Goal: Task Accomplishment & Management: Manage account settings

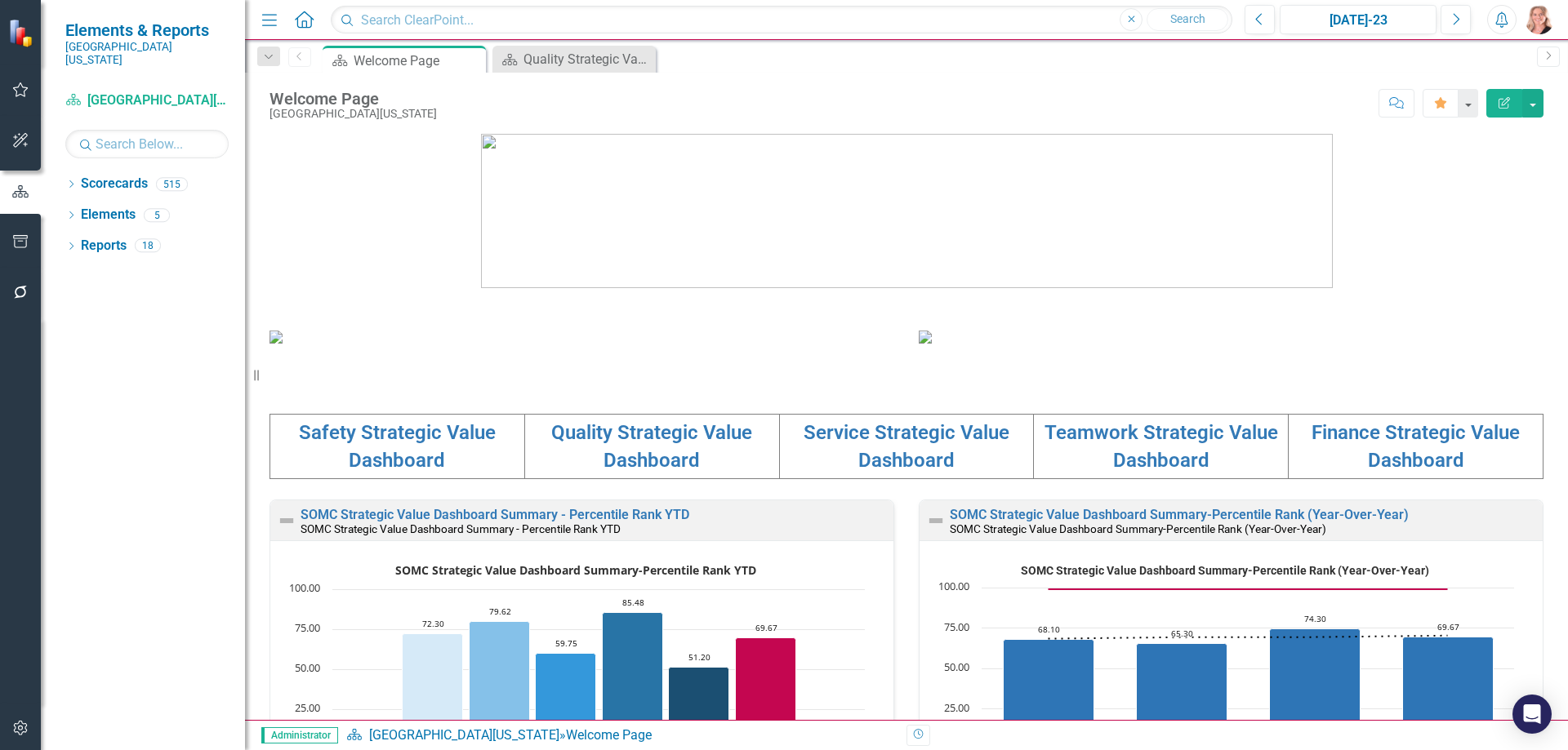
scroll to position [326, 0]
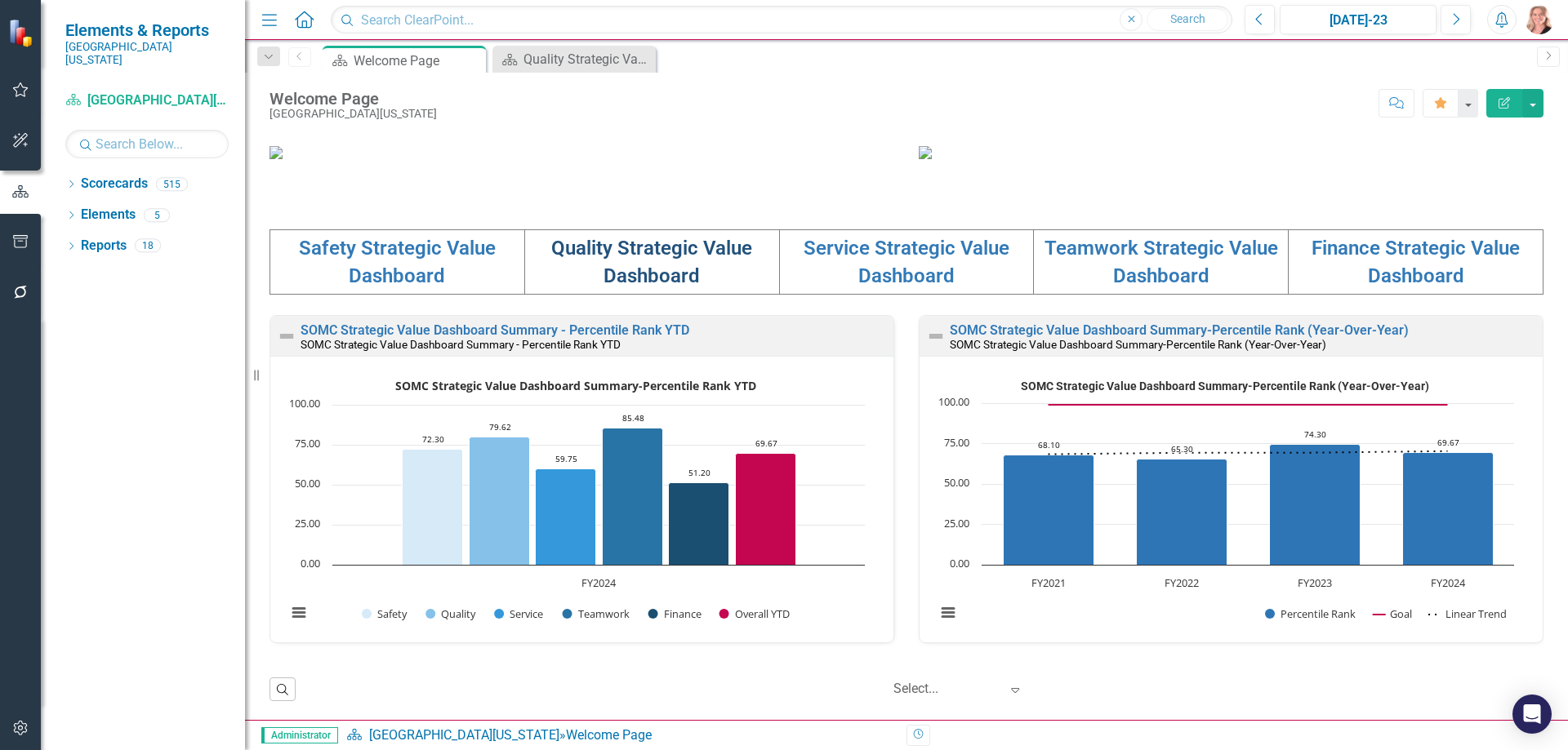
click at [646, 287] on link "Quality Strategic Value Dashboard" at bounding box center [652, 261] width 201 height 51
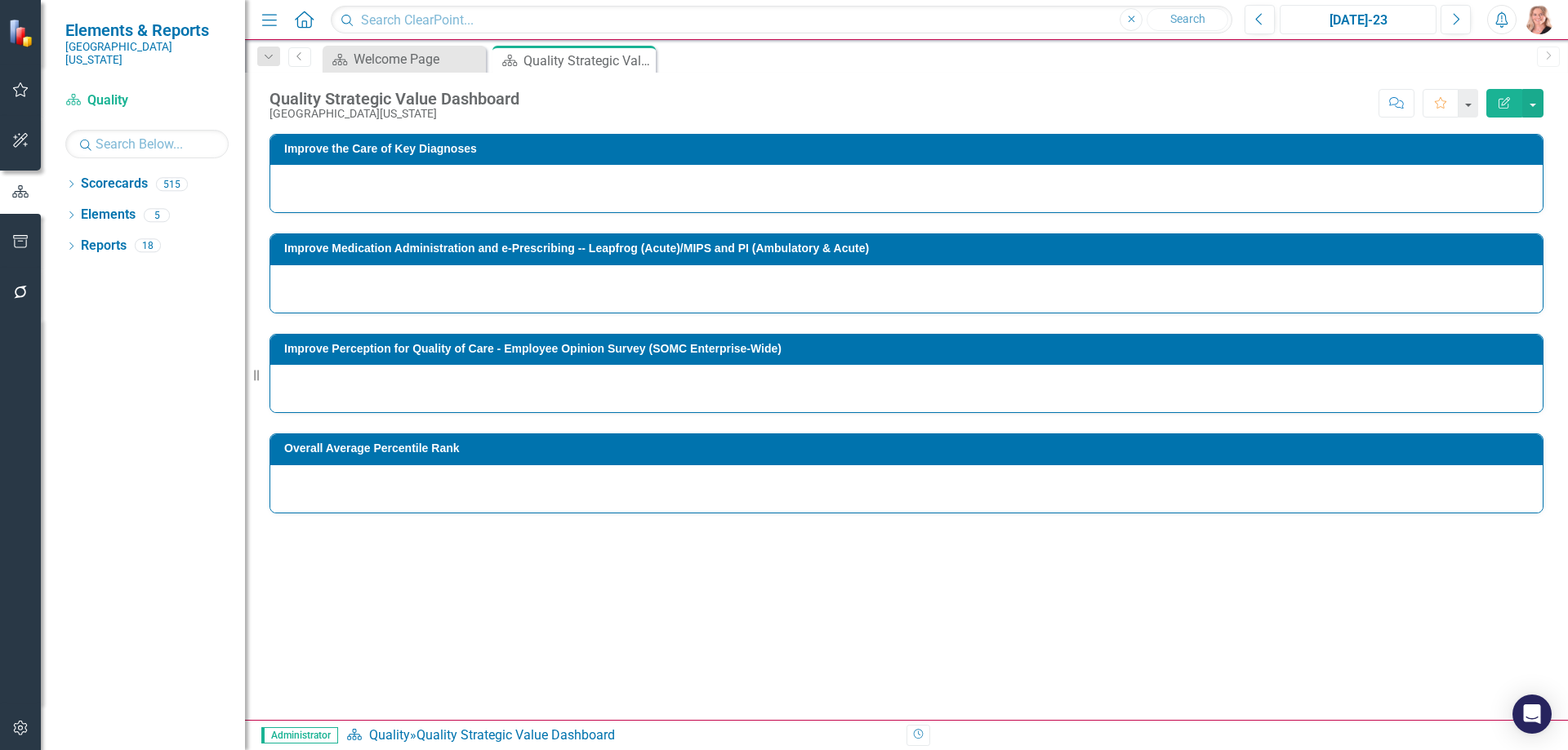
click at [1361, 24] on div "[DATE]-23" at bounding box center [1358, 20] width 146 height 19
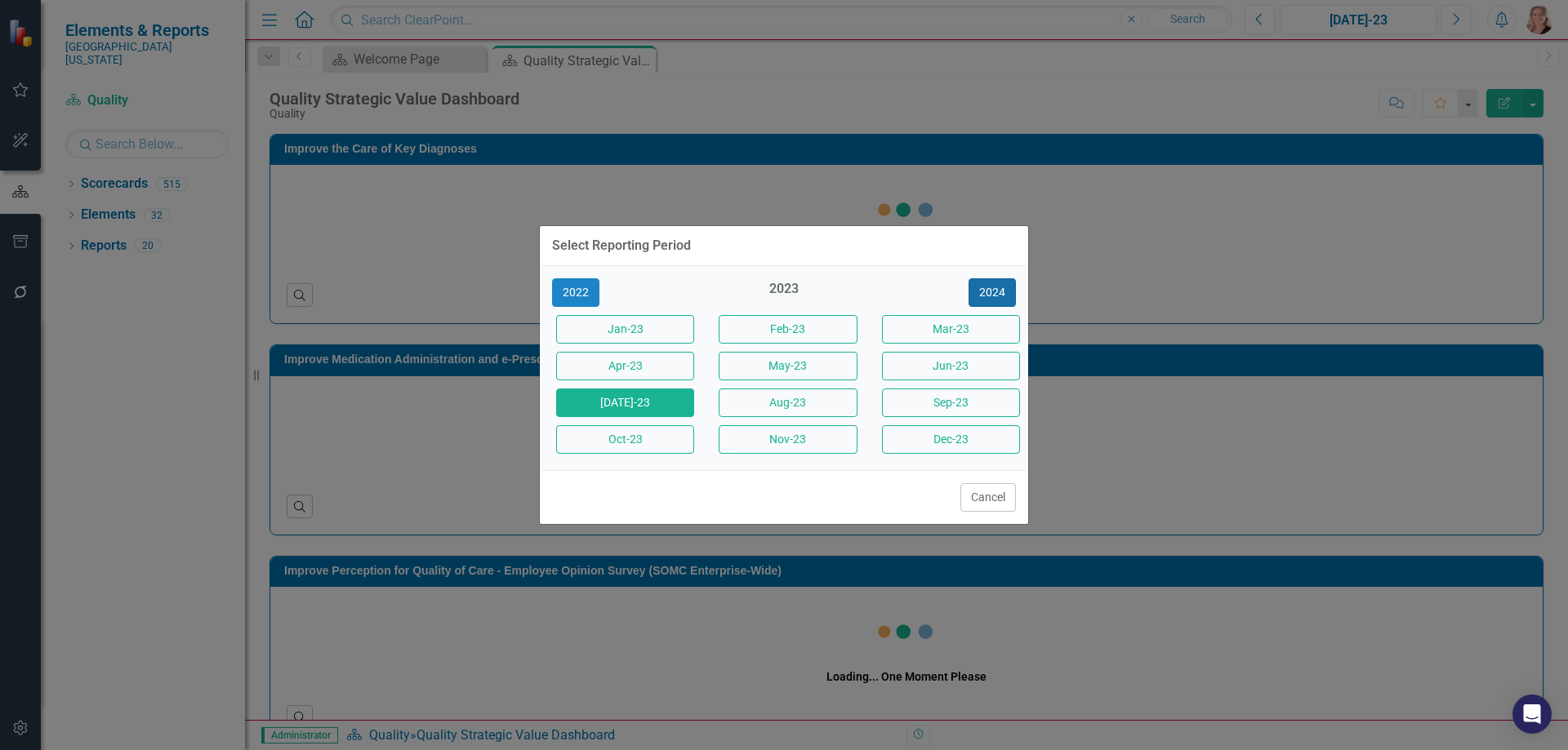
click at [1001, 291] on button "2024" at bounding box center [992, 293] width 47 height 29
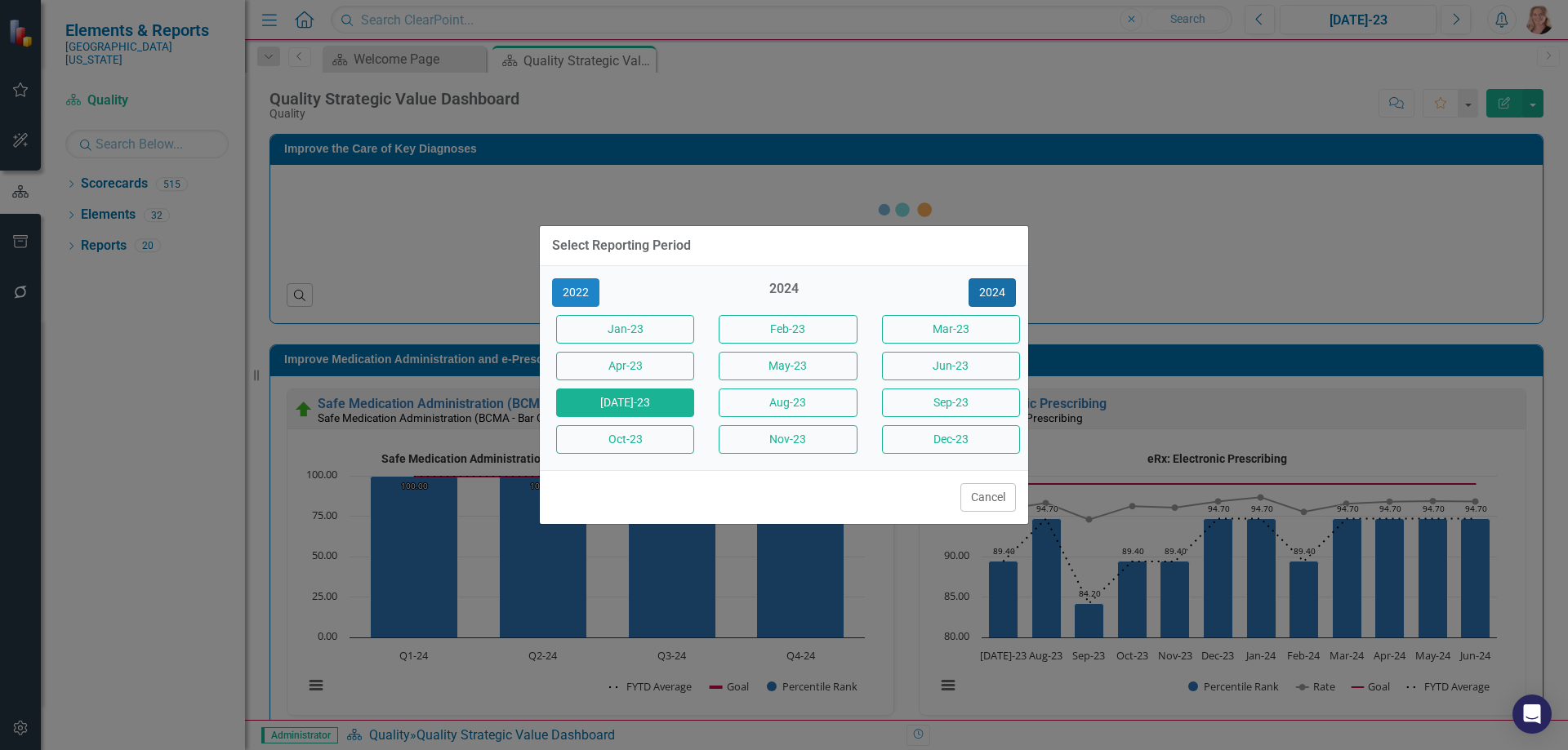
click at [1004, 292] on button "2024" at bounding box center [992, 293] width 47 height 29
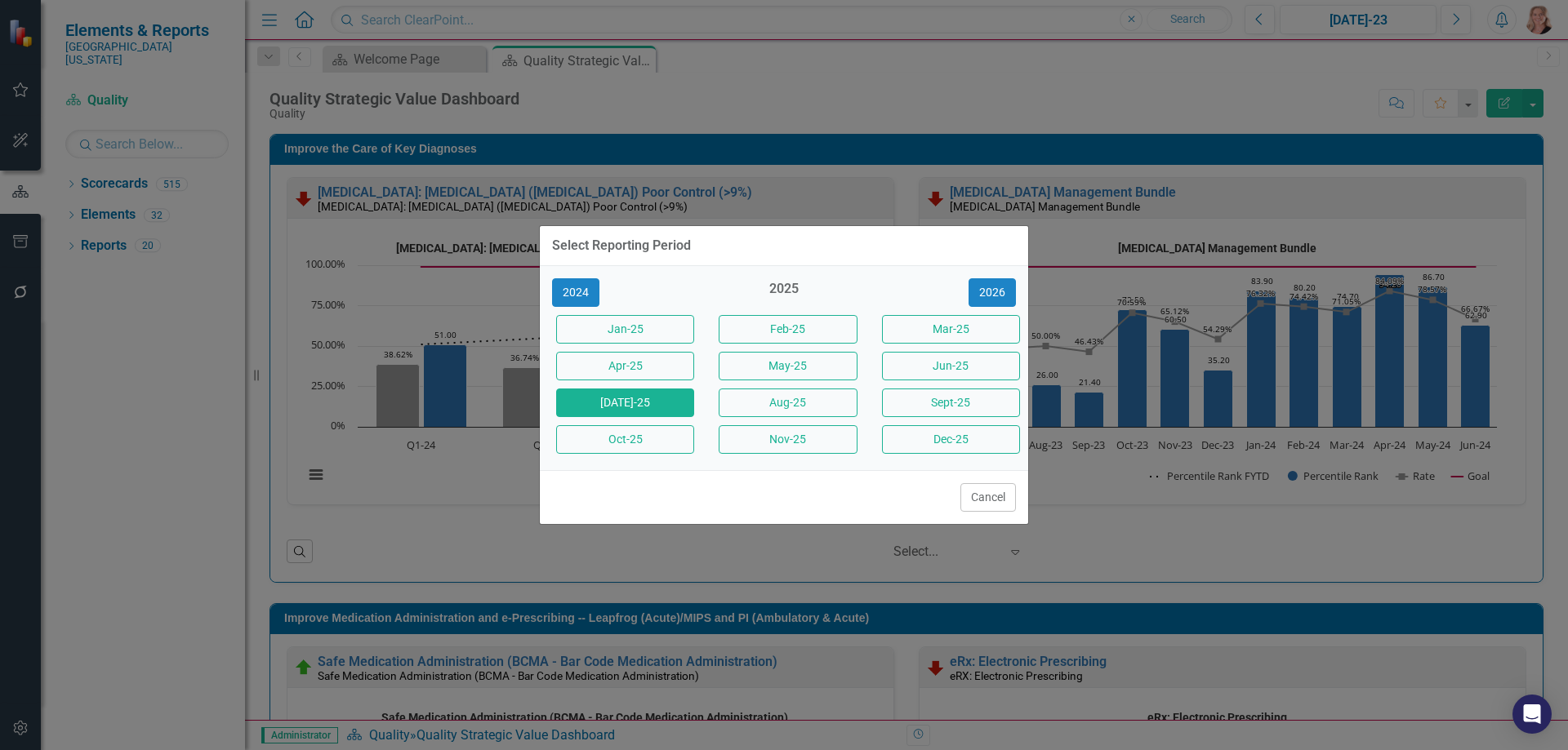
click at [616, 407] on button "[DATE]-25" at bounding box center [625, 403] width 138 height 29
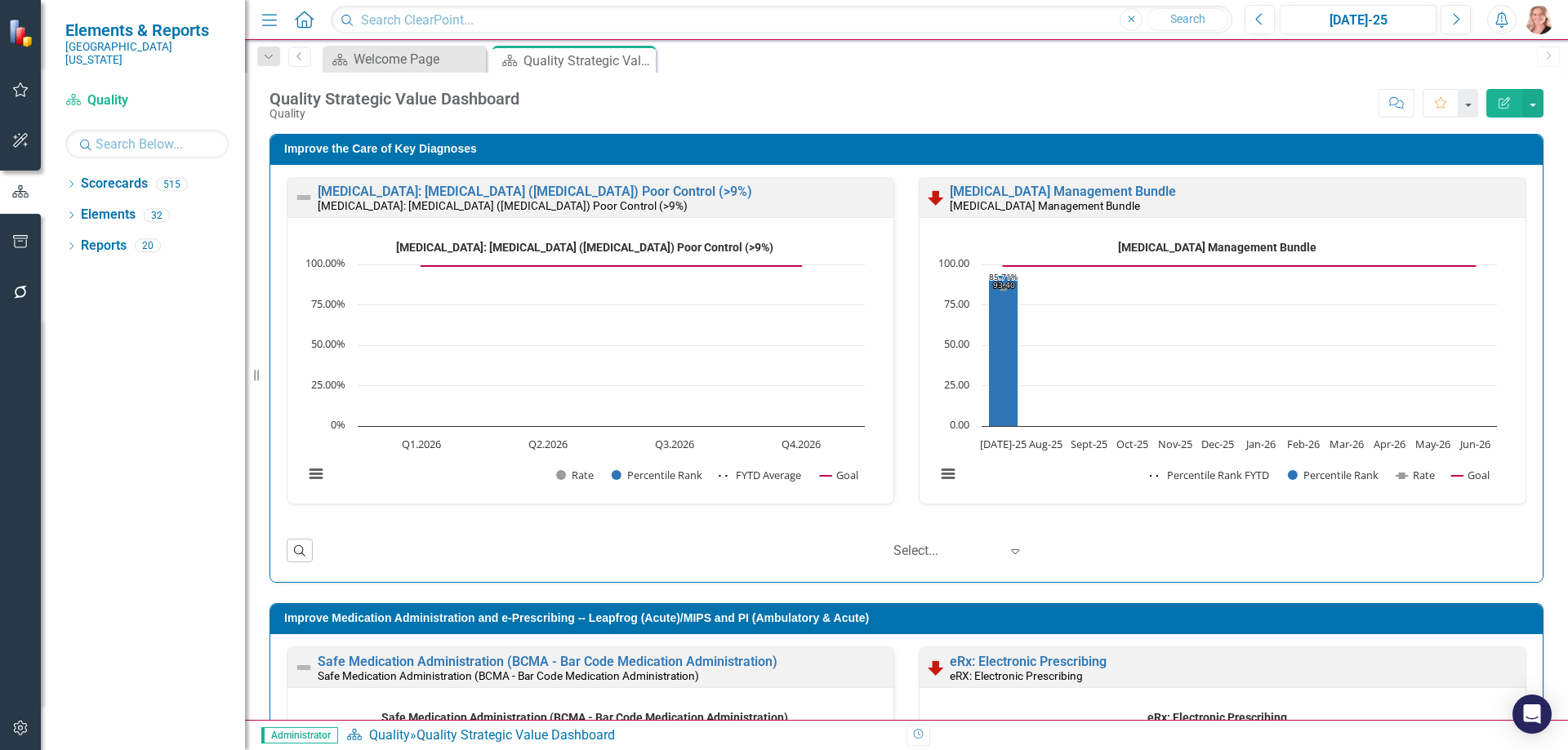
scroll to position [164, 0]
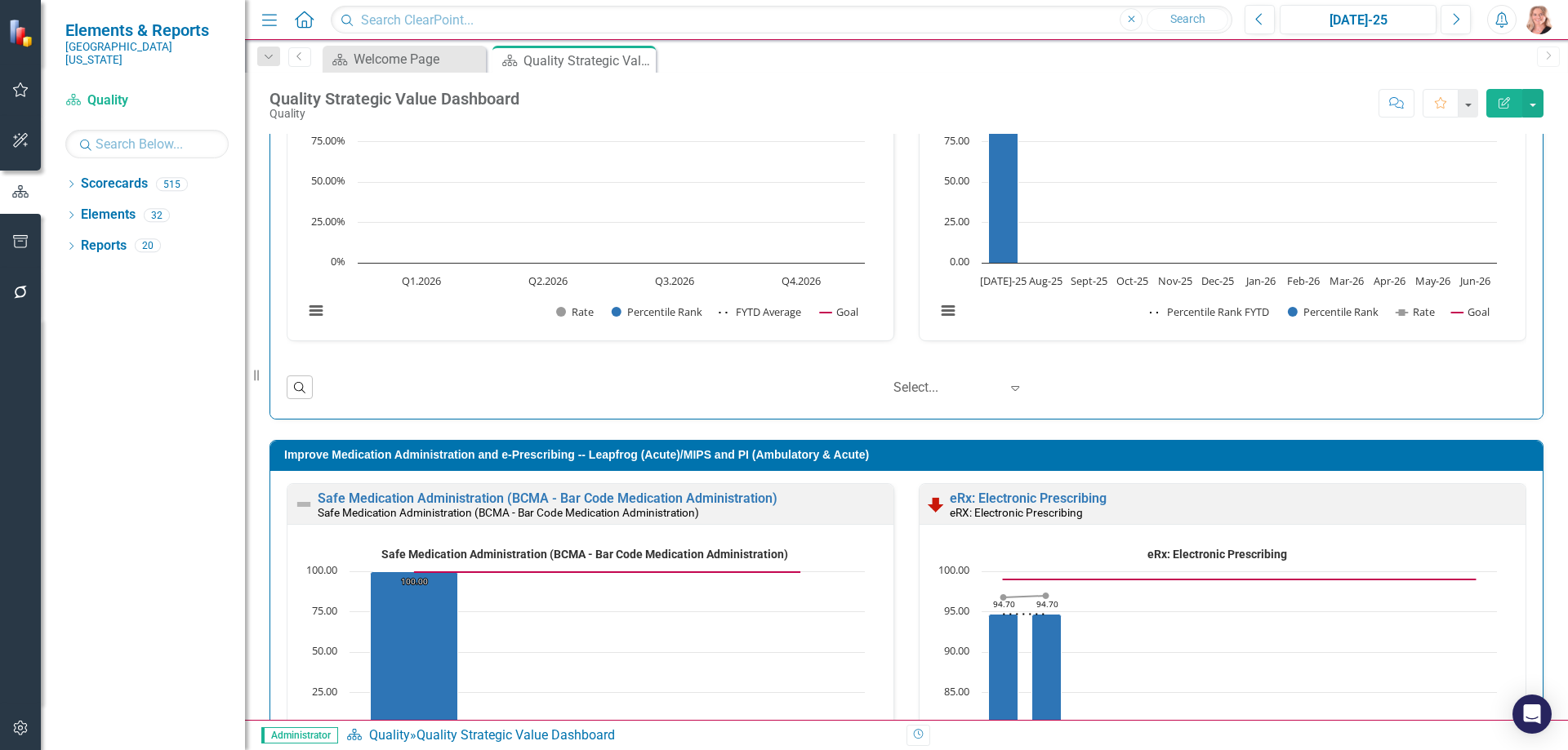
click at [1534, 408] on div "Improve the Care of Key Diagnoses [MEDICAL_DATA]: [MEDICAL_DATA] ([MEDICAL_DATA…" at bounding box center [907, 185] width 1299 height 470
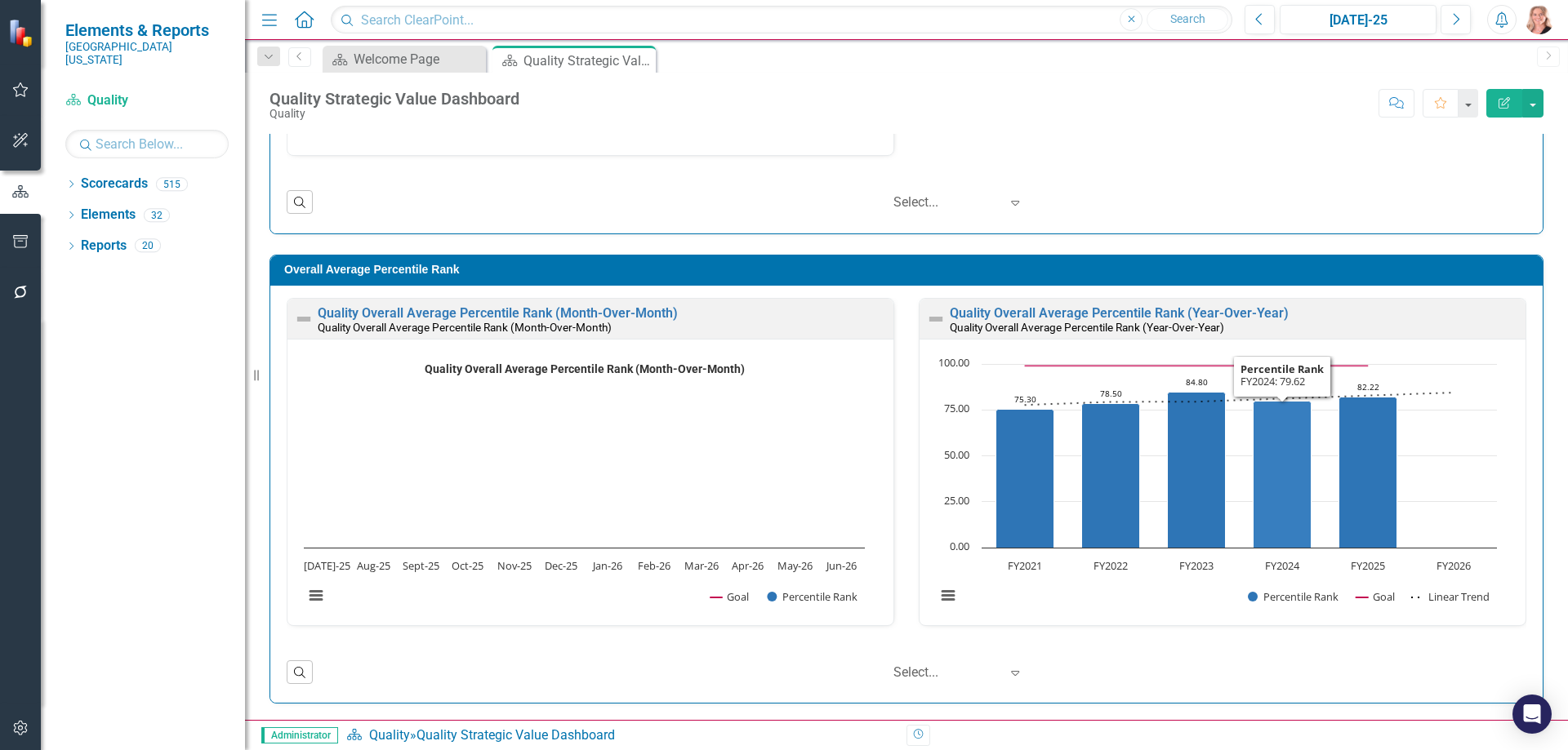
scroll to position [1, 0]
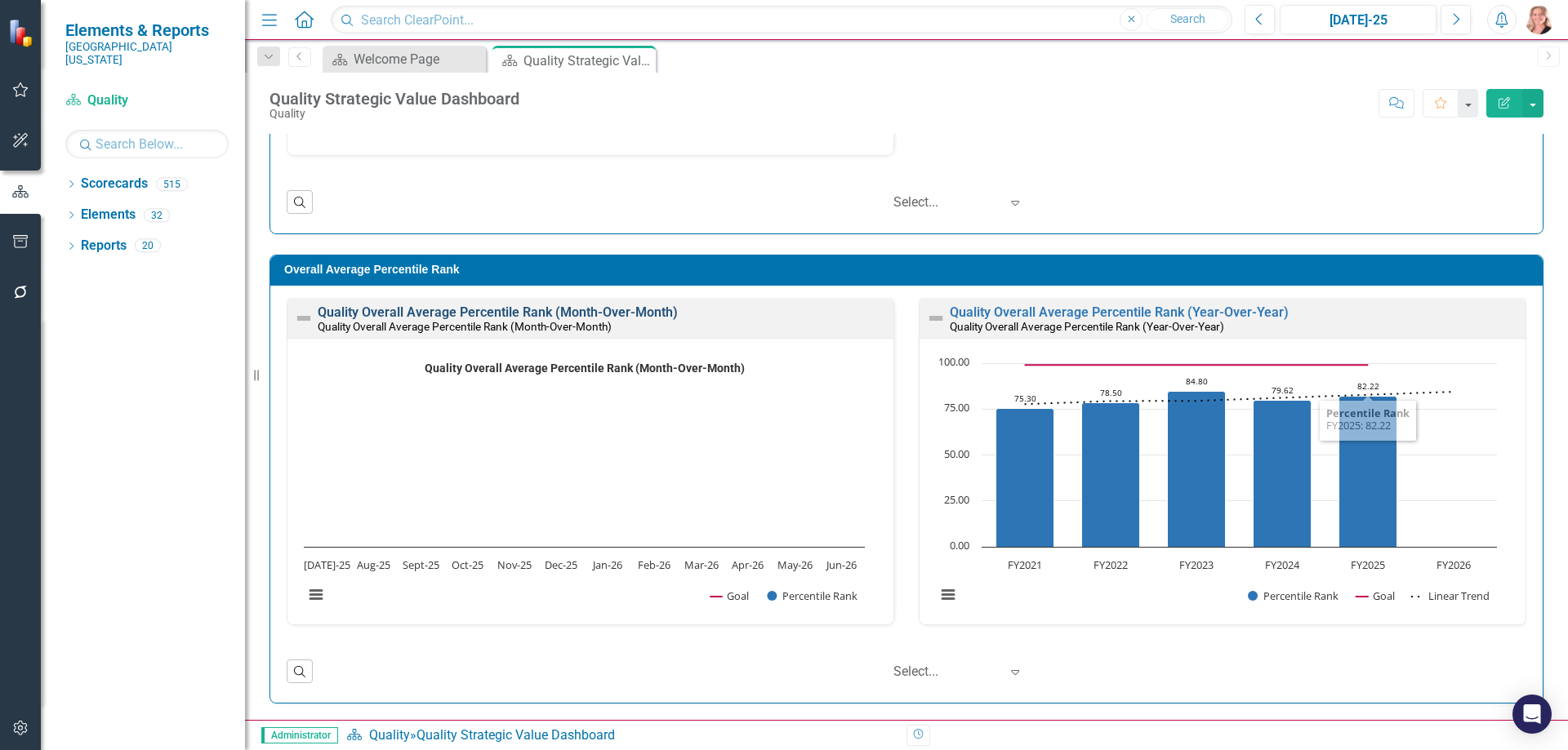
click at [633, 318] on link "Quality Overall Average Percentile Rank (Month-Over-Month)" at bounding box center [498, 312] width 360 height 15
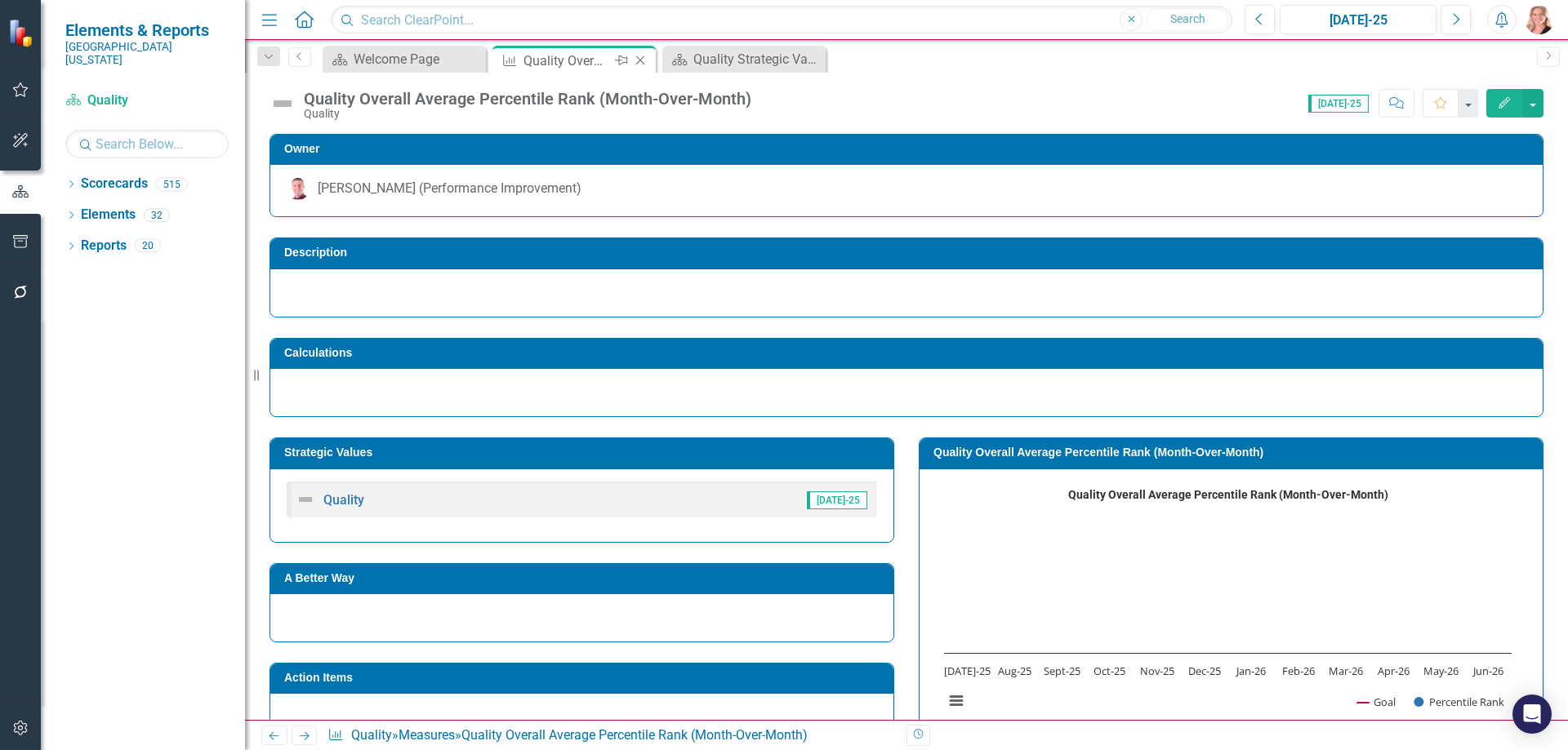
click at [641, 62] on icon "Close" at bounding box center [639, 60] width 16 height 13
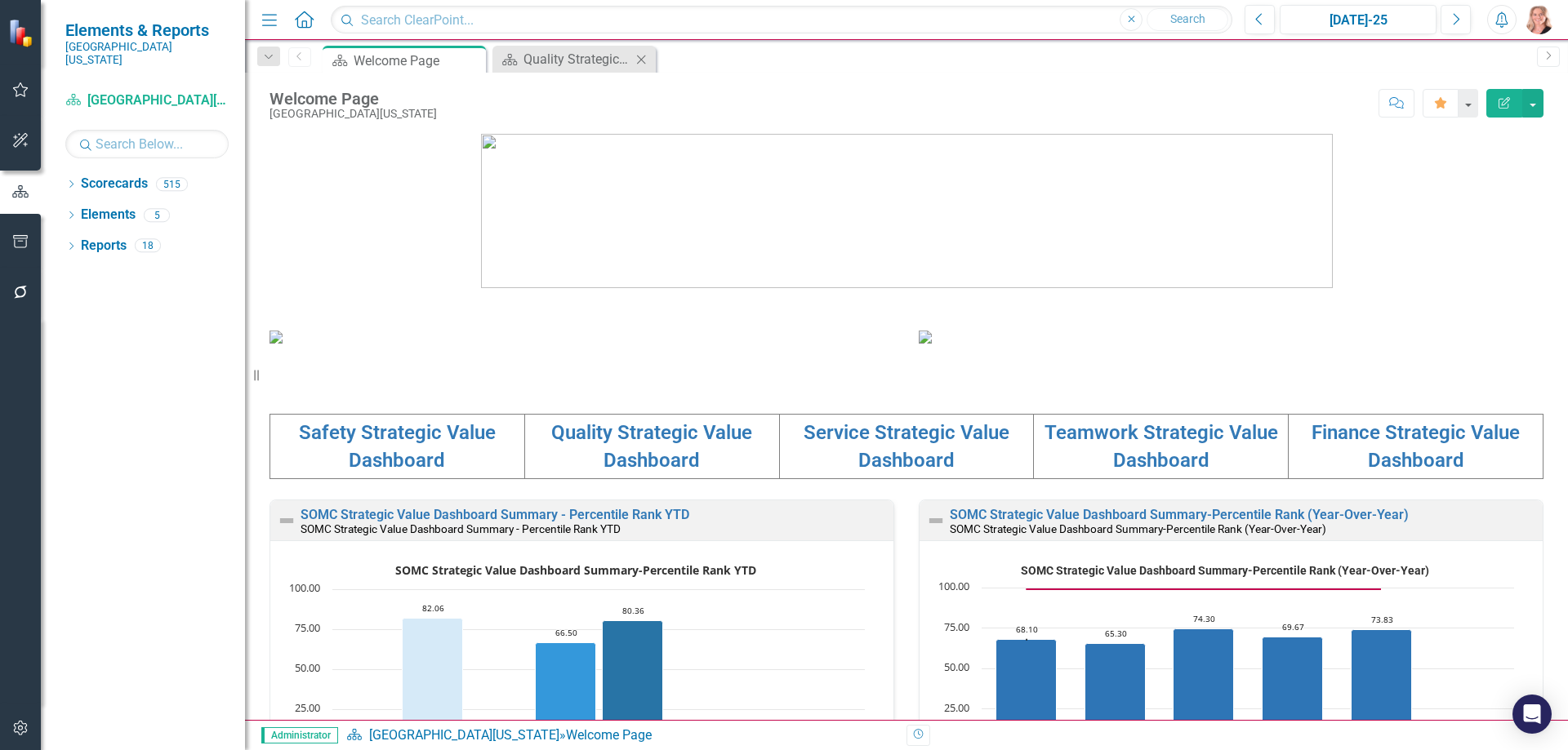
click at [642, 63] on icon "Close" at bounding box center [640, 59] width 16 height 13
click at [108, 130] on input "text" at bounding box center [146, 144] width 164 height 29
type input "perfor"
click at [77, 181] on icon "Dropdown" at bounding box center [71, 185] width 11 height 9
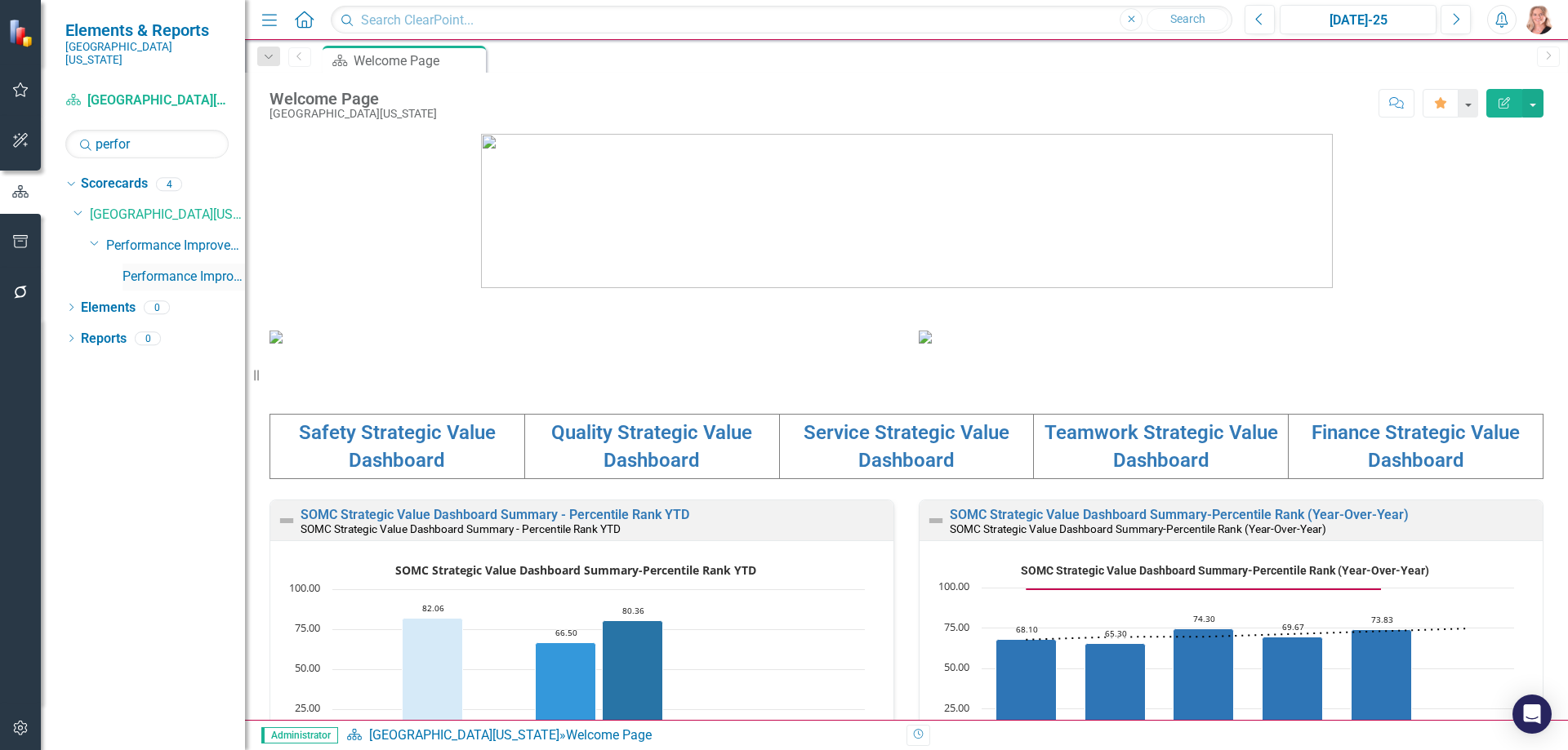
click at [158, 268] on link "Performance Improvement" at bounding box center [184, 277] width 123 height 19
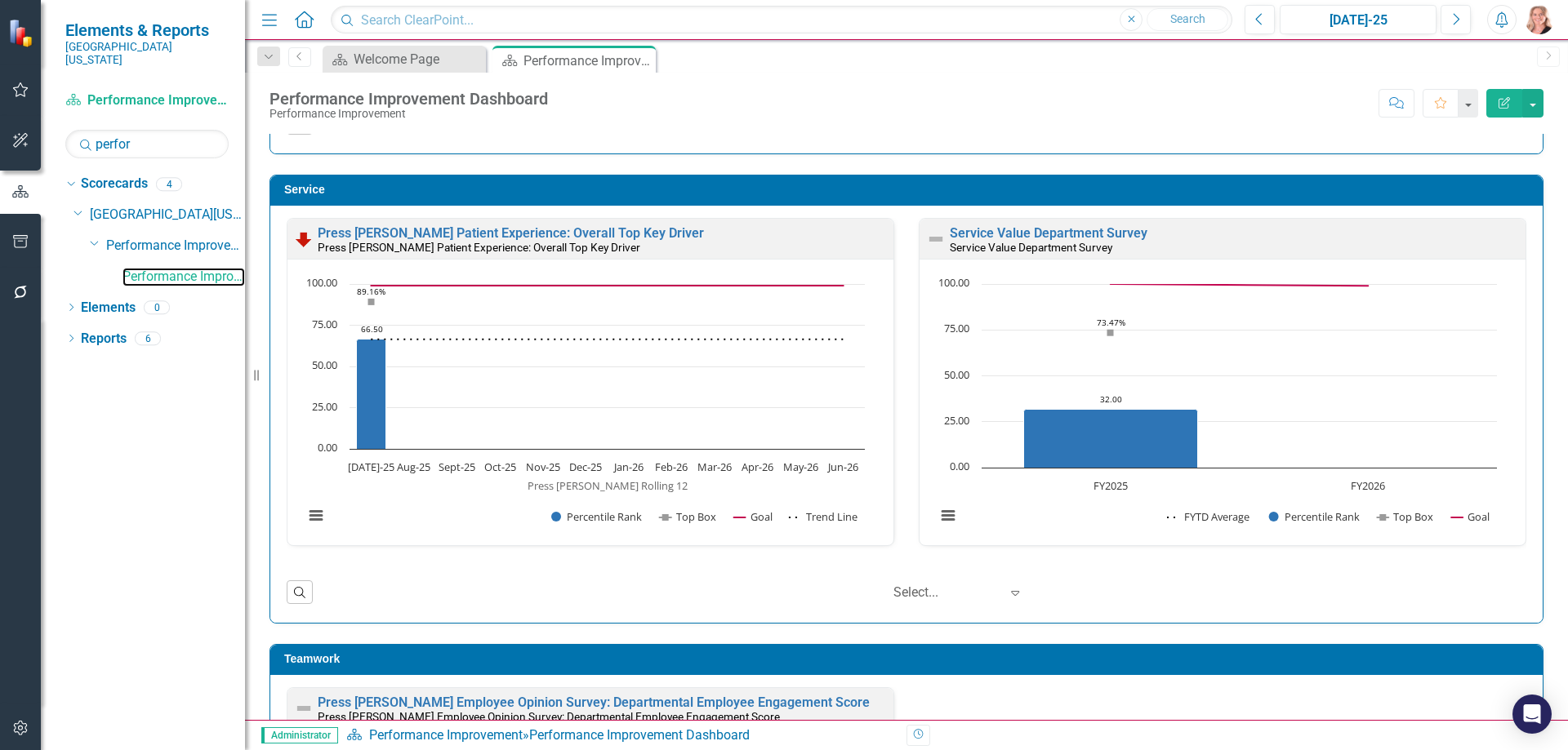
scroll to position [1061, 0]
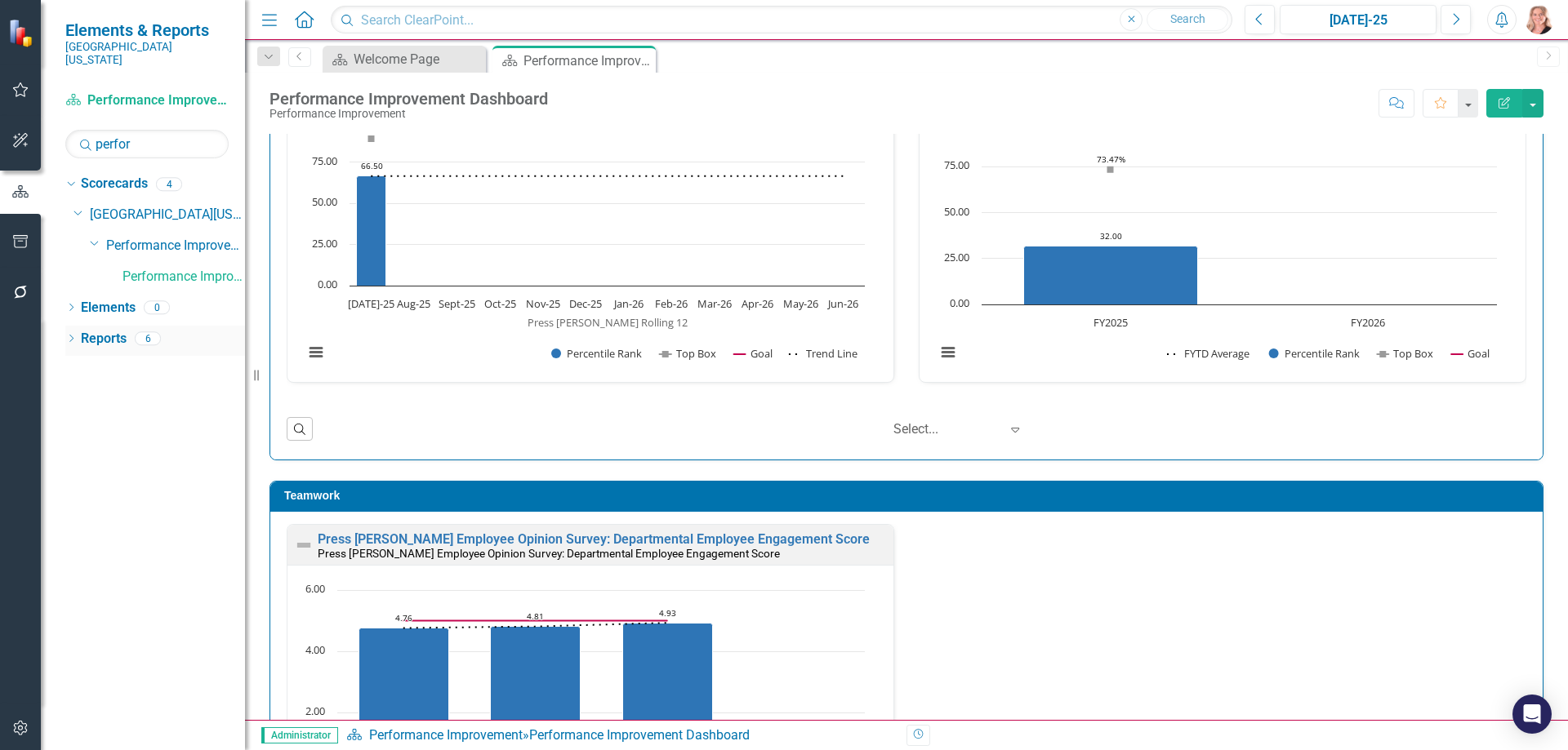
click at [103, 330] on link "Reports" at bounding box center [103, 340] width 46 height 19
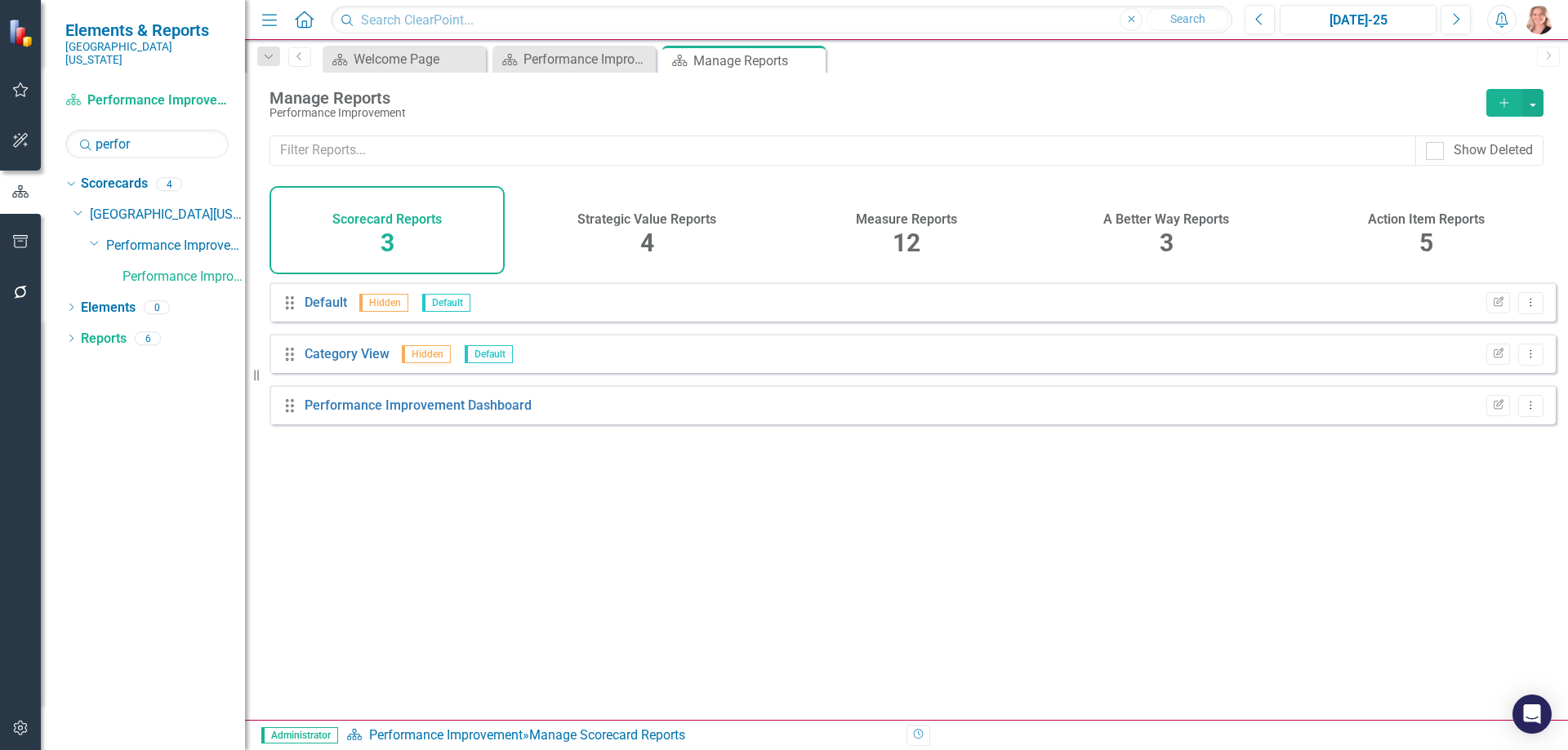
click at [880, 222] on h4 "Measure Reports" at bounding box center [907, 219] width 101 height 14
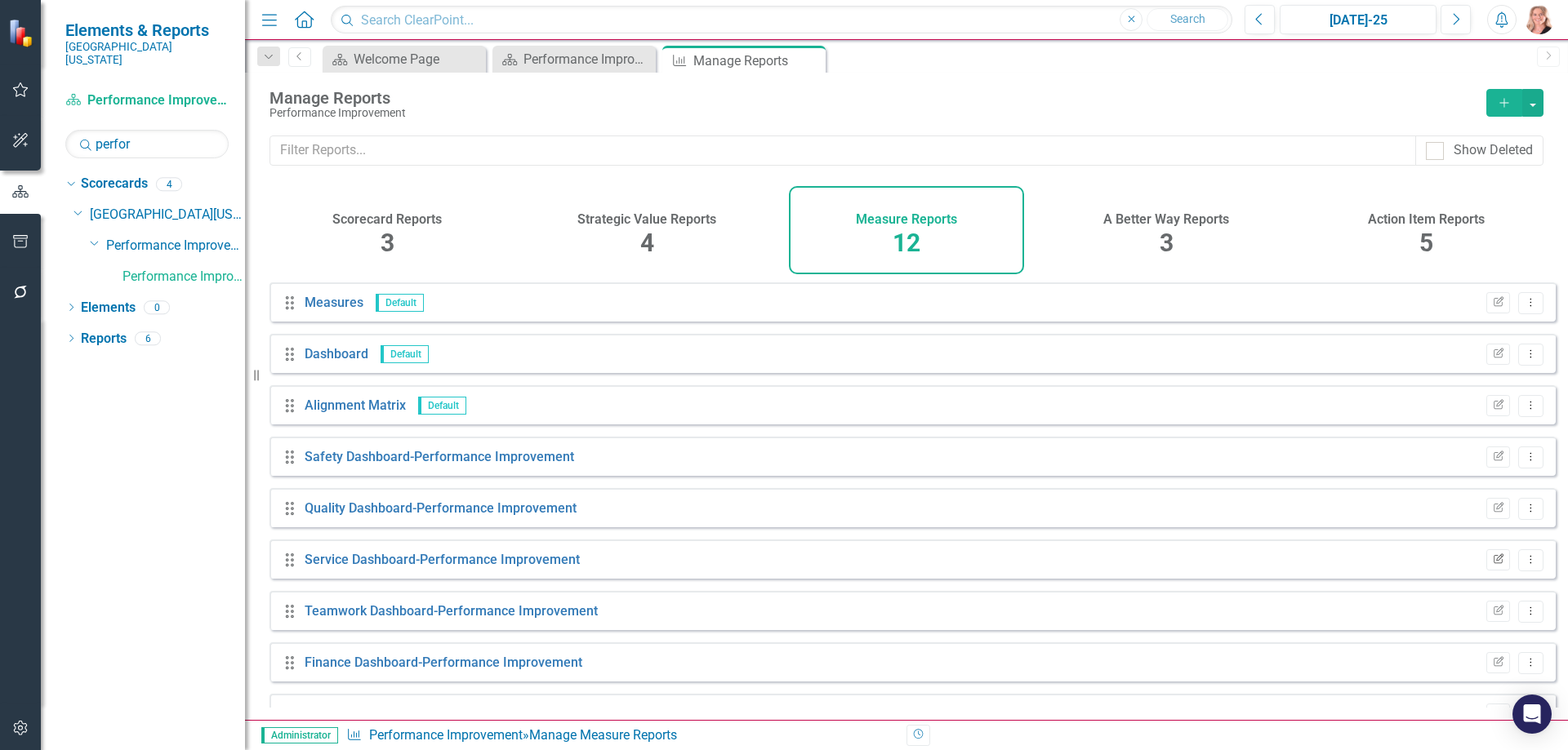
click at [1487, 570] on button "Edit Report" at bounding box center [1498, 560] width 24 height 21
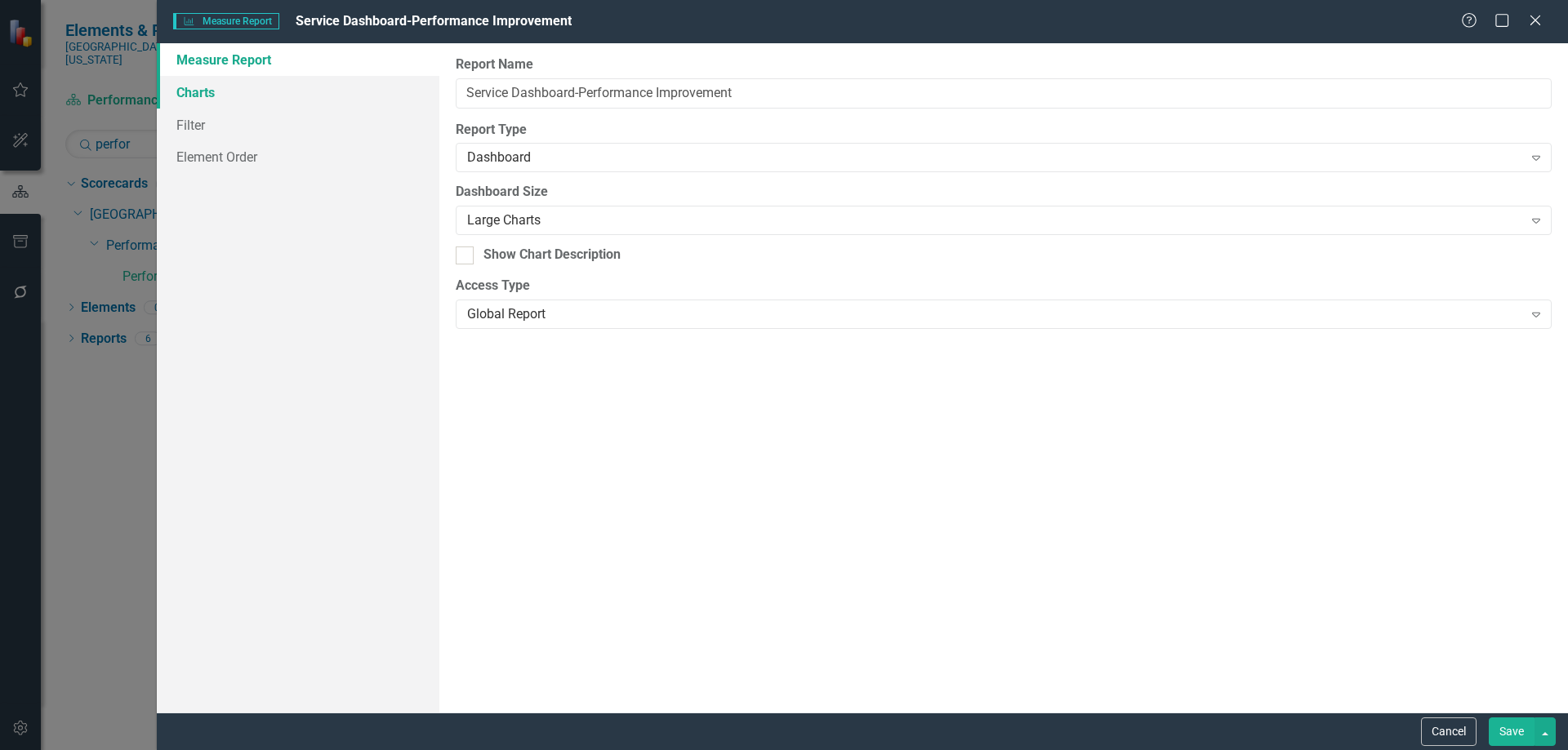
click at [196, 92] on link "Charts" at bounding box center [298, 92] width 282 height 33
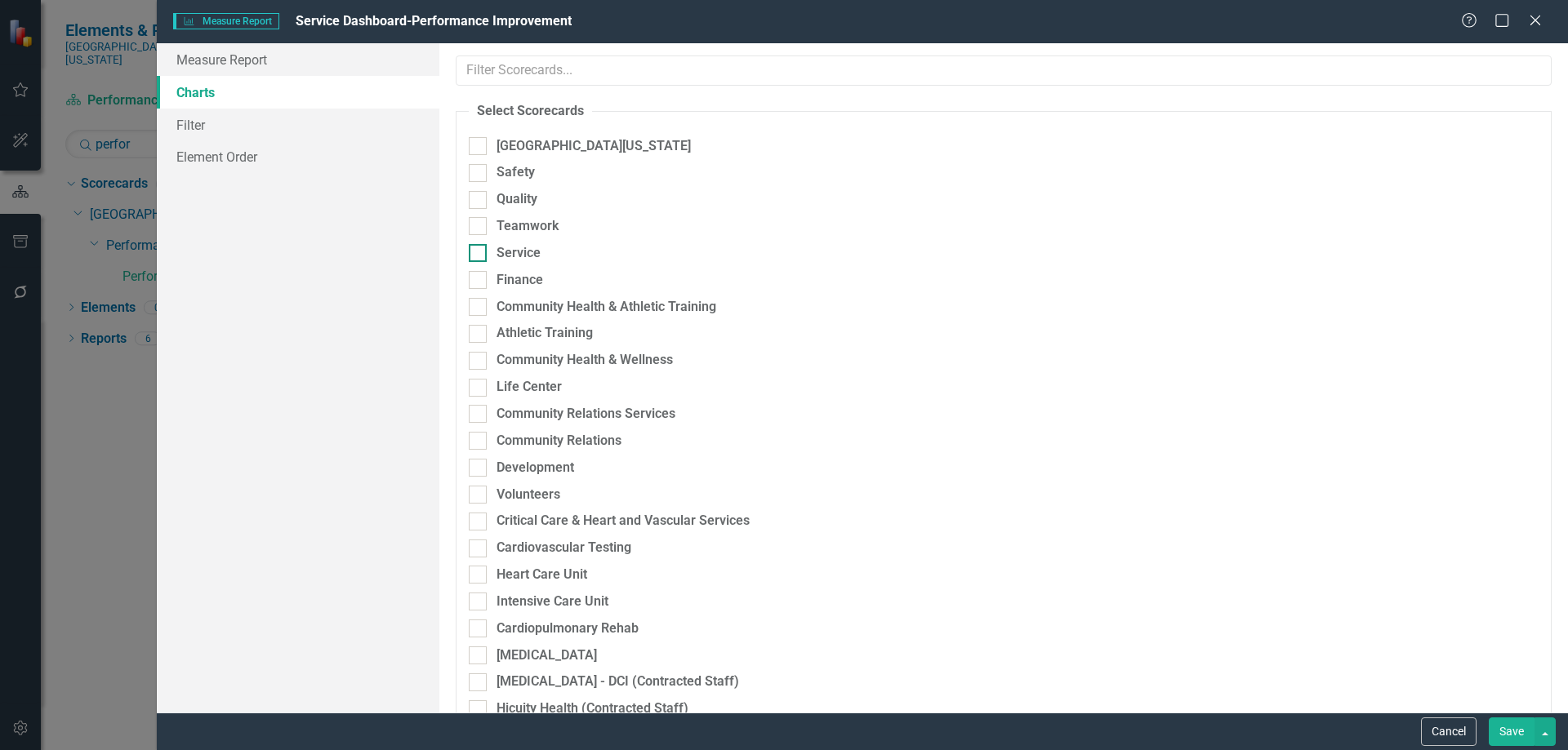
click at [476, 254] on input "Service" at bounding box center [474, 249] width 11 height 11
checkbox input "true"
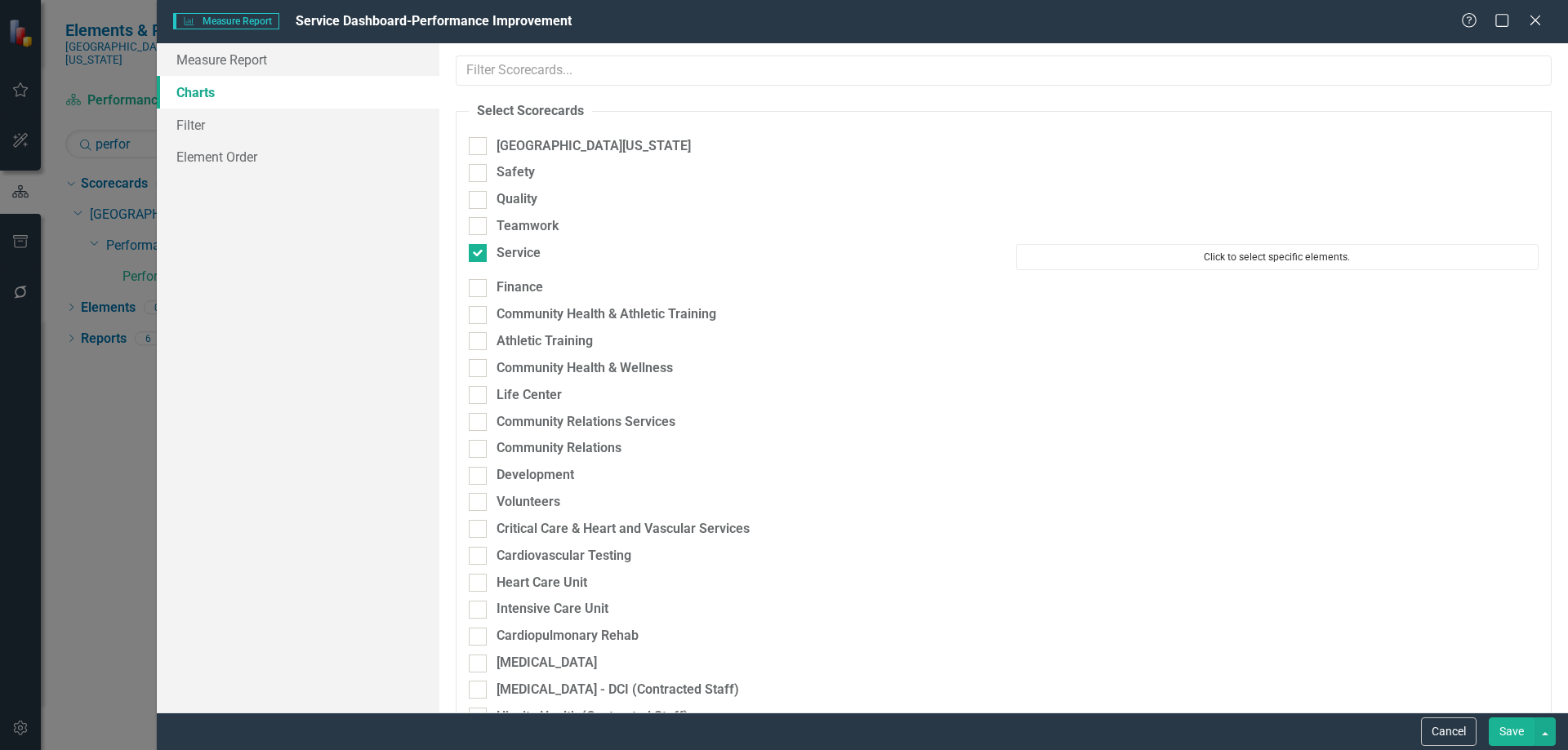
click at [1083, 258] on button "Click to select specific elements." at bounding box center [1278, 256] width 523 height 26
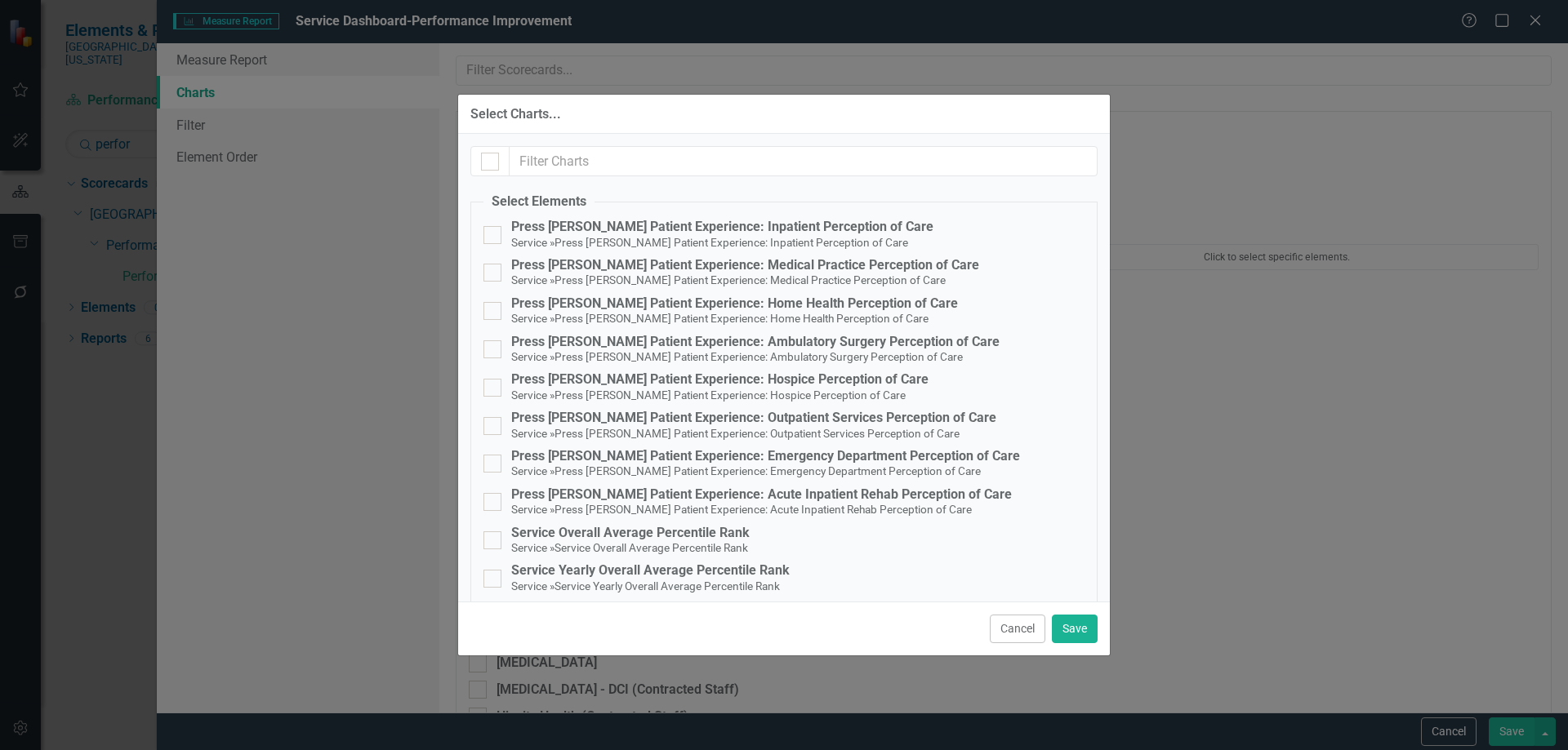
scroll to position [357, 0]
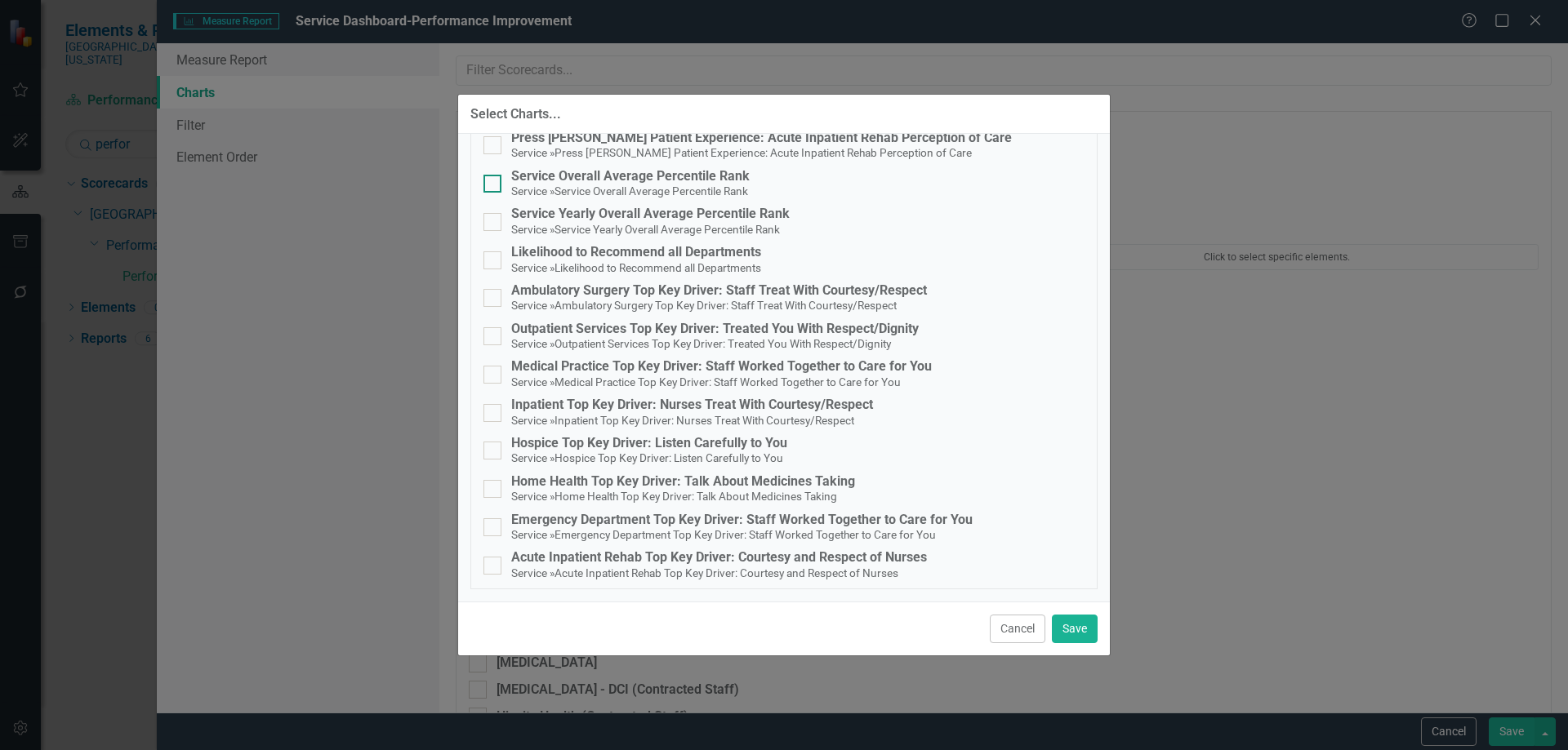
click at [520, 187] on small "Service" at bounding box center [530, 191] width 38 height 13
click at [494, 186] on input "Service Overall Average Percentile Rank Service » Service Overall Average Perce…" at bounding box center [488, 180] width 11 height 11
checkbox input "true"
click at [1082, 632] on button "Save" at bounding box center [1075, 629] width 46 height 29
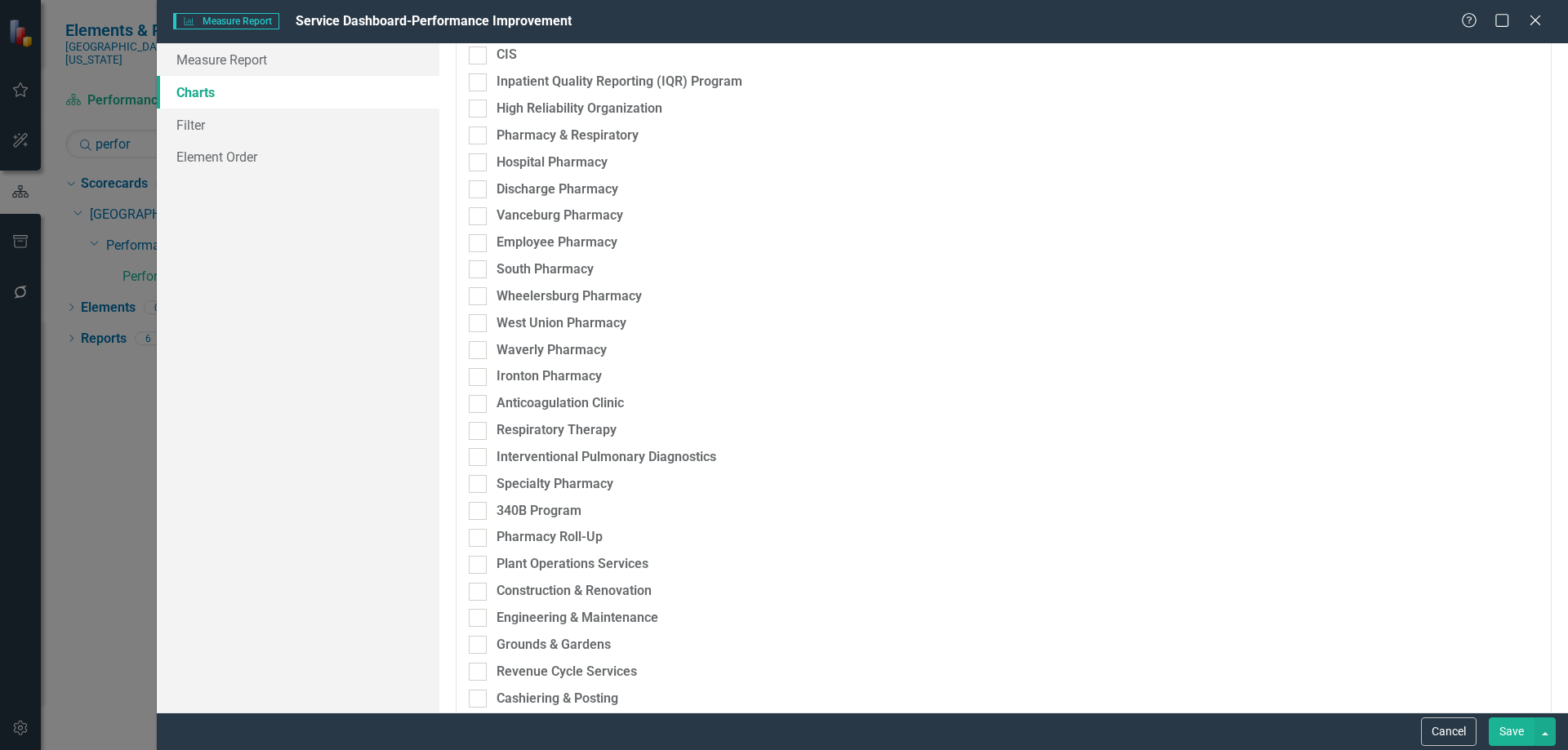
scroll to position [3347, 0]
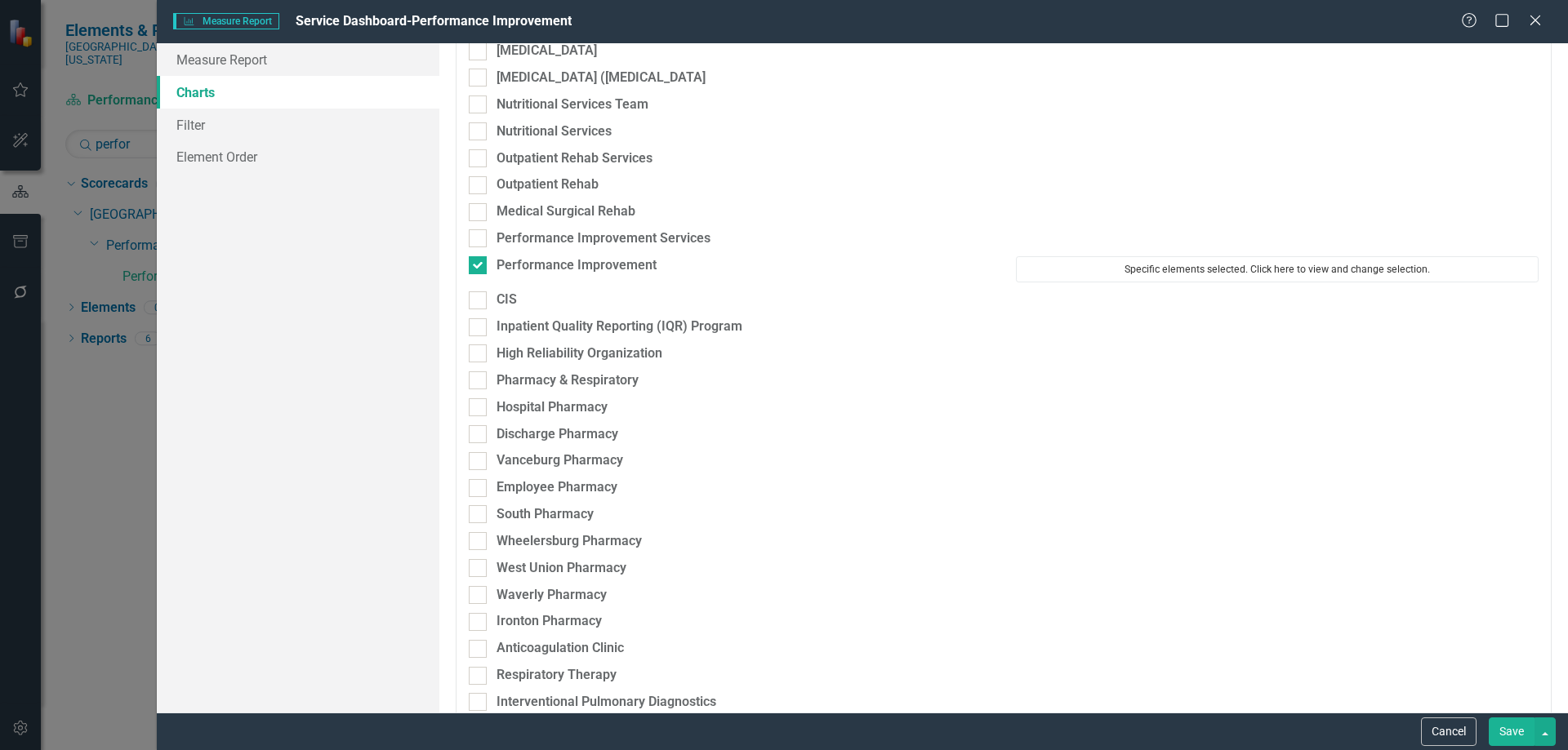
click at [1205, 268] on button "Specific elements selected. Click here to view and change selection." at bounding box center [1278, 269] width 523 height 26
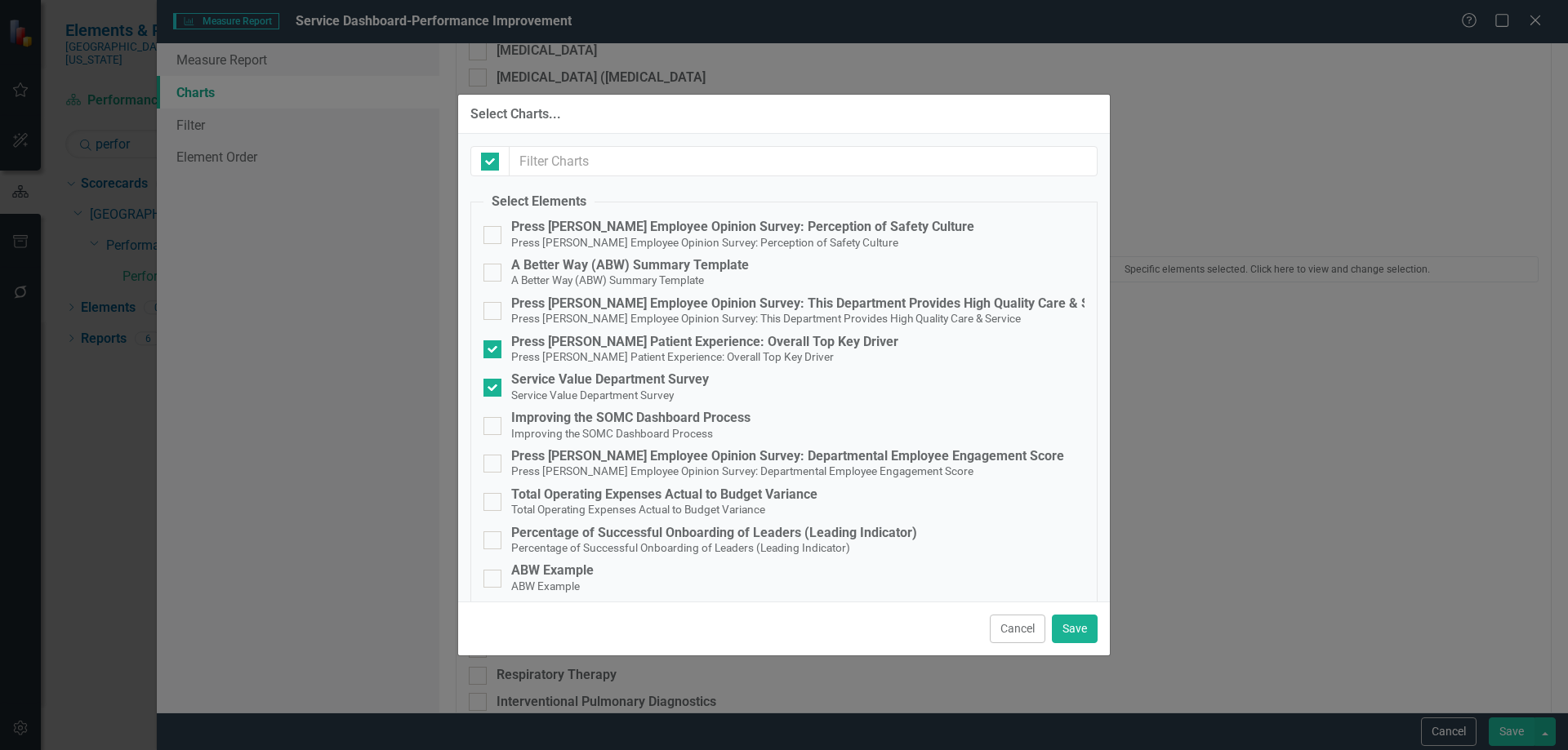
checkbox input "false"
click at [551, 353] on small "Press Ganey Patient Experience: Overall Top Key Driver" at bounding box center [672, 357] width 323 height 13
click at [494, 351] on input "Press Ganey Patient Experience: Overall Top Key Driver Press Ganey Patient Expe…" at bounding box center [488, 345] width 11 height 11
checkbox input "false"
click at [1075, 626] on button "Save" at bounding box center [1075, 629] width 46 height 29
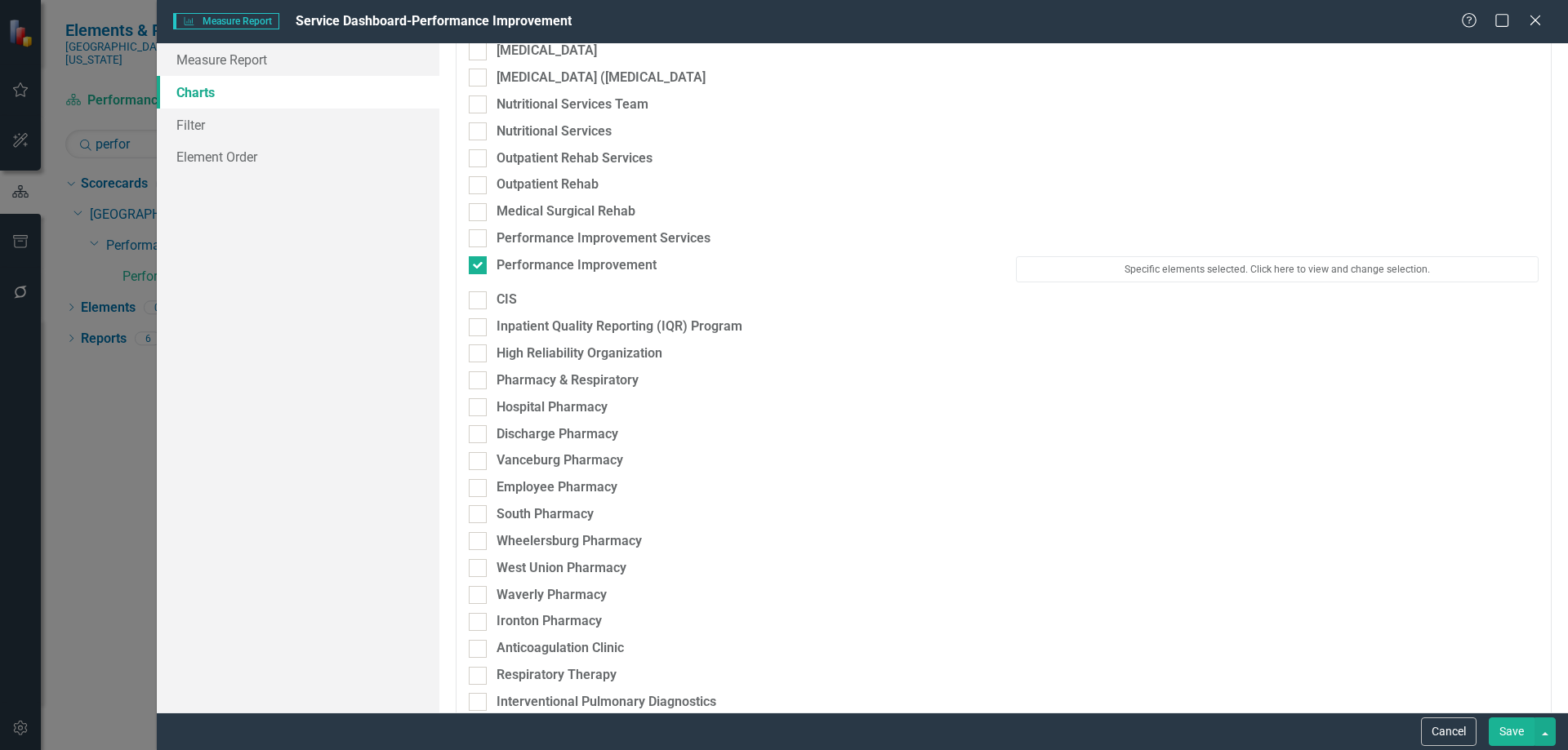
click at [1504, 726] on button "Save" at bounding box center [1512, 732] width 46 height 29
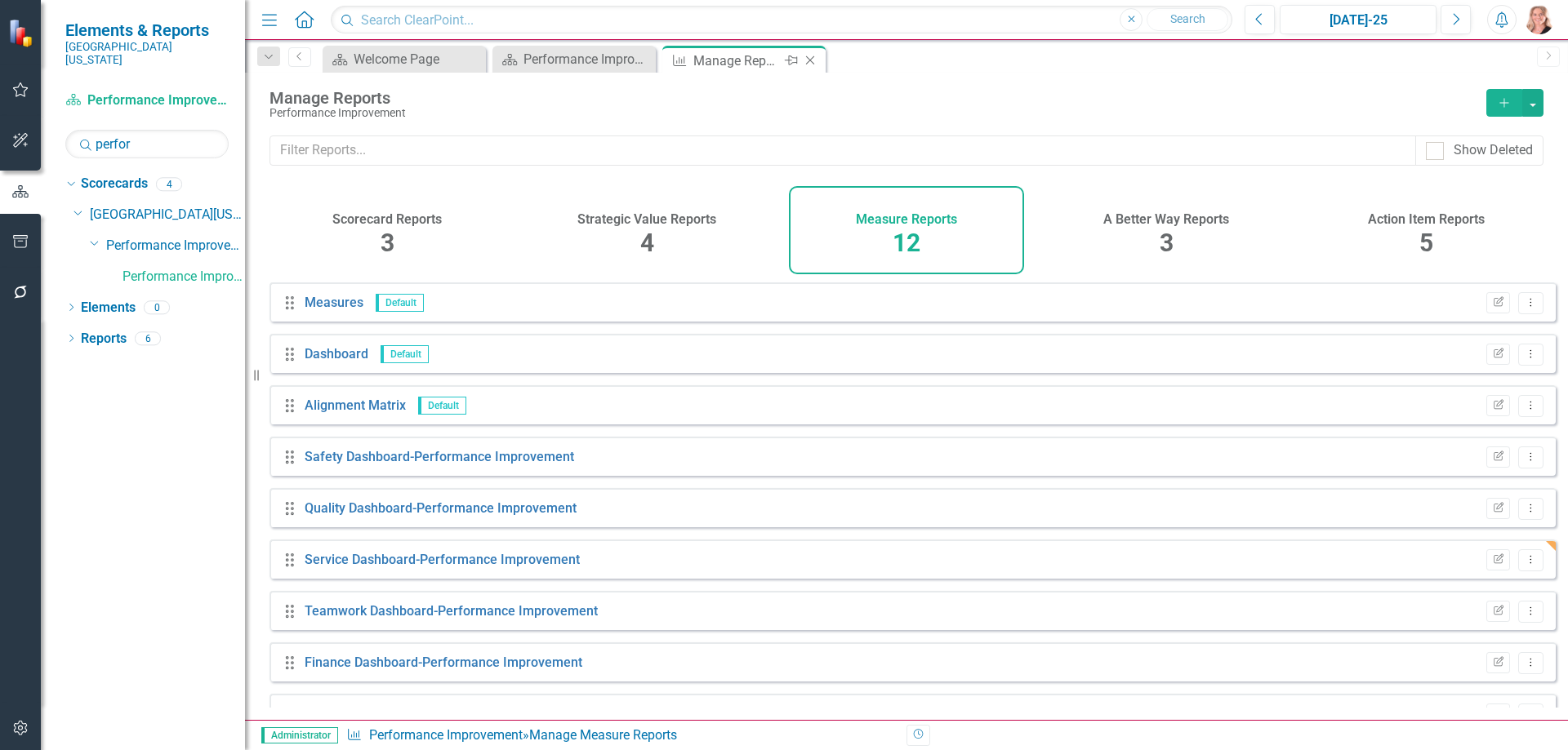
click at [810, 61] on icon "Close" at bounding box center [810, 60] width 16 height 13
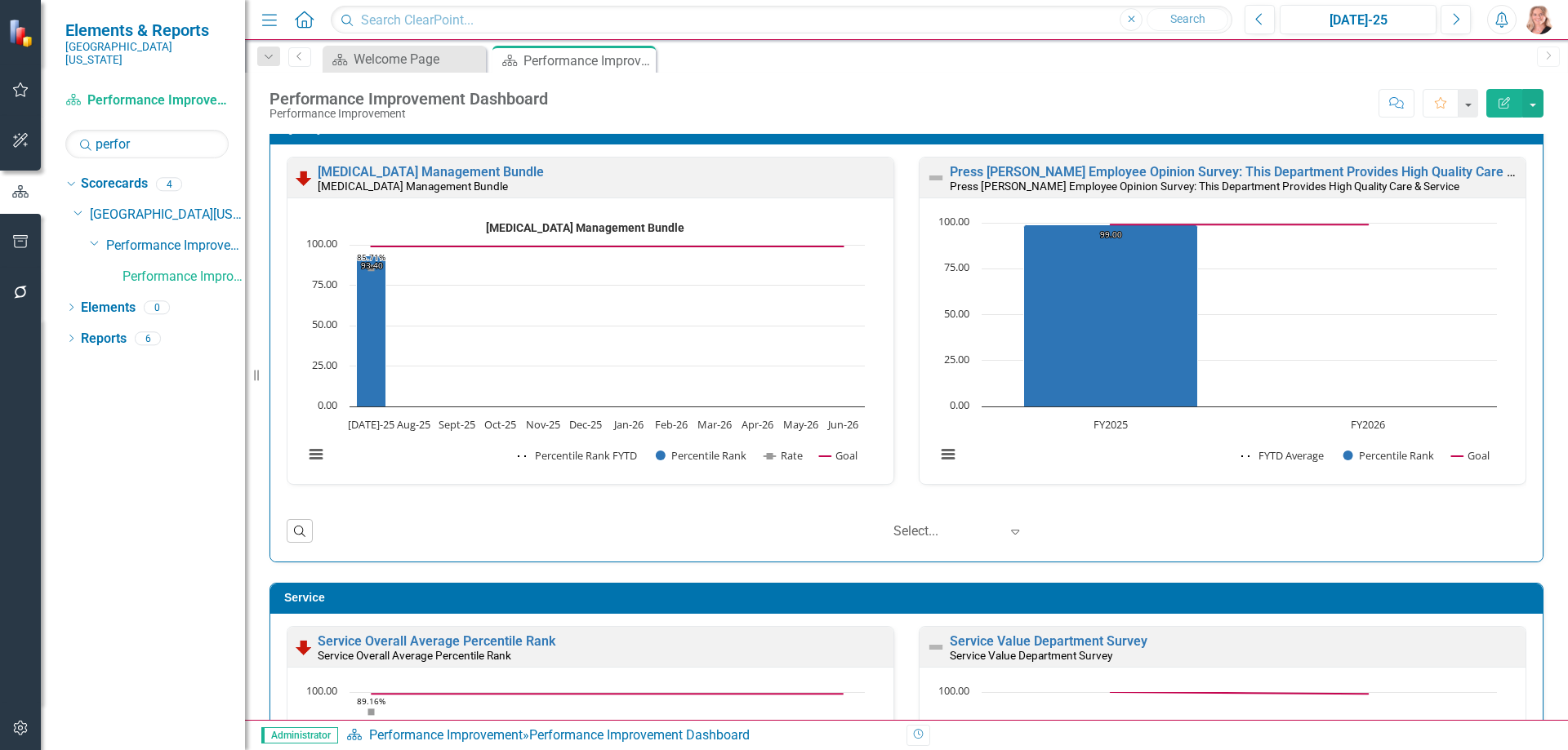
scroll to position [735, 0]
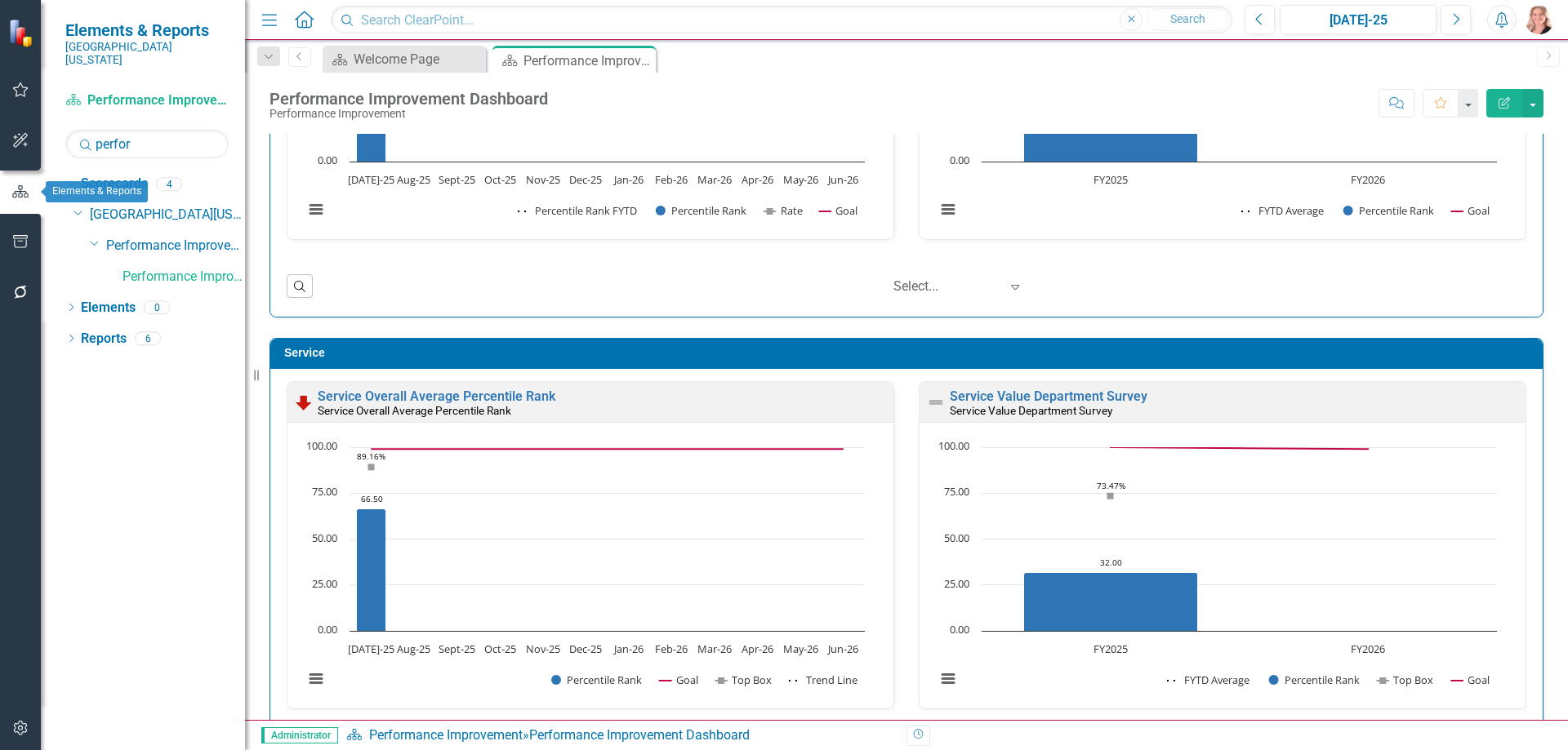
click at [14, 242] on icon "button" at bounding box center [20, 242] width 14 height 13
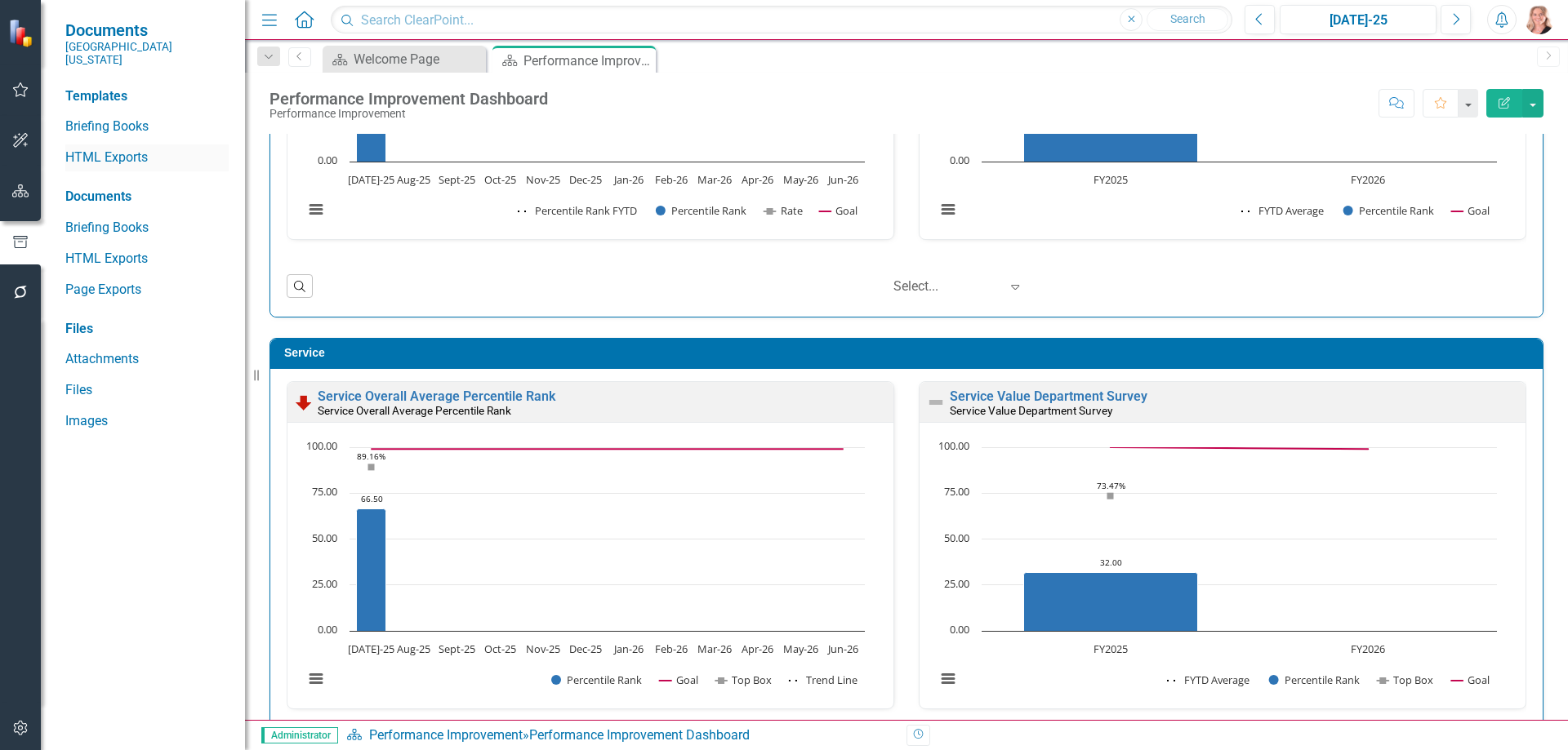
click at [111, 148] on link "HTML Exports" at bounding box center [146, 158] width 164 height 19
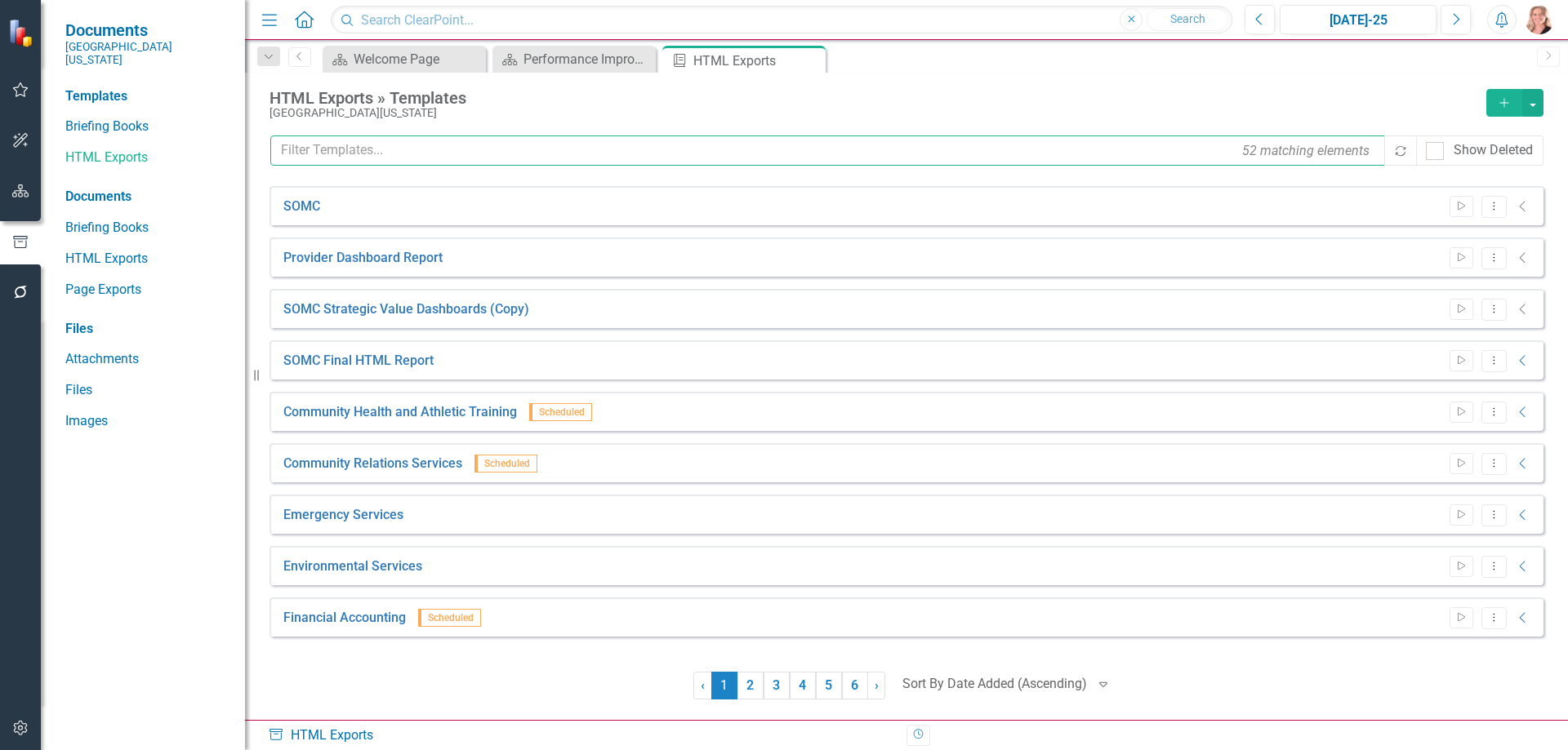
click at [426, 157] on input "text" at bounding box center [828, 151] width 1116 height 31
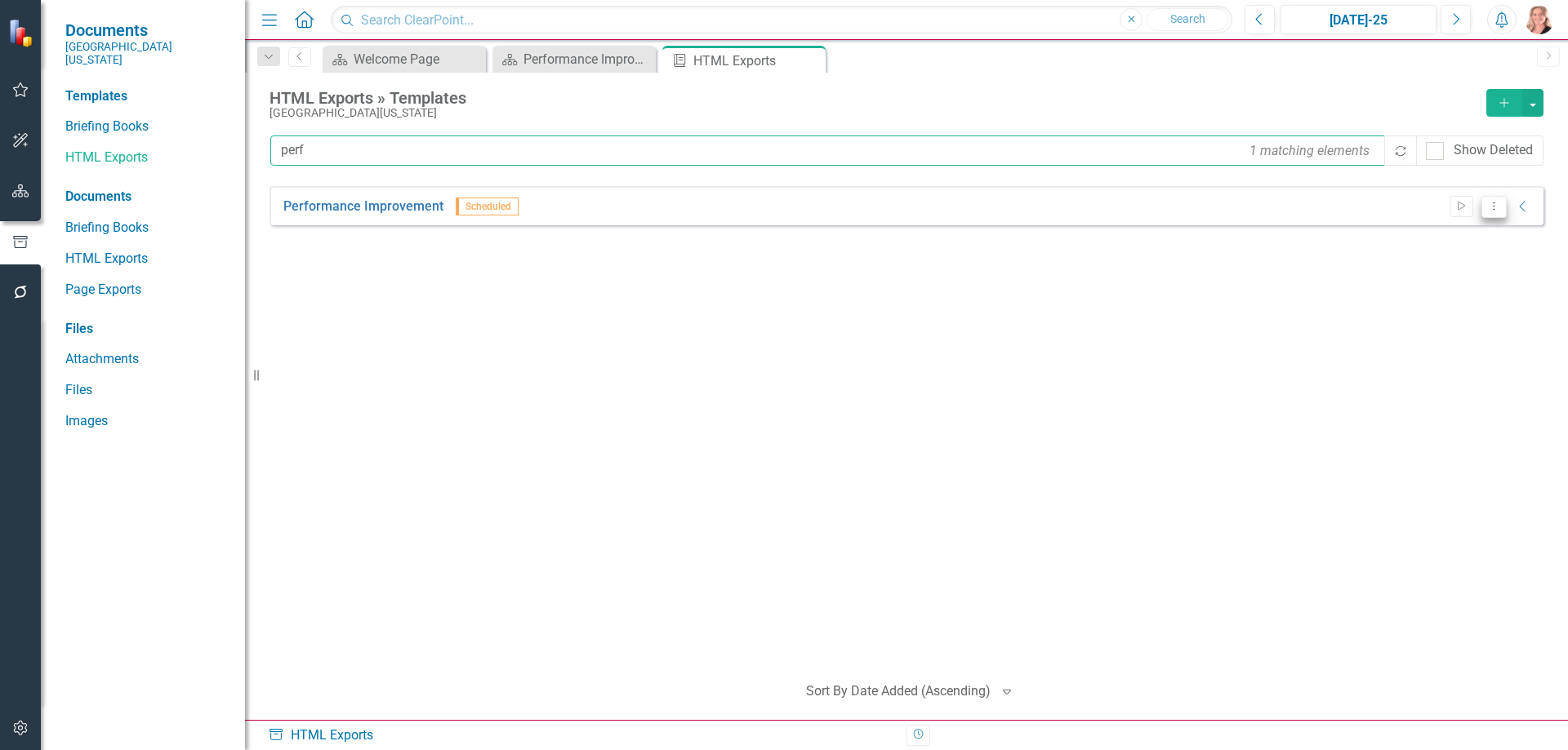
type input "perf"
click at [1484, 205] on button "Dropdown Menu" at bounding box center [1494, 207] width 25 height 22
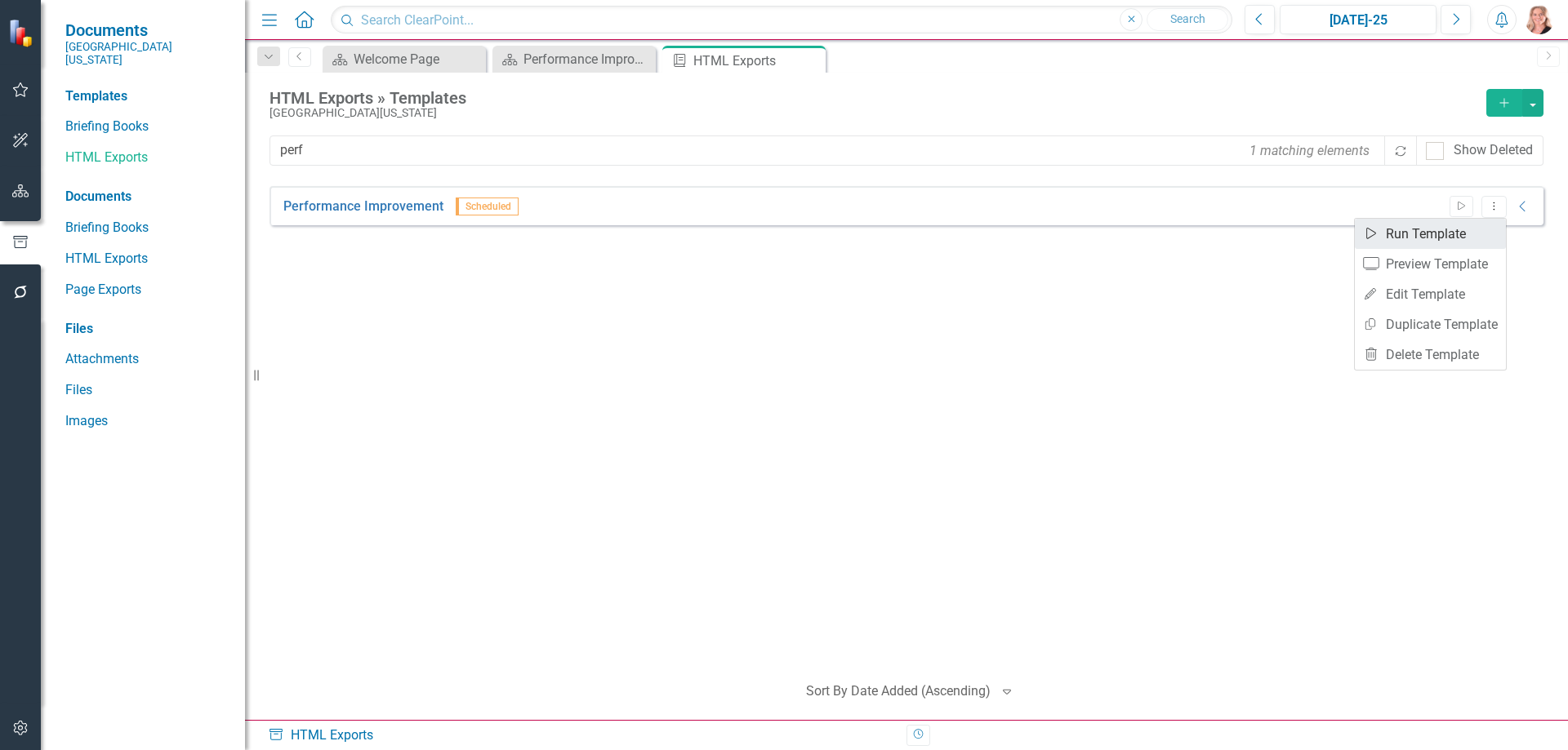
click at [1436, 232] on link "Start Run Template" at bounding box center [1431, 234] width 151 height 31
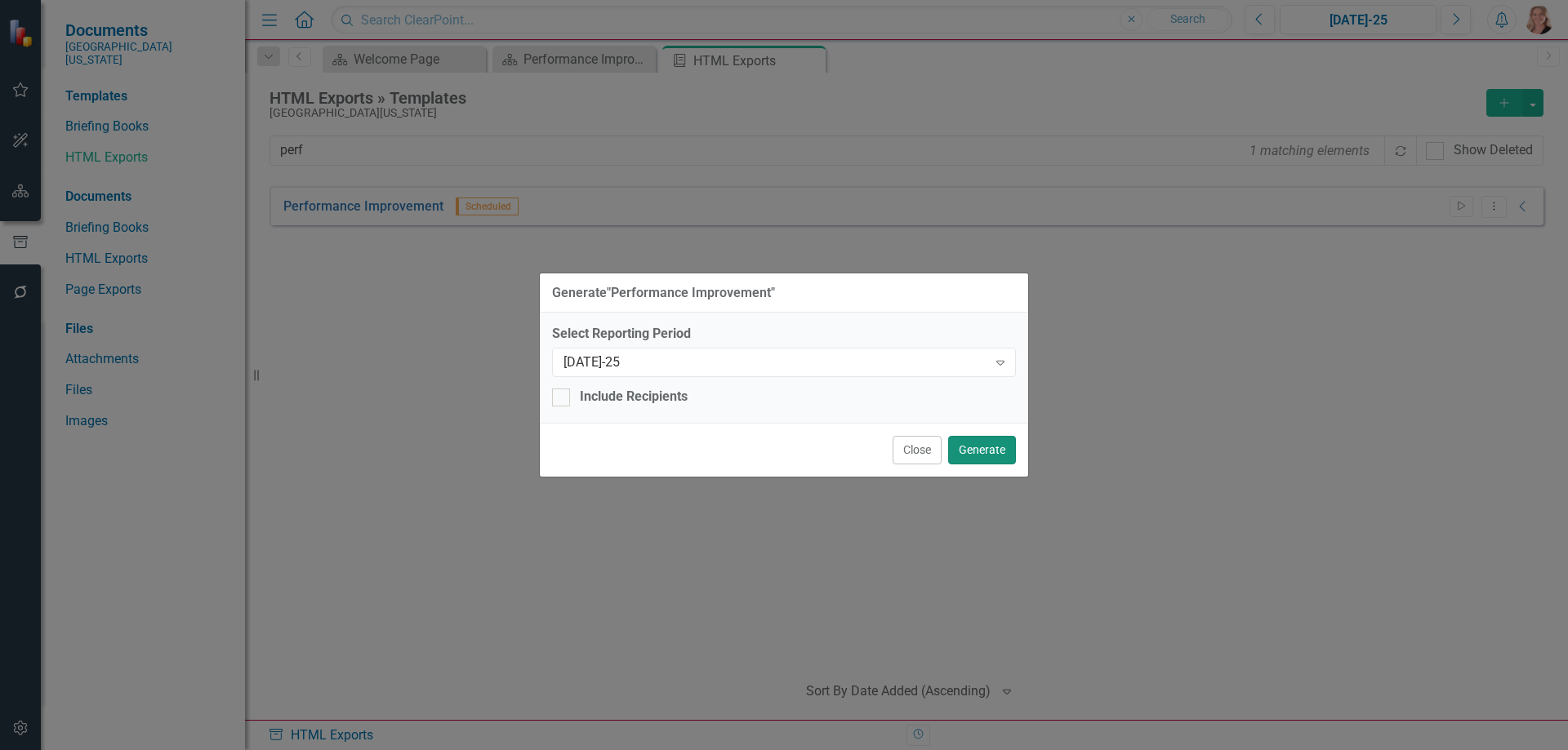
click at [980, 452] on button "Generate" at bounding box center [982, 451] width 68 height 29
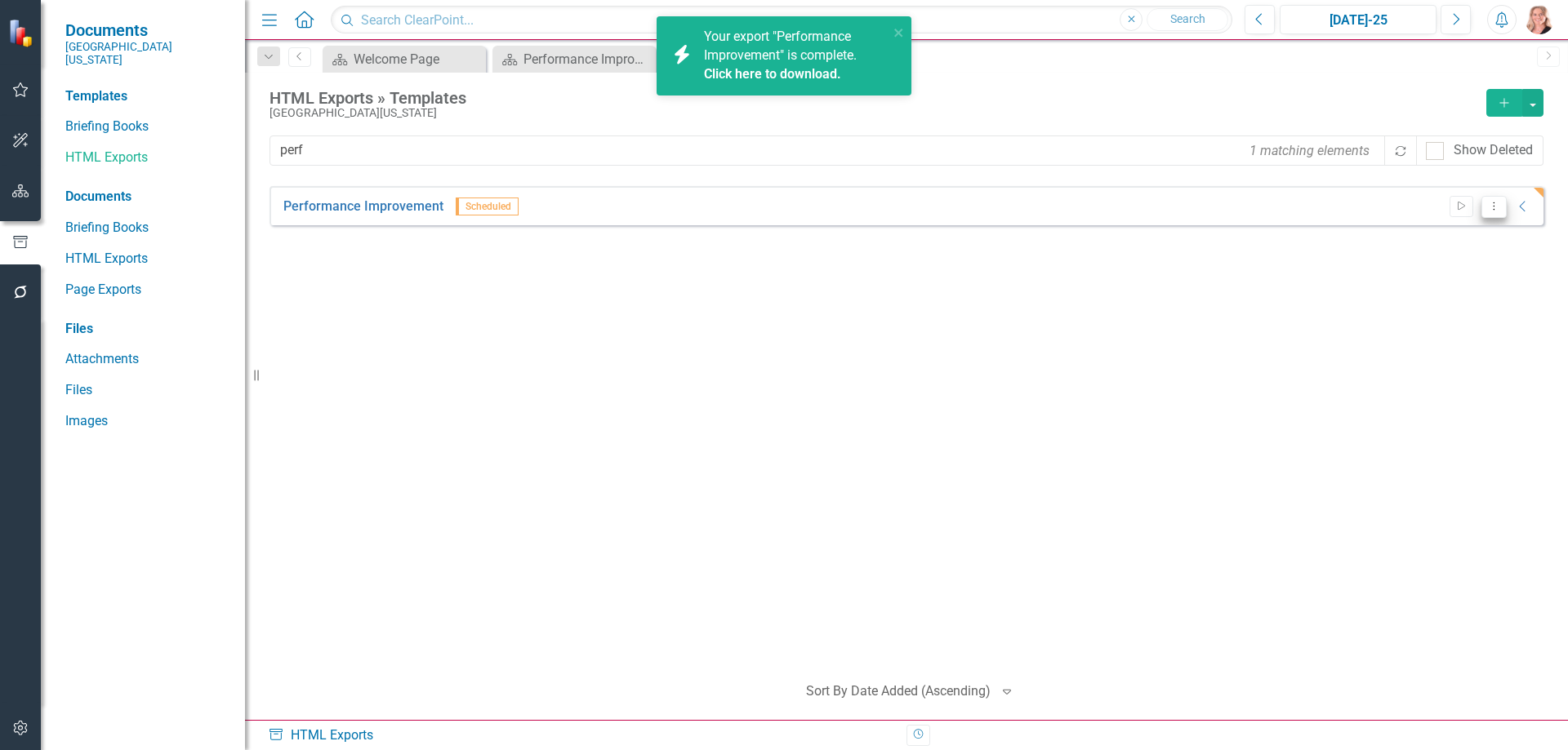
click at [1492, 204] on icon "Dropdown Menu" at bounding box center [1494, 206] width 14 height 11
click at [1421, 292] on link "Edit Edit Template" at bounding box center [1431, 295] width 151 height 31
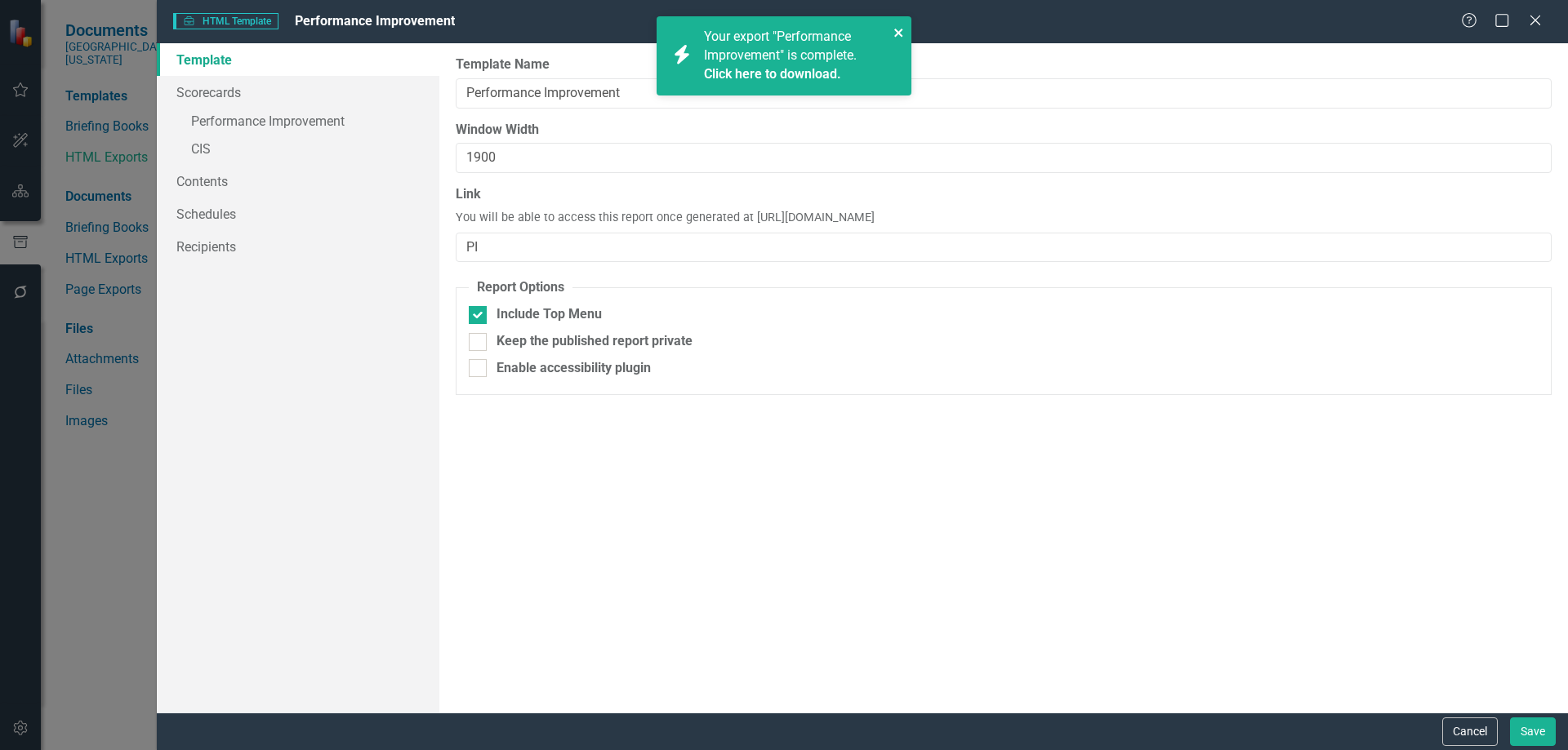
click at [898, 32] on icon "close" at bounding box center [898, 33] width 9 height 9
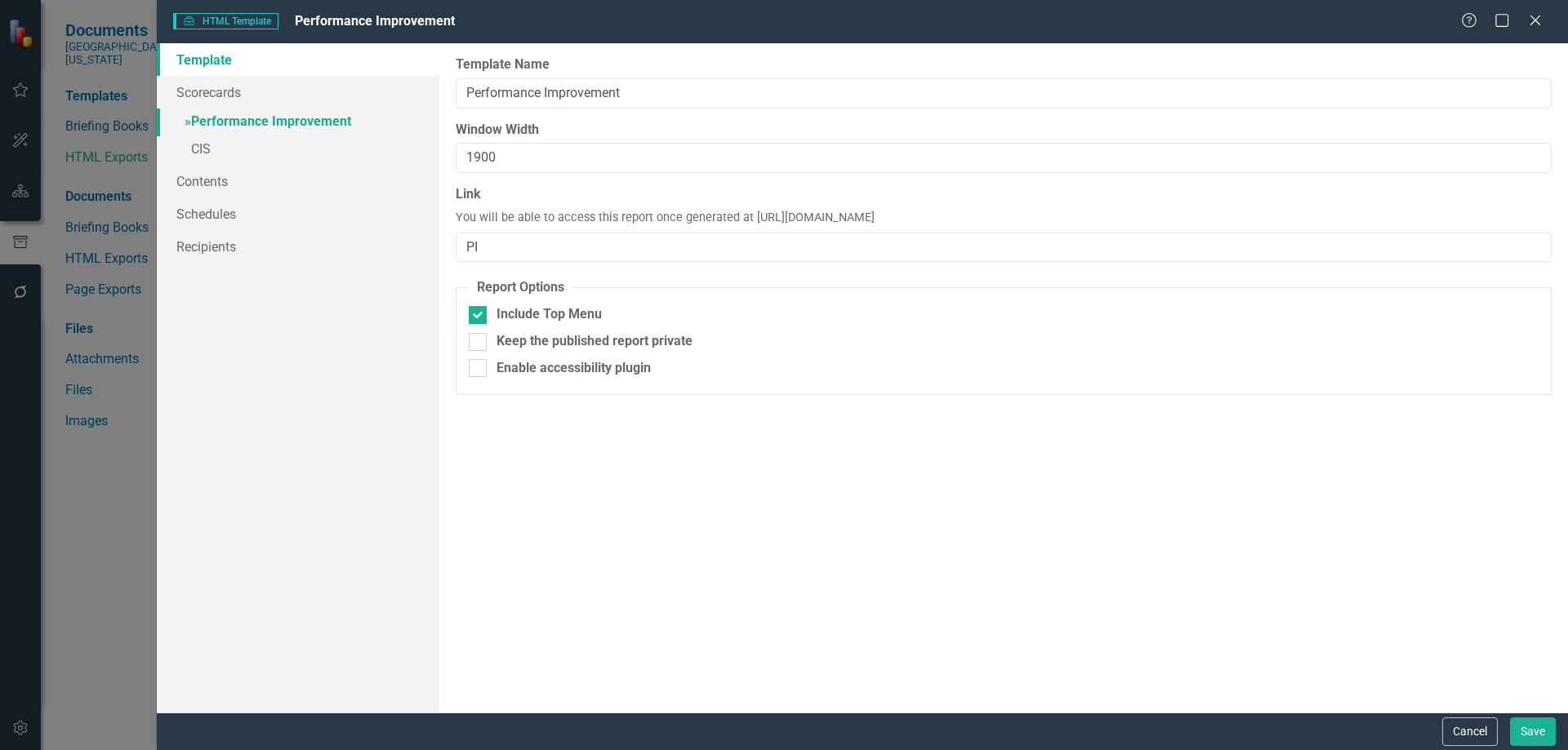
click at [215, 125] on link "» Performance Improvement" at bounding box center [298, 122] width 282 height 29
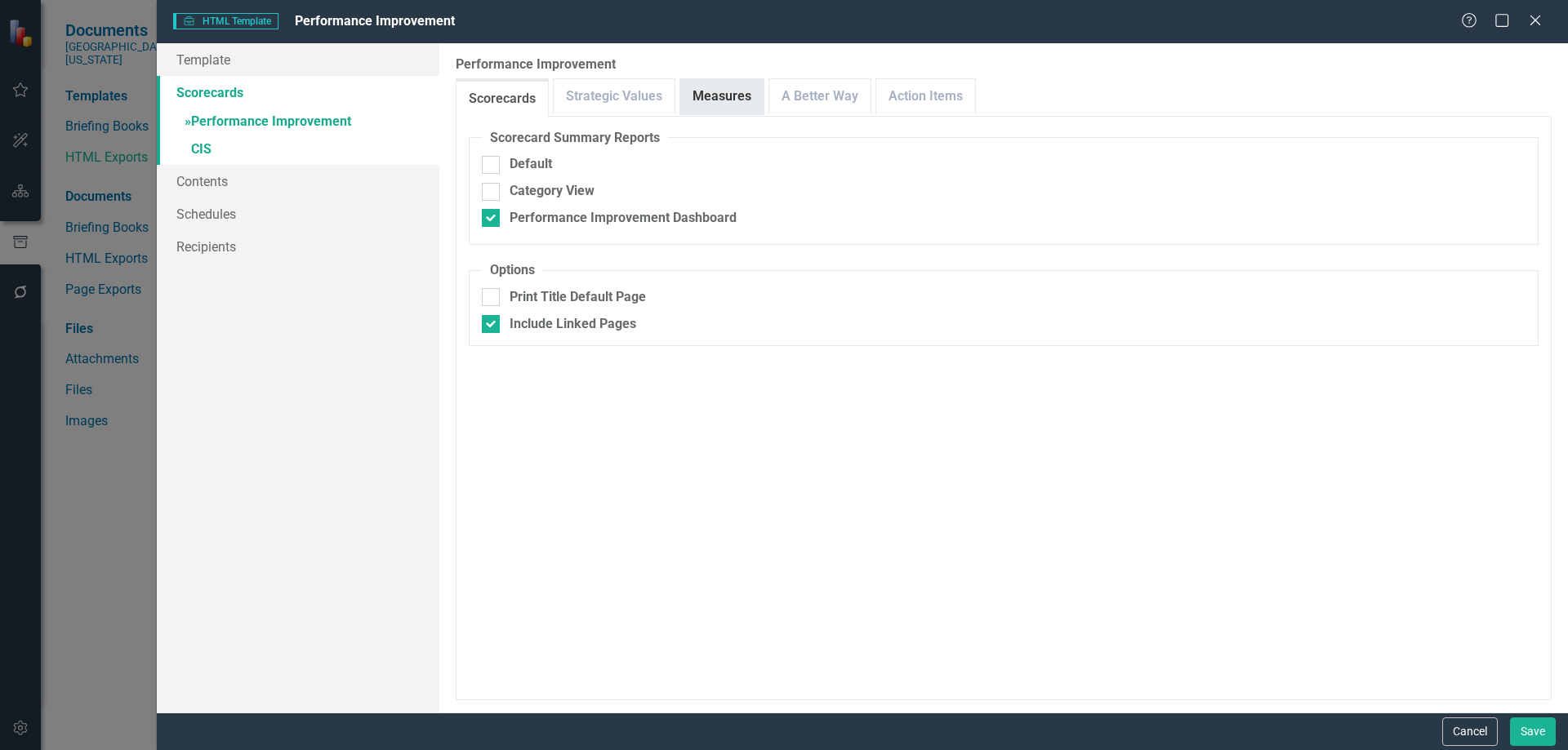
click at [723, 98] on link "Measures" at bounding box center [722, 97] width 83 height 35
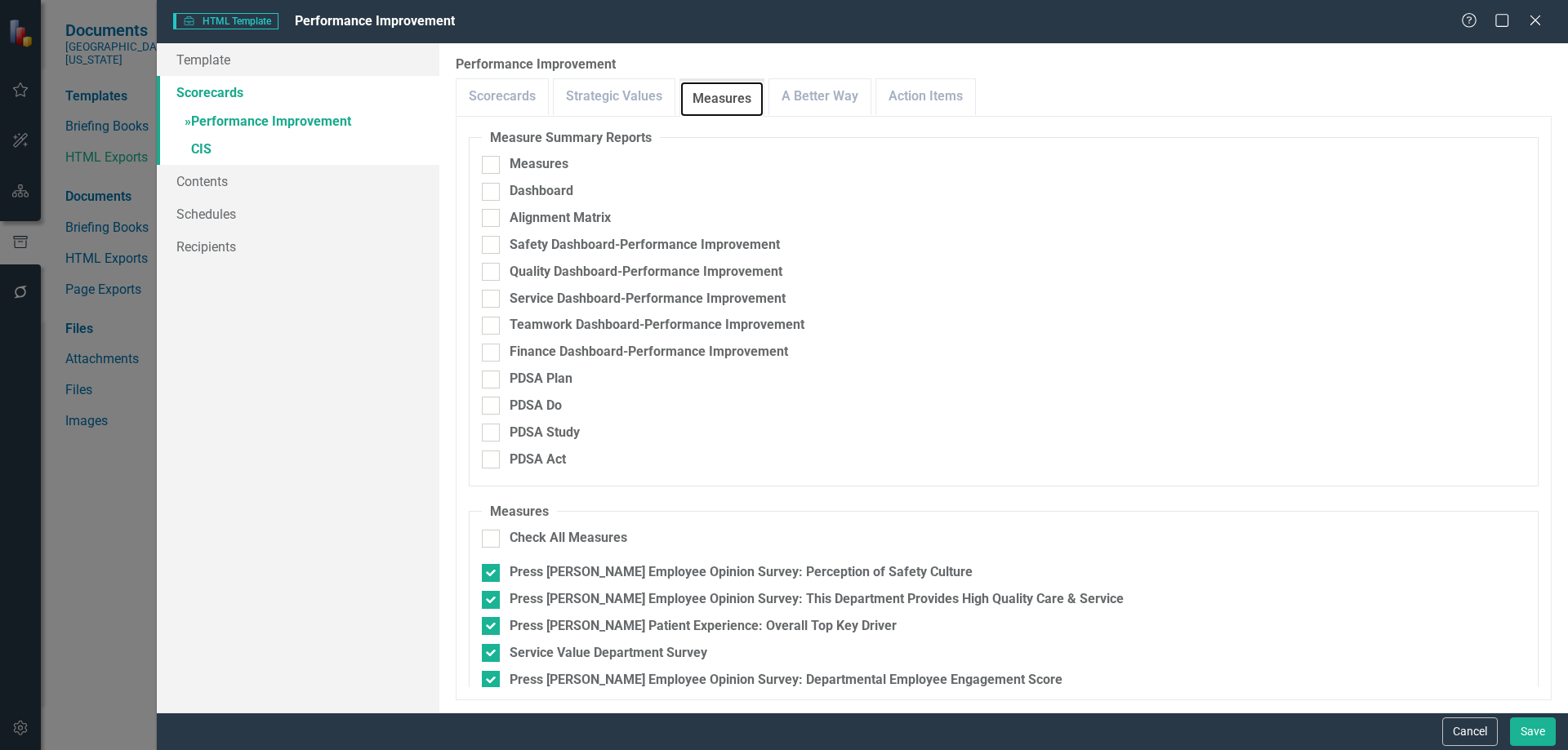
scroll to position [153, 0]
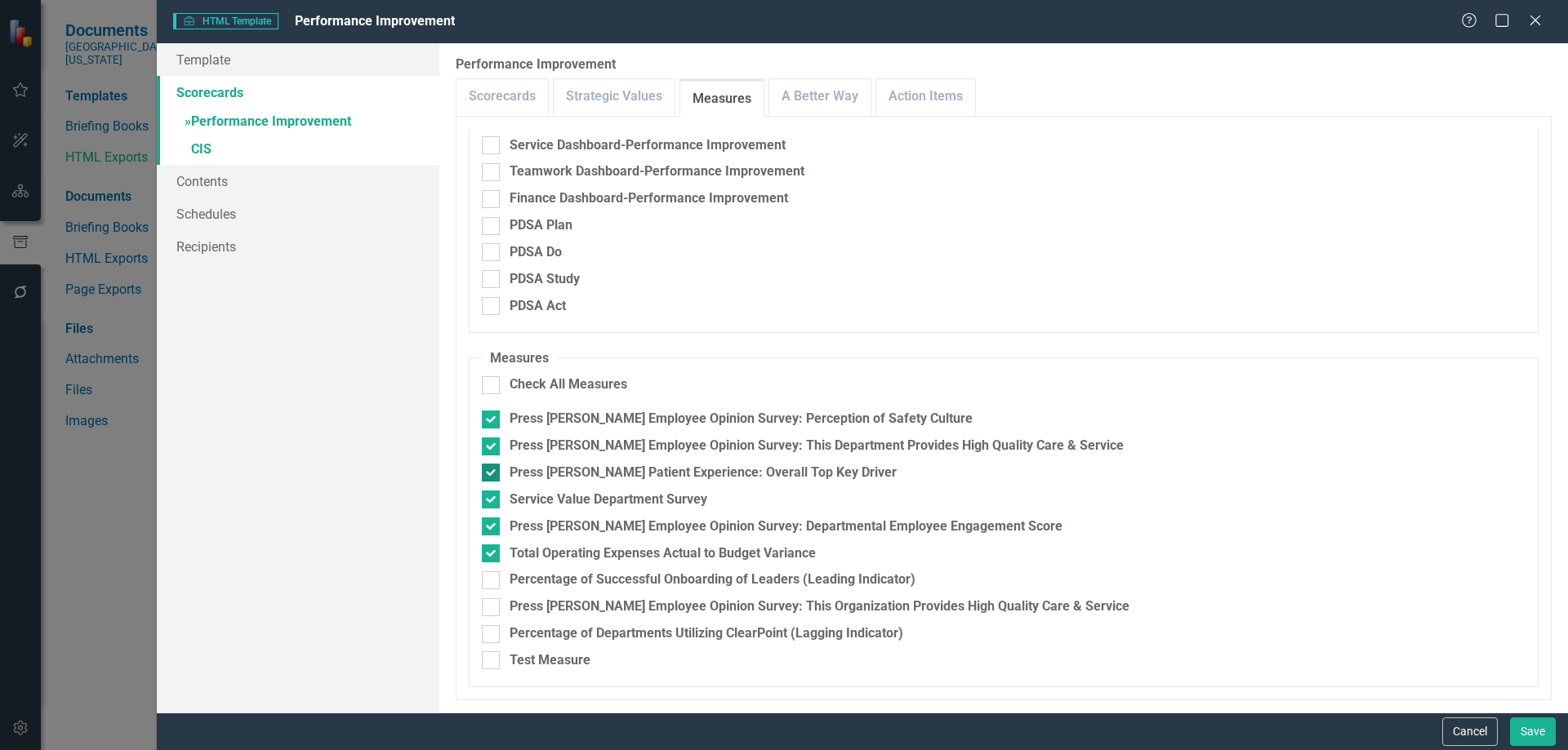
click at [728, 471] on div "Press Ganey Patient Experience: Overall Top Key Driver" at bounding box center [703, 474] width 387 height 19
click at [493, 471] on input "Press Ganey Patient Experience: Overall Top Key Driver" at bounding box center [486, 469] width 11 height 11
click at [791, 471] on div "Press Ganey Patient Experience: Overall Top Key Driver" at bounding box center [703, 474] width 387 height 19
click at [493, 471] on input "Press Ganey Patient Experience: Overall Top Key Driver" at bounding box center [486, 469] width 11 height 11
checkbox input "true"
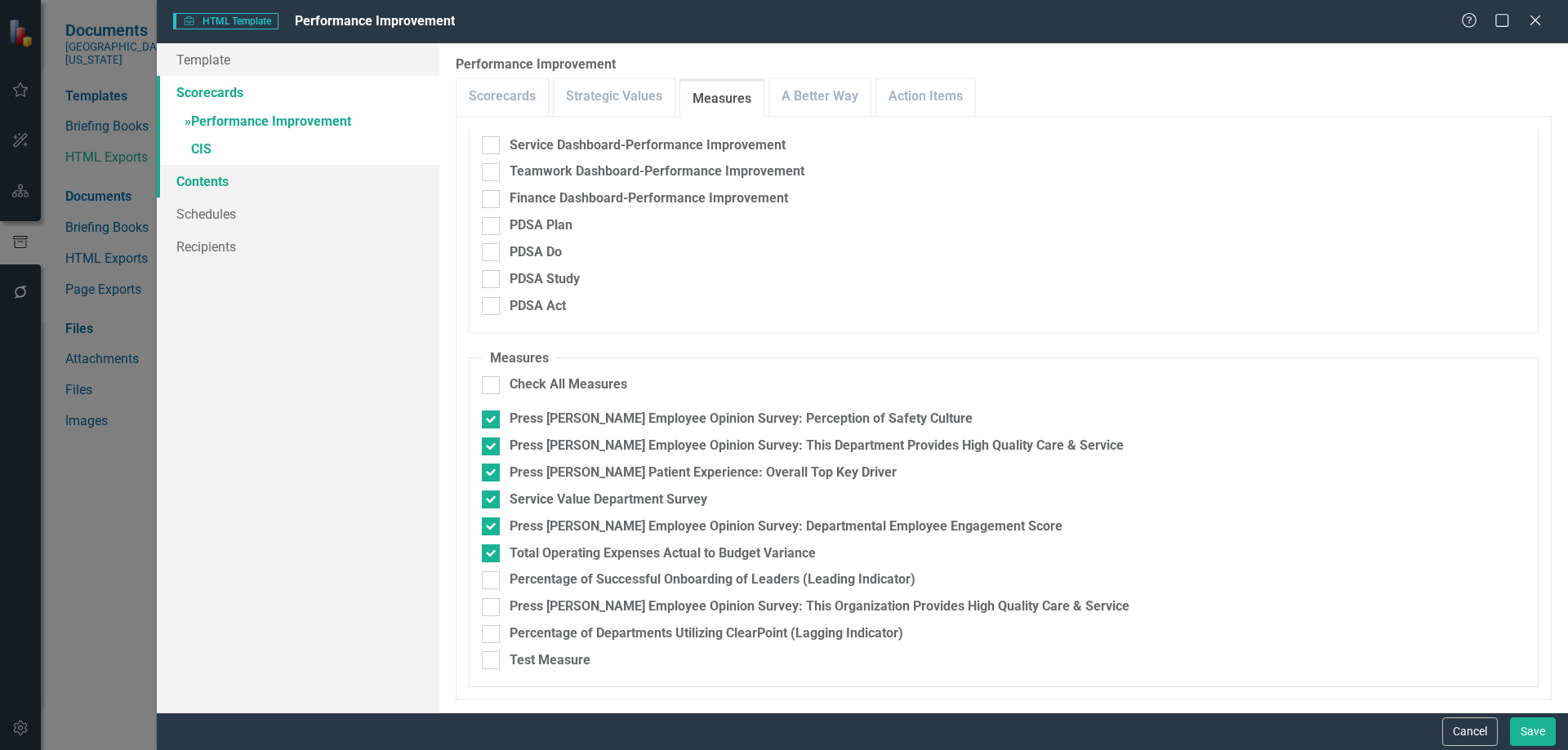
click at [200, 188] on link "Contents" at bounding box center [298, 181] width 282 height 33
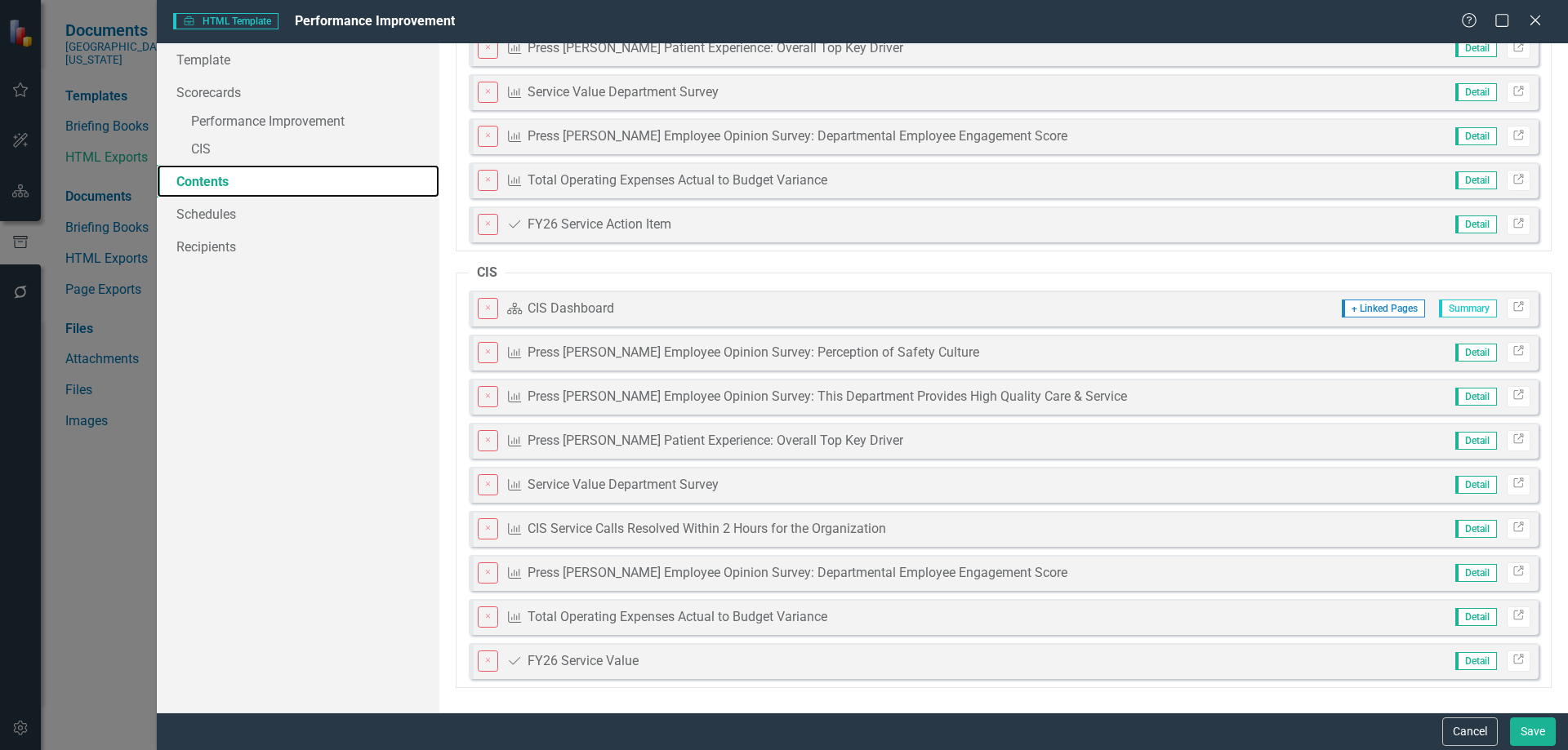
scroll to position [0, 0]
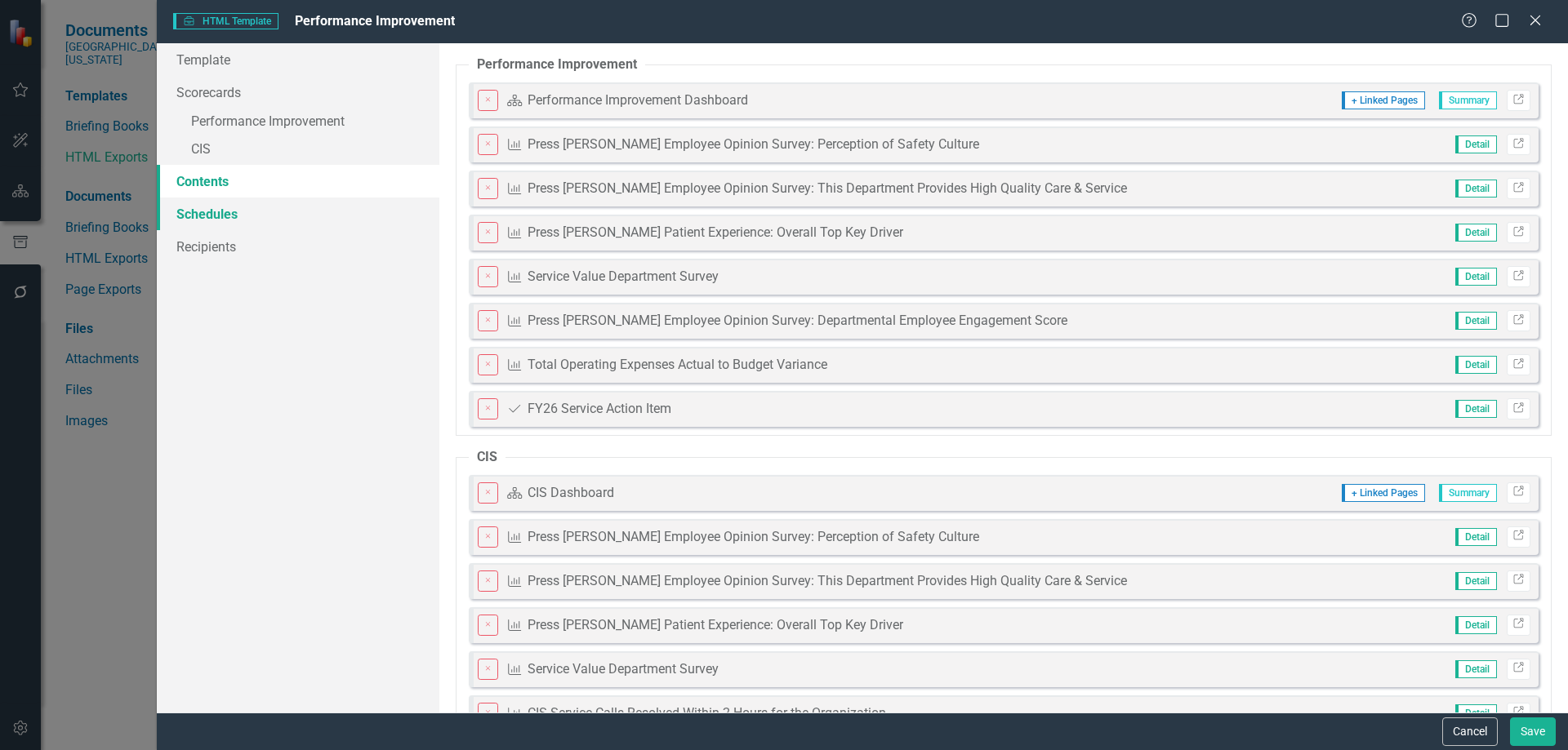
click at [200, 216] on link "Schedules" at bounding box center [298, 214] width 282 height 33
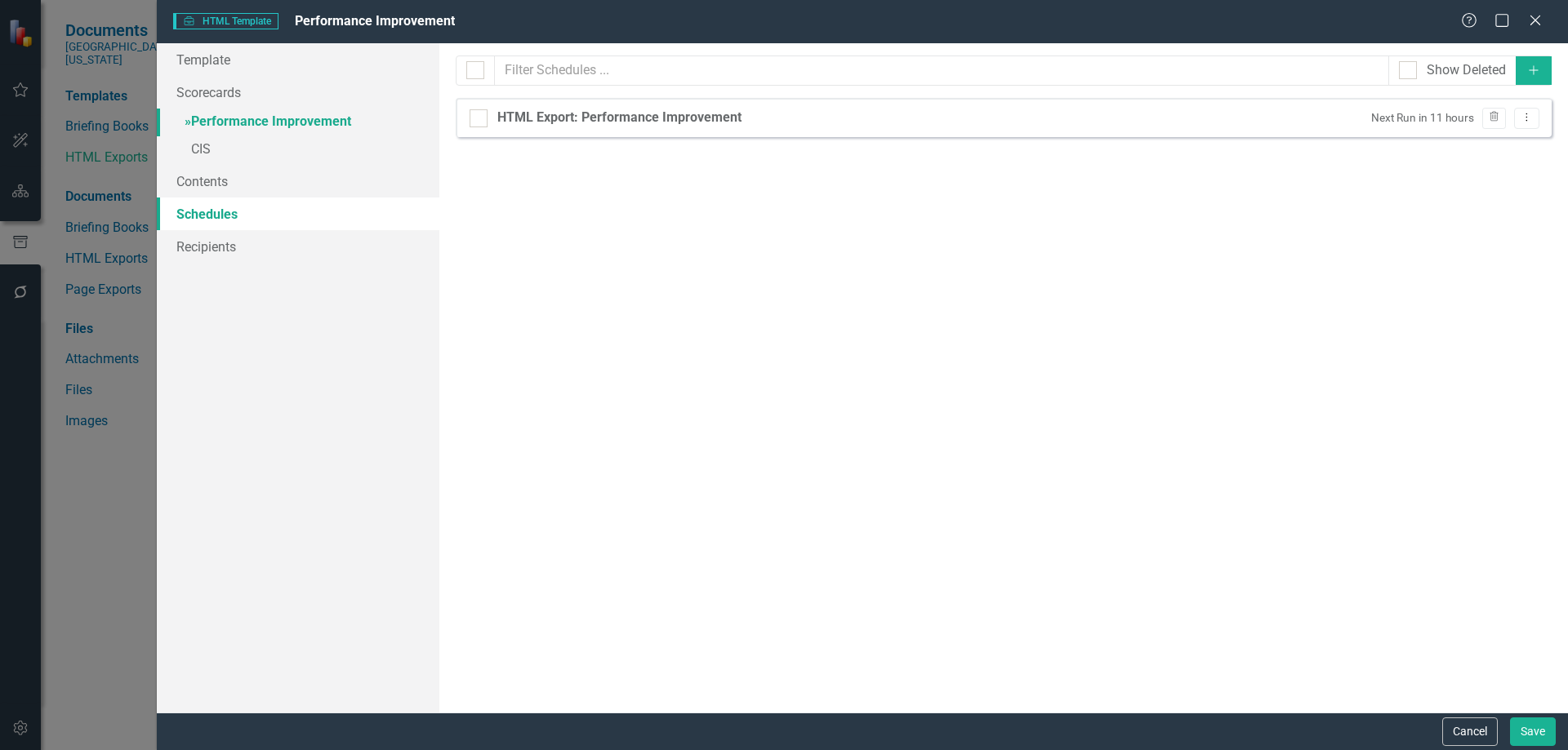
click at [215, 123] on link "» Performance Improvement" at bounding box center [298, 122] width 282 height 29
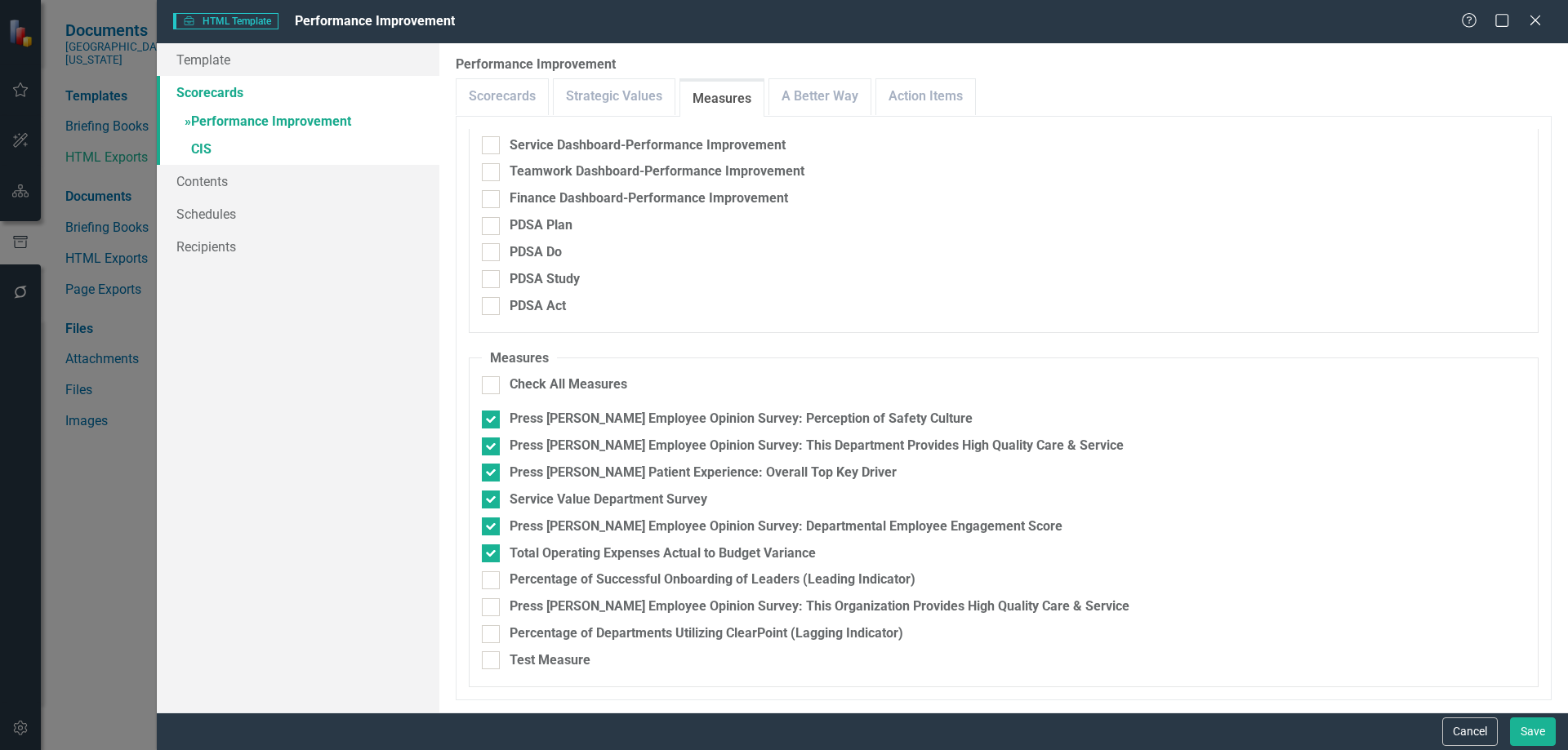
click at [216, 88] on link "Scorecards" at bounding box center [298, 92] width 282 height 33
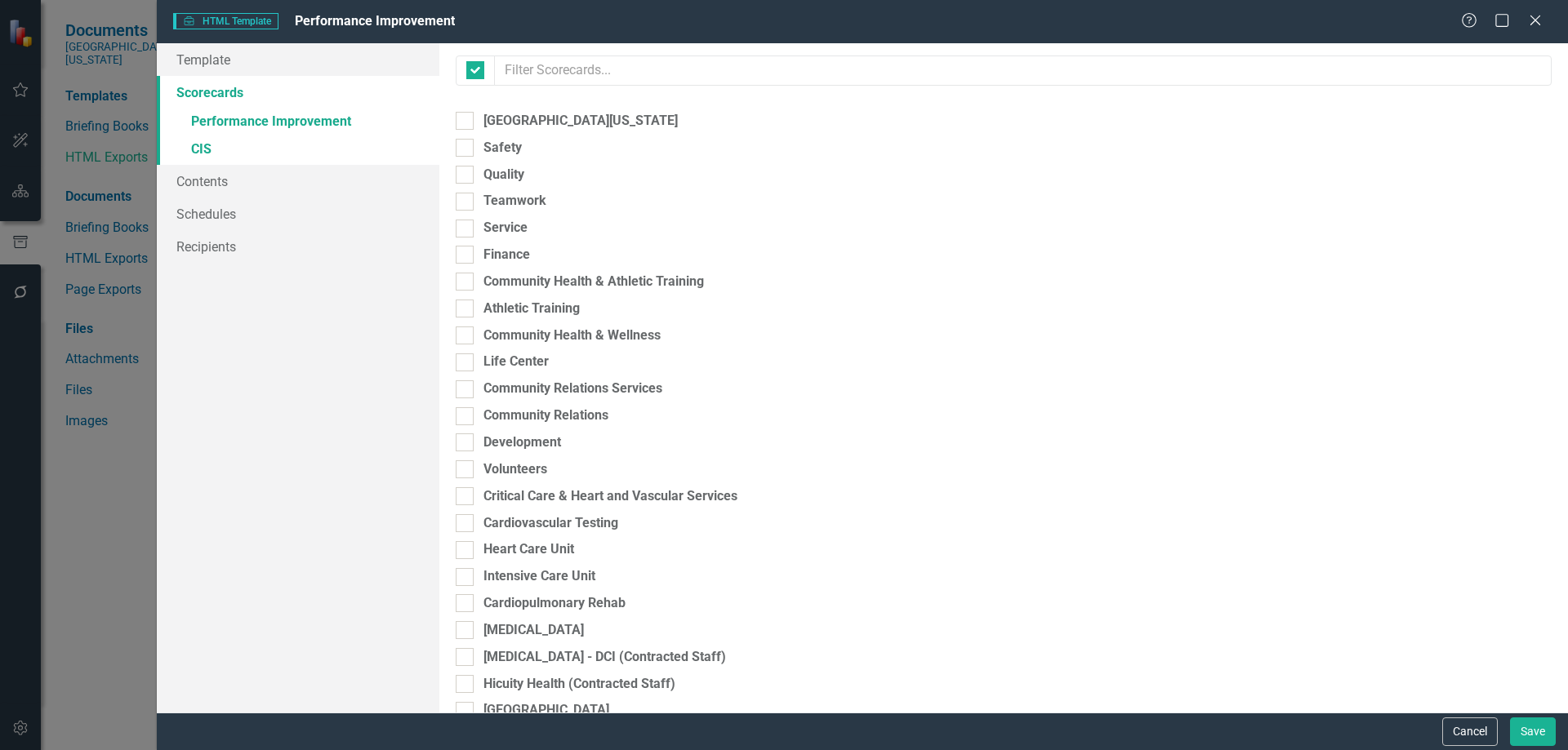
checkbox input "false"
click at [462, 224] on input "Service" at bounding box center [460, 225] width 11 height 11
click at [460, 224] on input "Service" at bounding box center [460, 225] width 11 height 11
checkbox input "false"
click at [224, 129] on link "» Performance Improvement" at bounding box center [298, 122] width 282 height 29
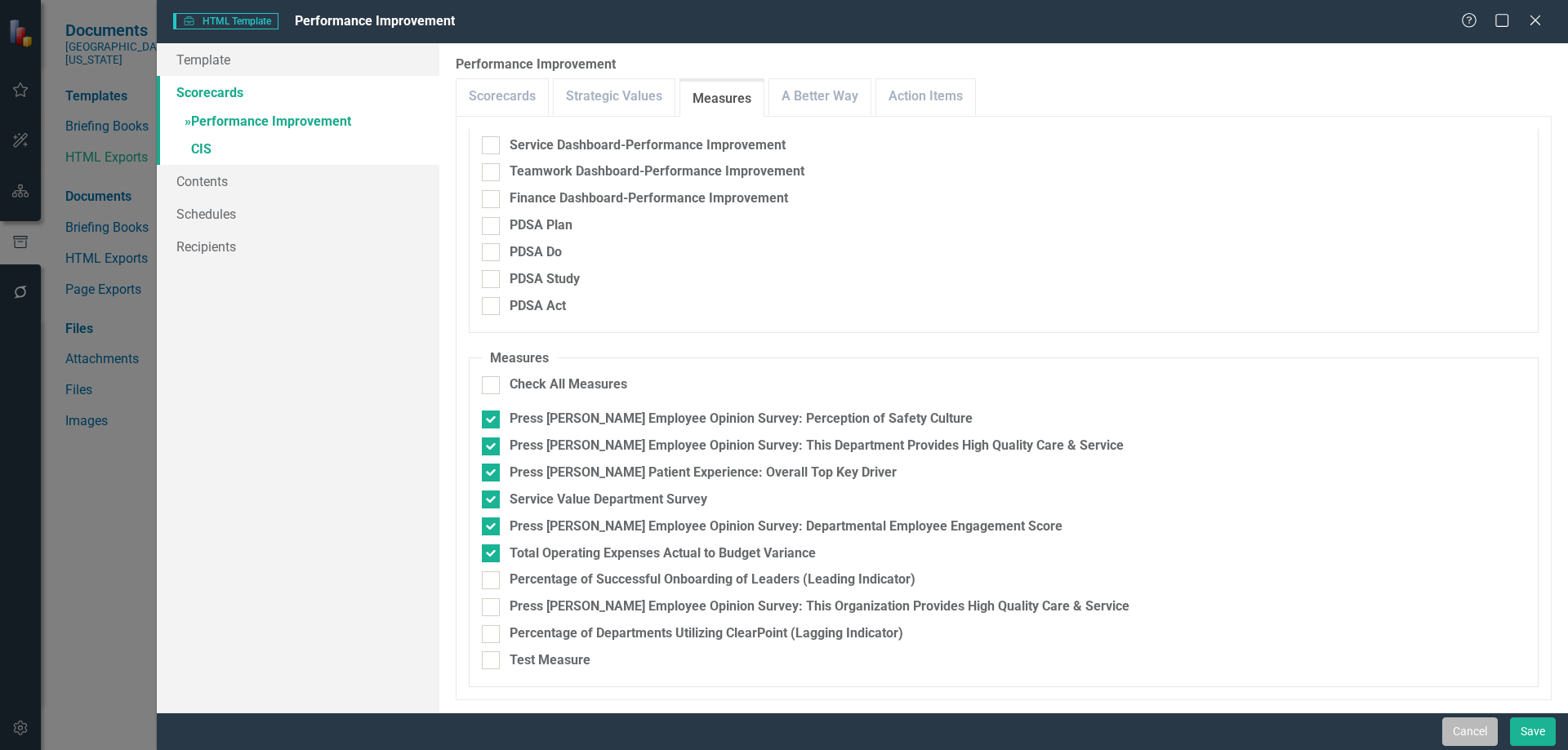
click at [1461, 738] on button "Cancel" at bounding box center [1470, 732] width 56 height 29
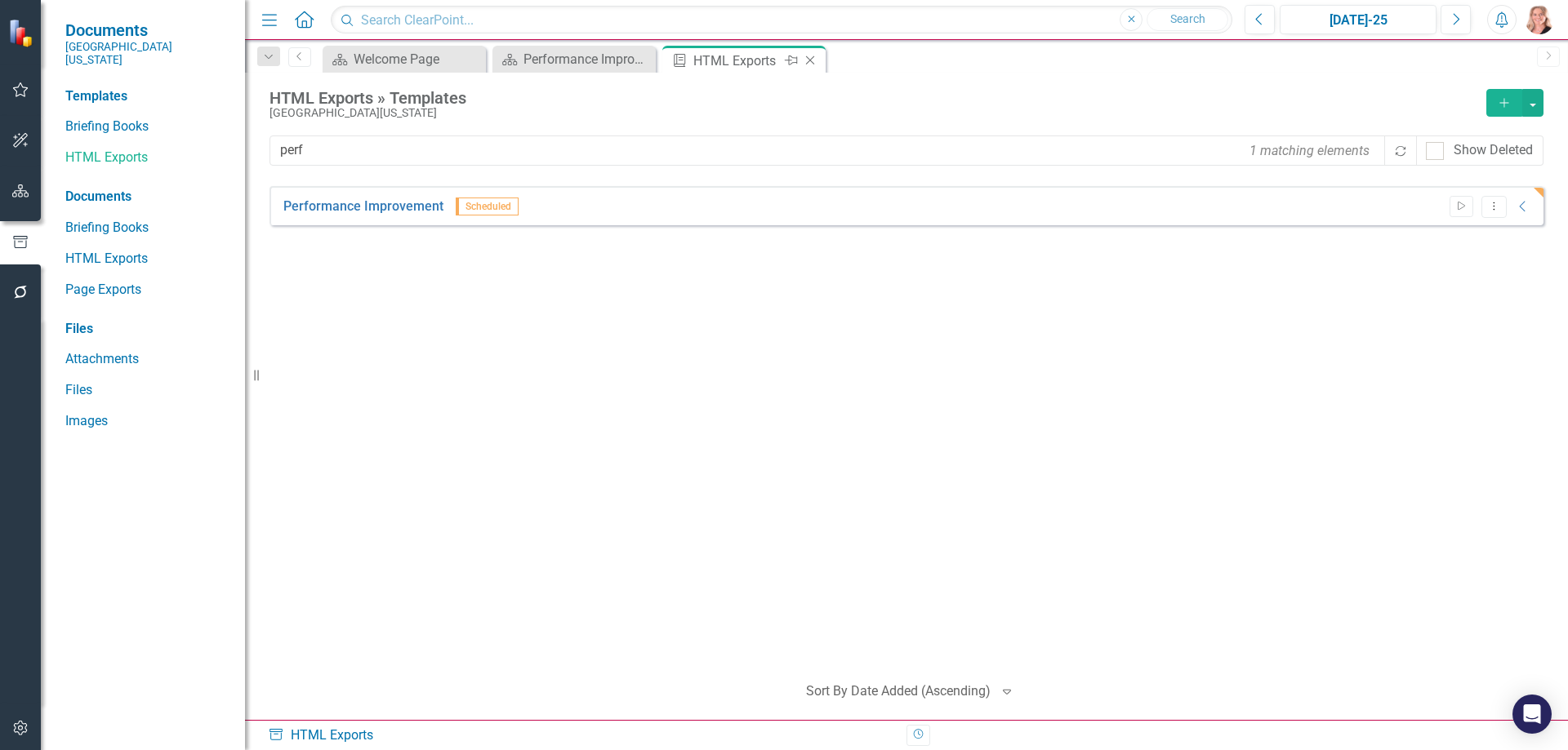
click at [810, 61] on icon "Close" at bounding box center [810, 60] width 16 height 13
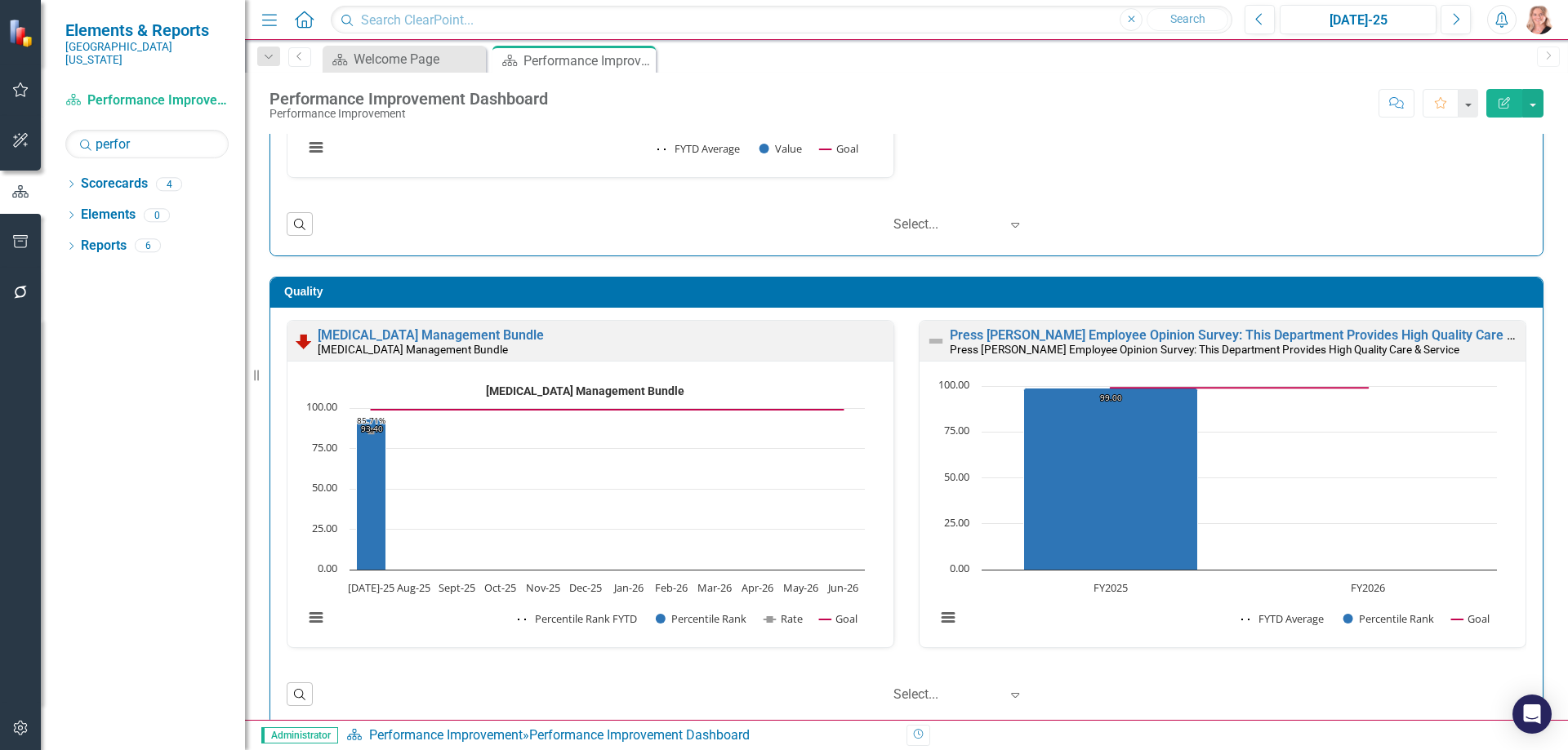
scroll to position [1, 0]
click at [104, 236] on link "Reports" at bounding box center [103, 246] width 46 height 19
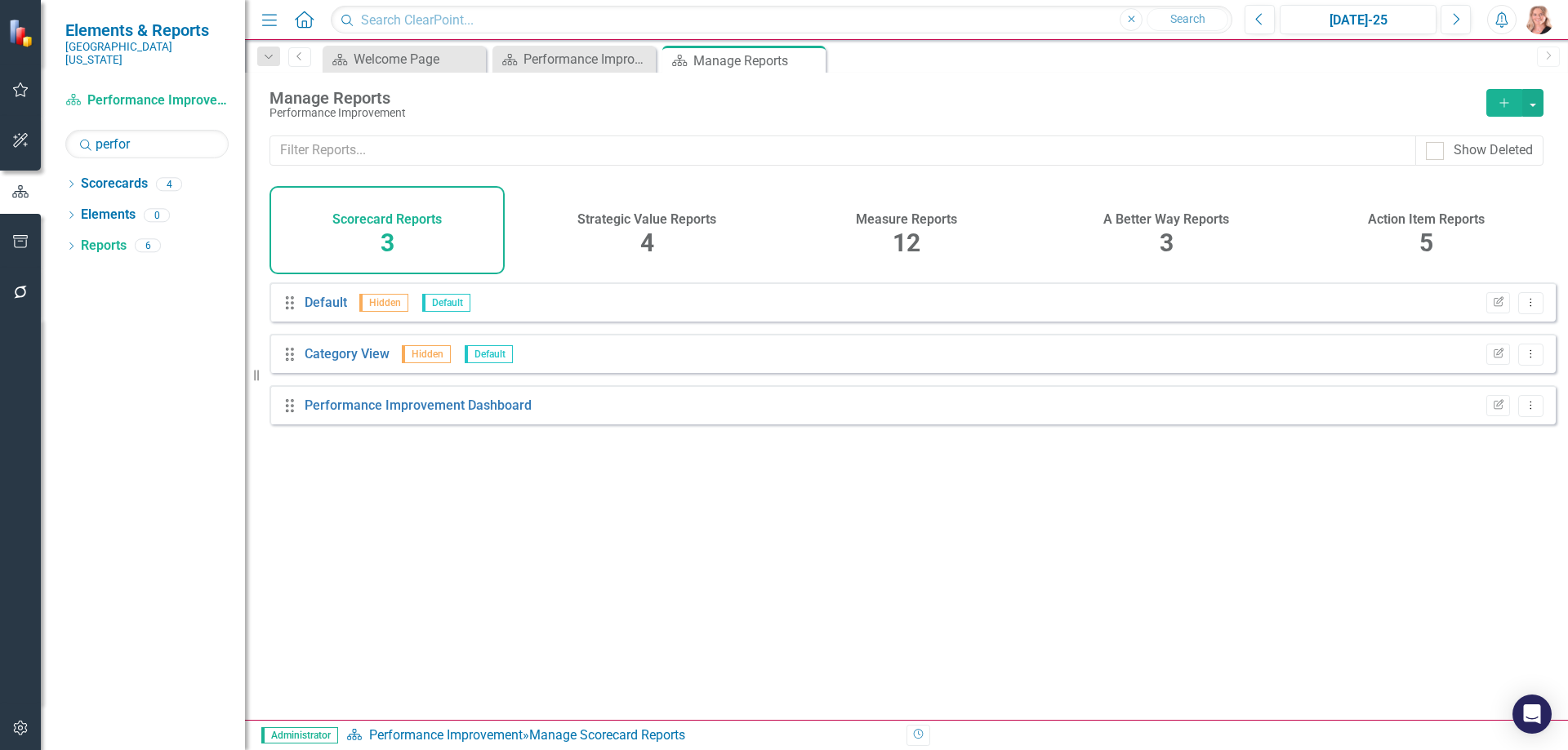
click at [933, 237] on div "Measure Reports 12" at bounding box center [907, 231] width 235 height 88
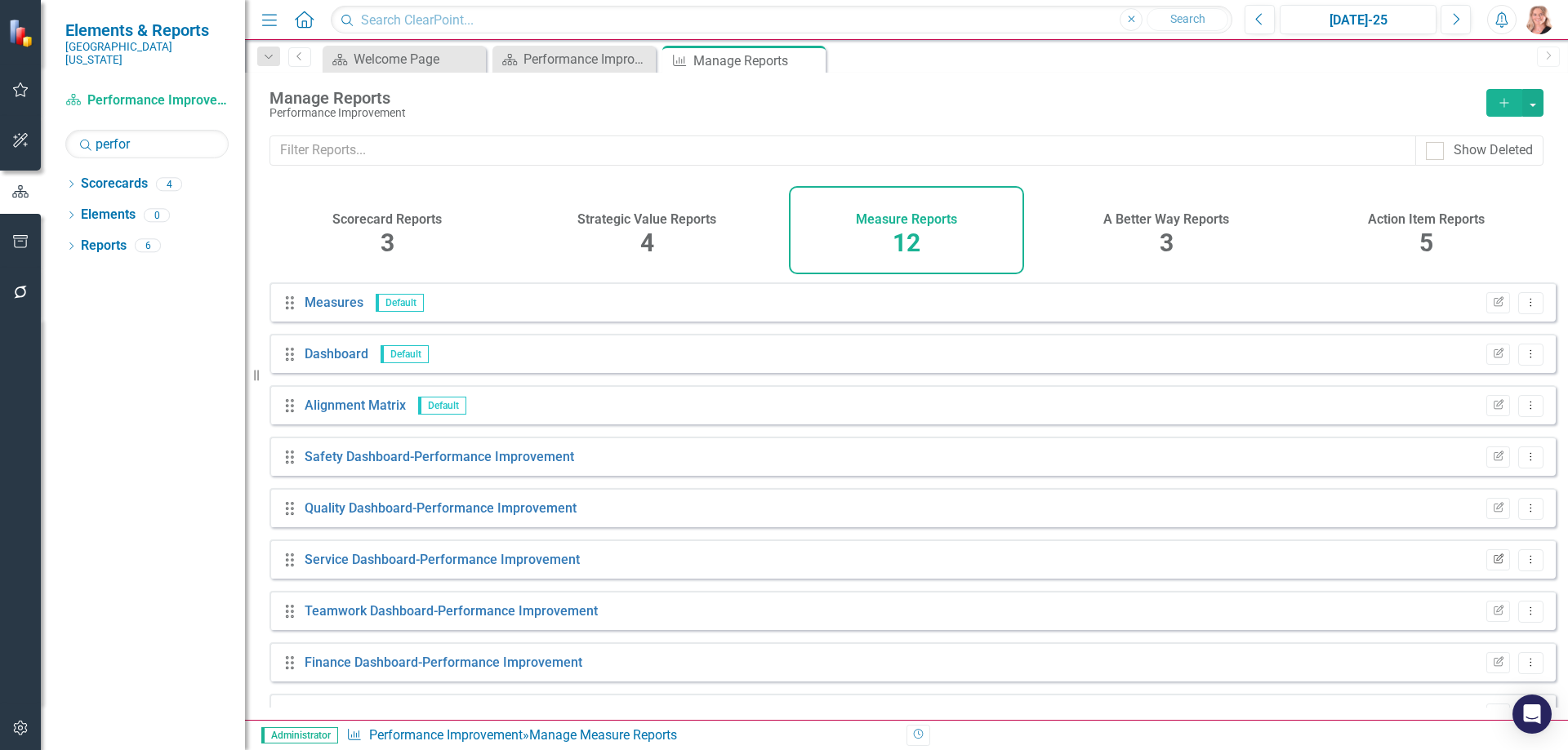
click at [1492, 564] on icon "Edit Report" at bounding box center [1498, 560] width 12 height 10
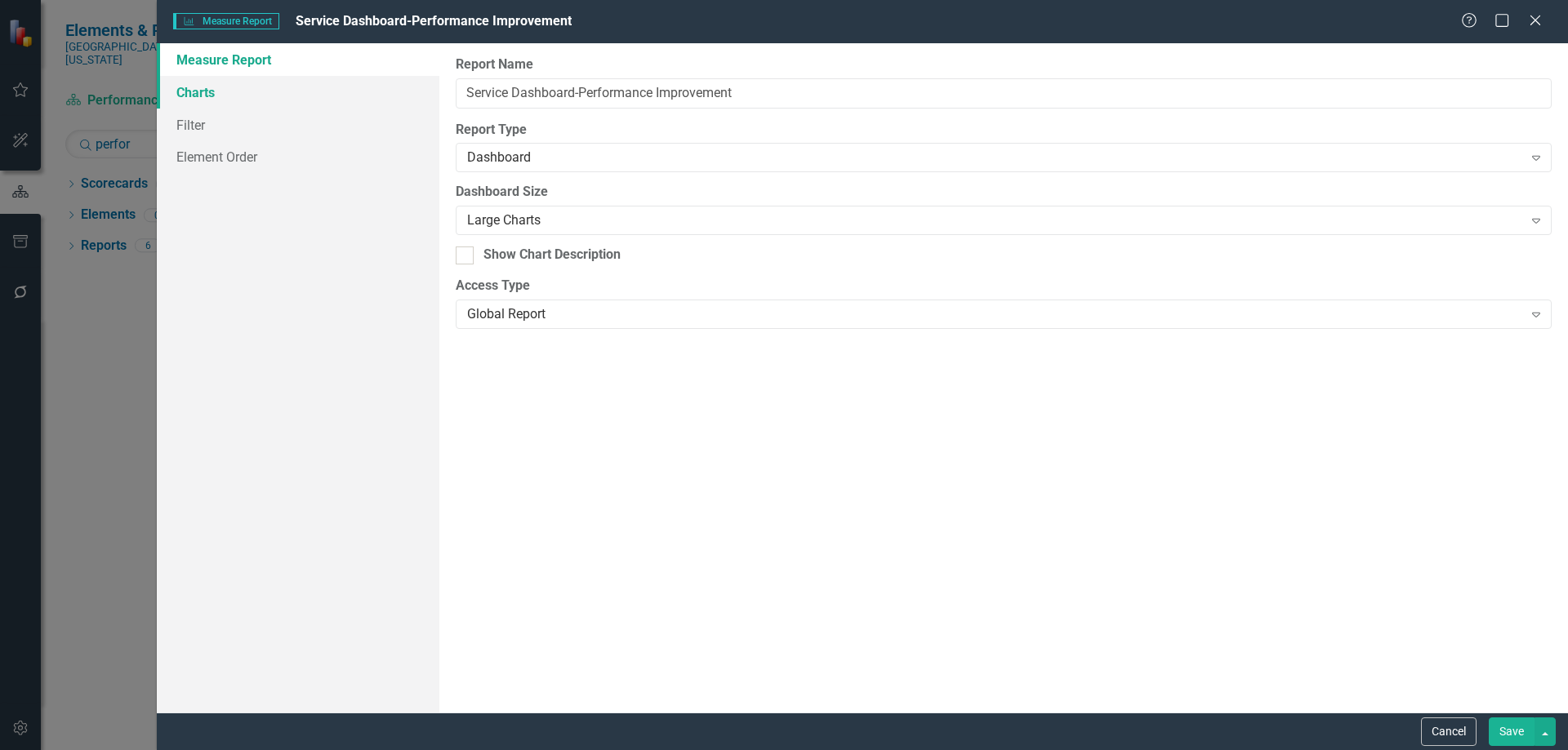
click at [218, 89] on link "Charts" at bounding box center [298, 92] width 282 height 33
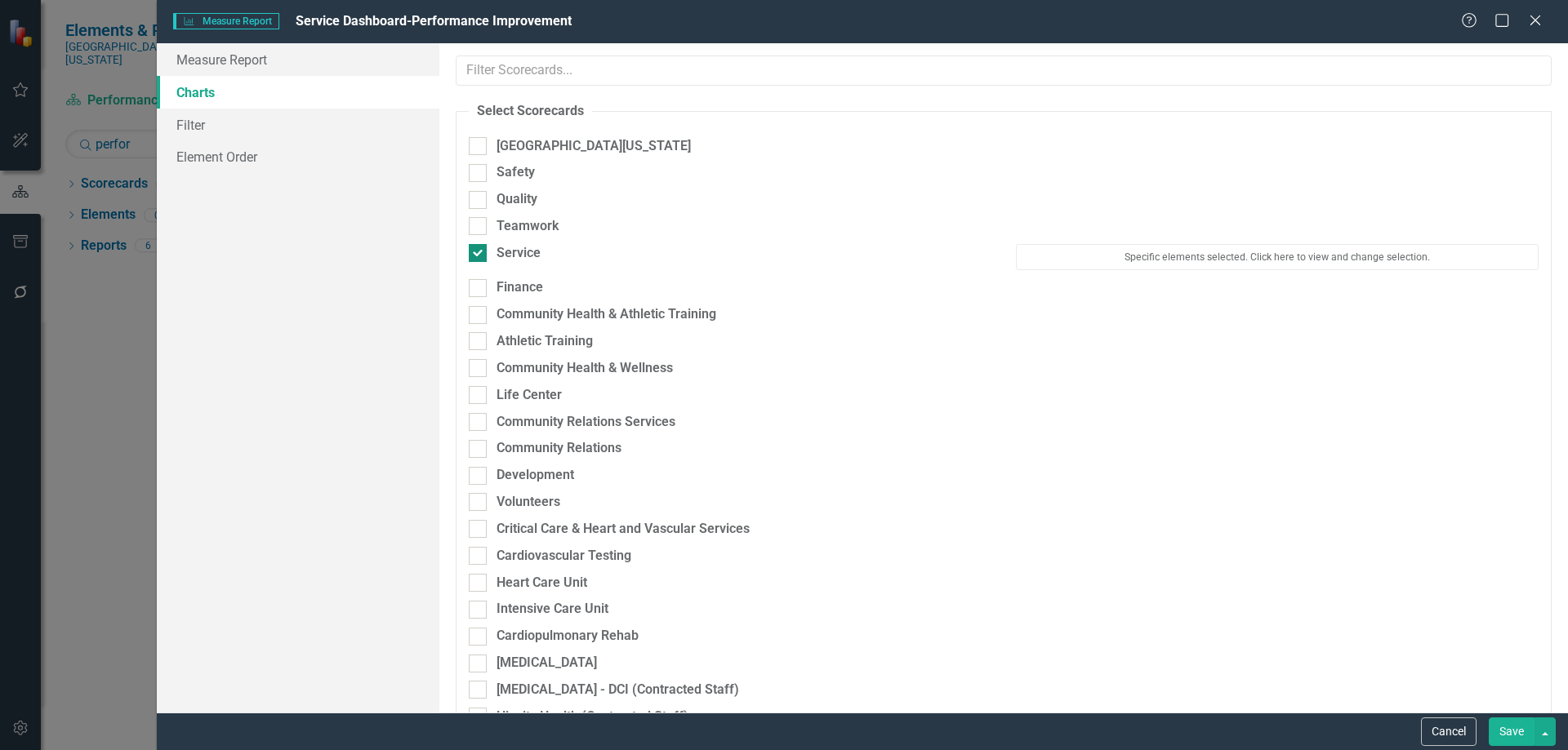
click at [478, 249] on input "Service" at bounding box center [474, 249] width 11 height 11
checkbox input "false"
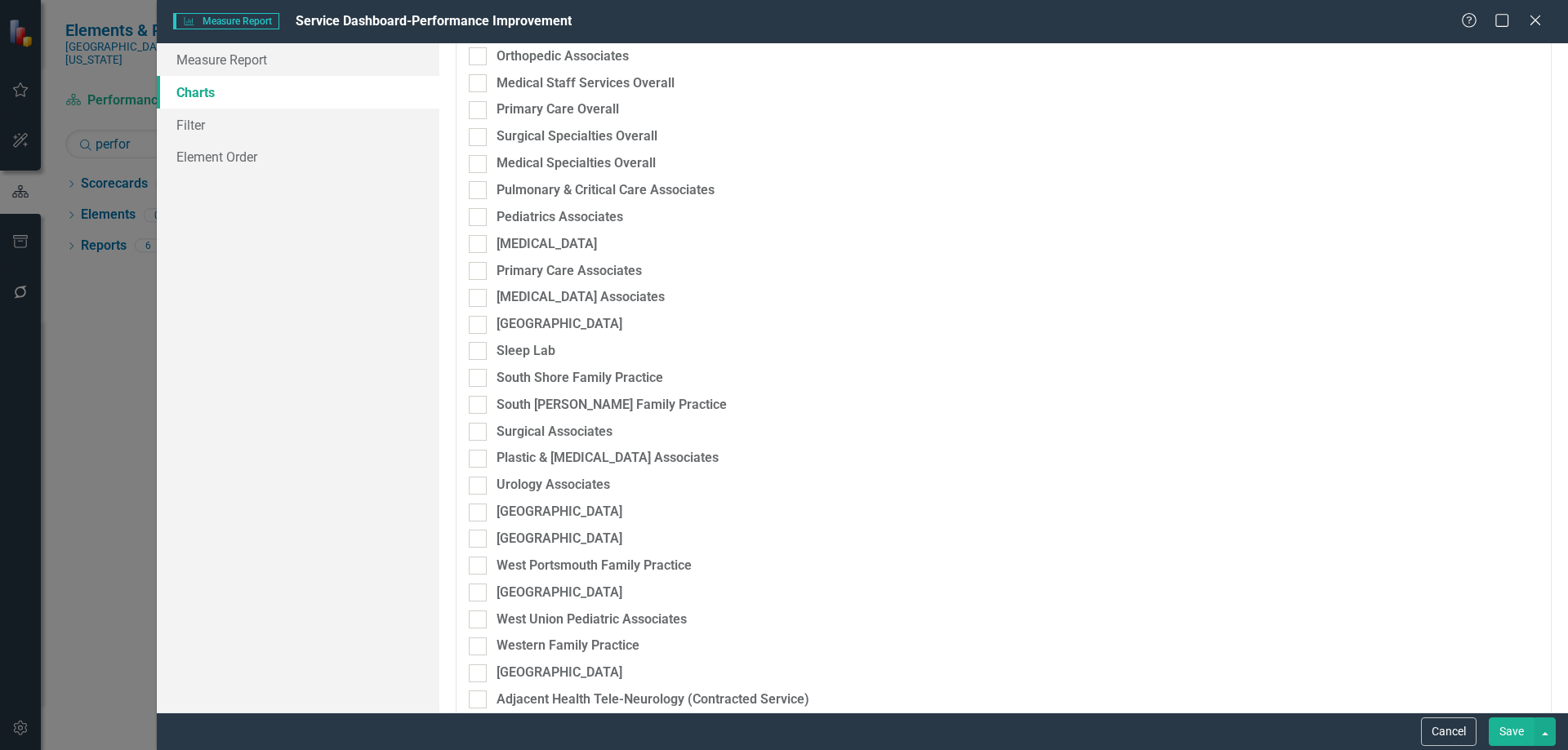
scroll to position [3265, 0]
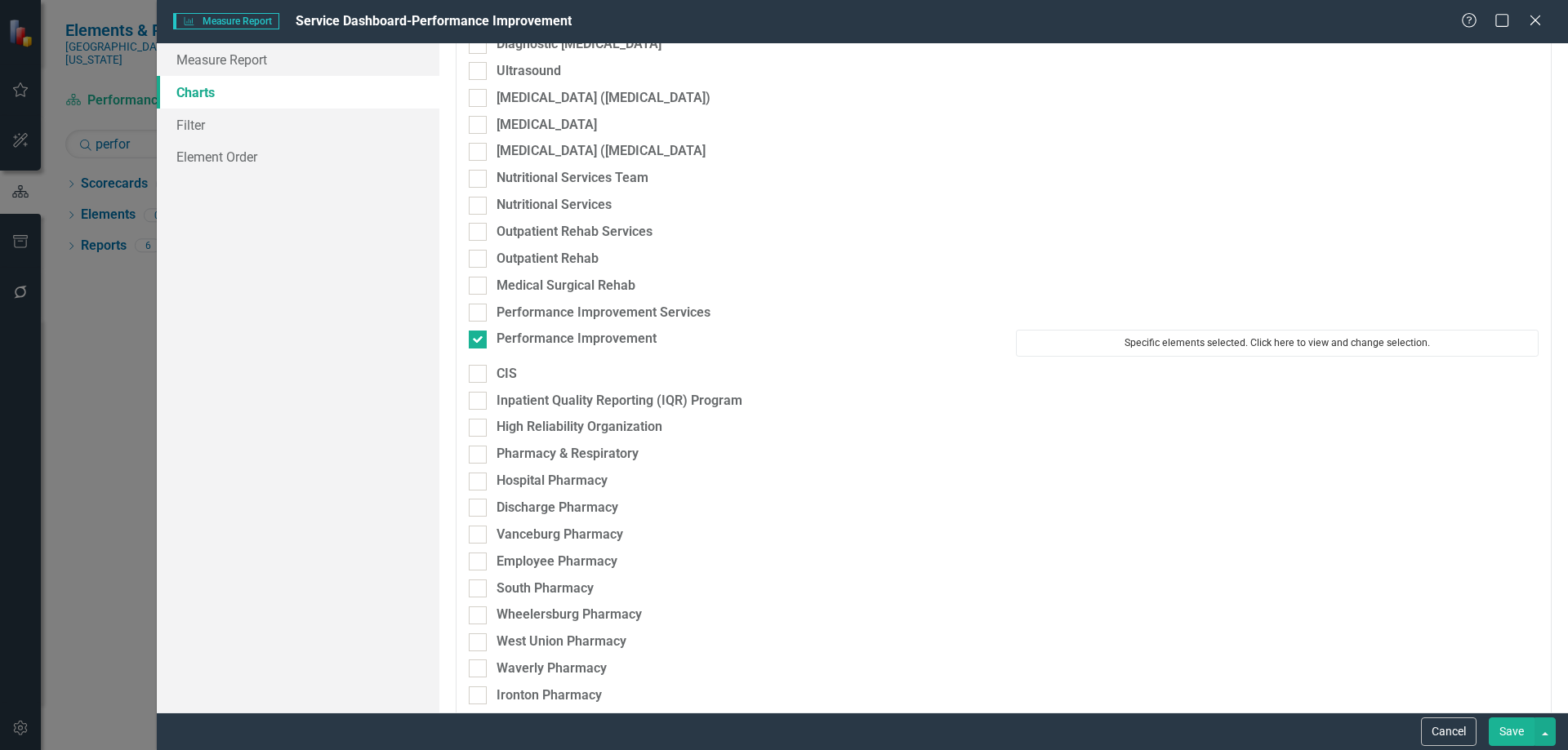
click at [1222, 335] on button "Specific elements selected. Click here to view and change selection." at bounding box center [1278, 342] width 523 height 26
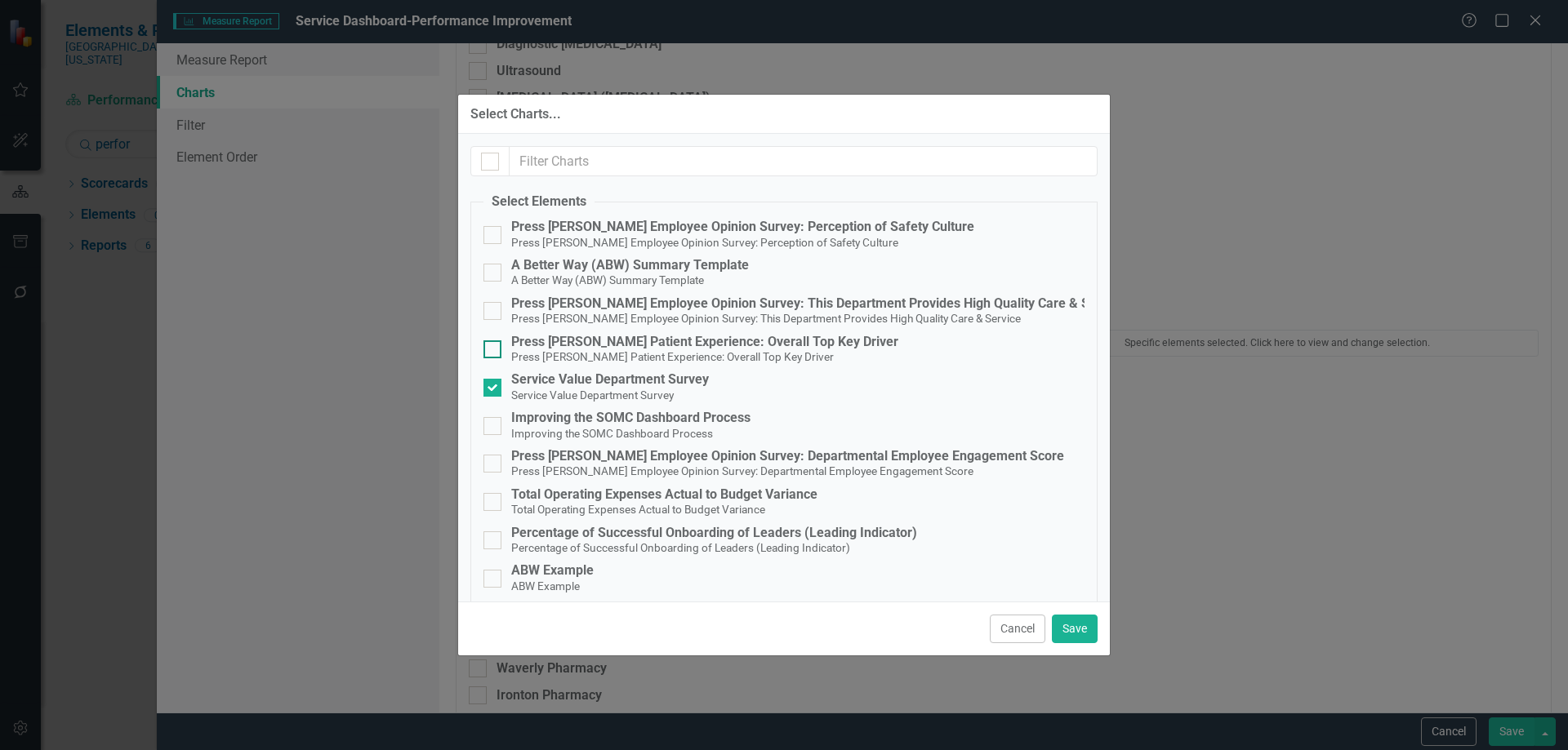
click at [573, 348] on div "Press Ganey Patient Experience: Overall Top Key Driver" at bounding box center [705, 342] width 387 height 14
click at [494, 348] on input "Press Ganey Patient Experience: Overall Top Key Driver Press Ganey Patient Expe…" at bounding box center [488, 345] width 11 height 11
checkbox input "true"
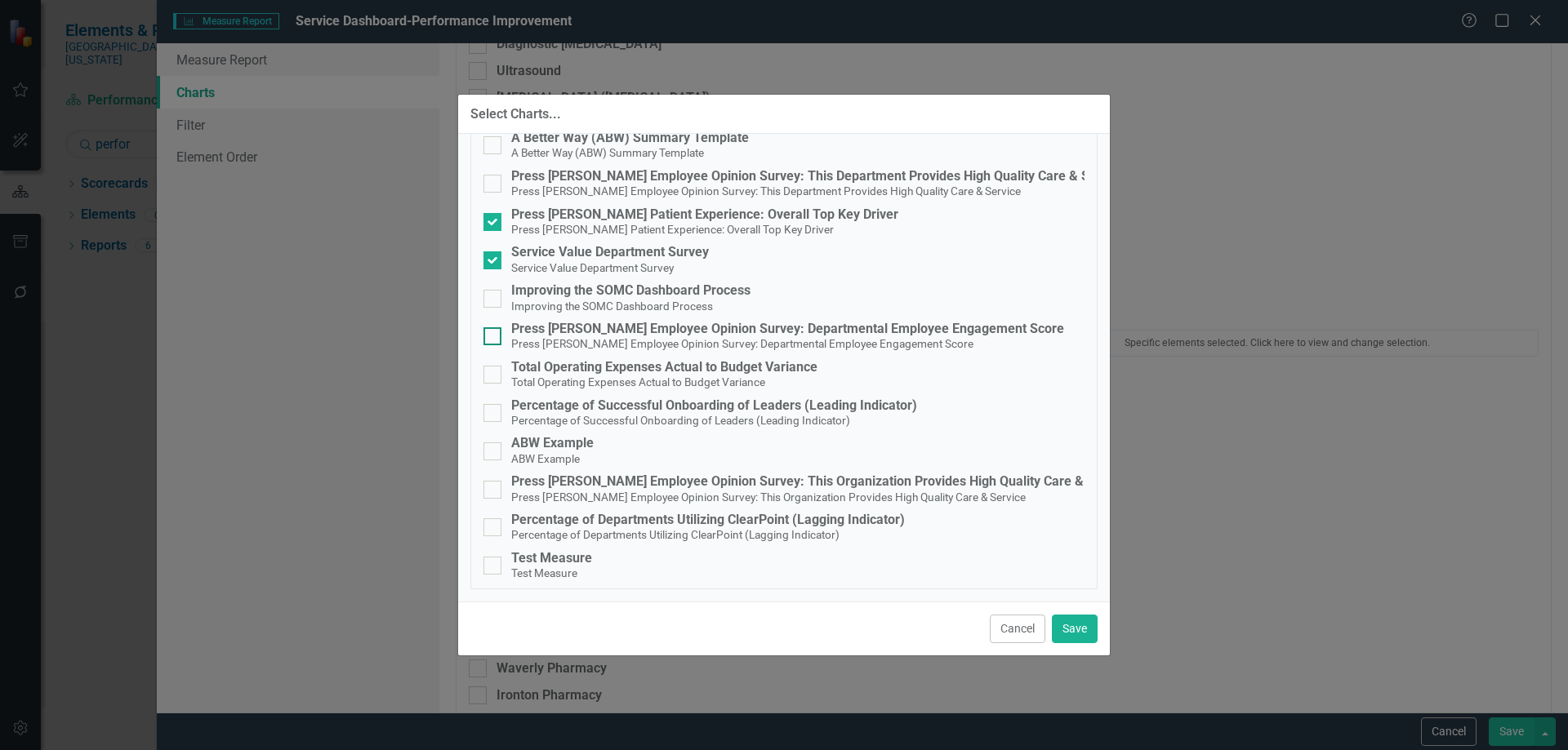
scroll to position [0, 0]
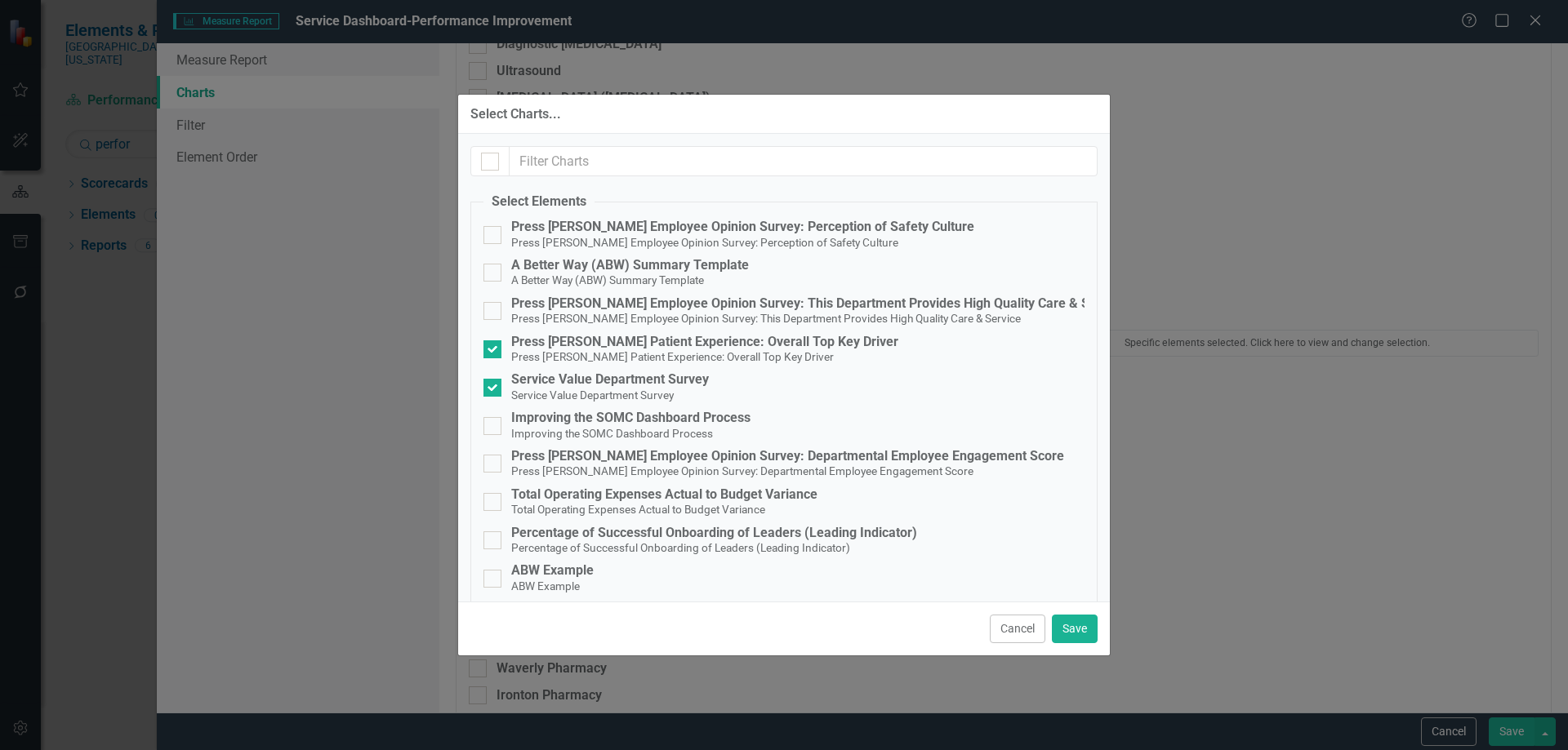
click at [1076, 613] on div "Cancel Save" at bounding box center [784, 629] width 652 height 54
click at [1076, 627] on button "Save" at bounding box center [1075, 629] width 46 height 29
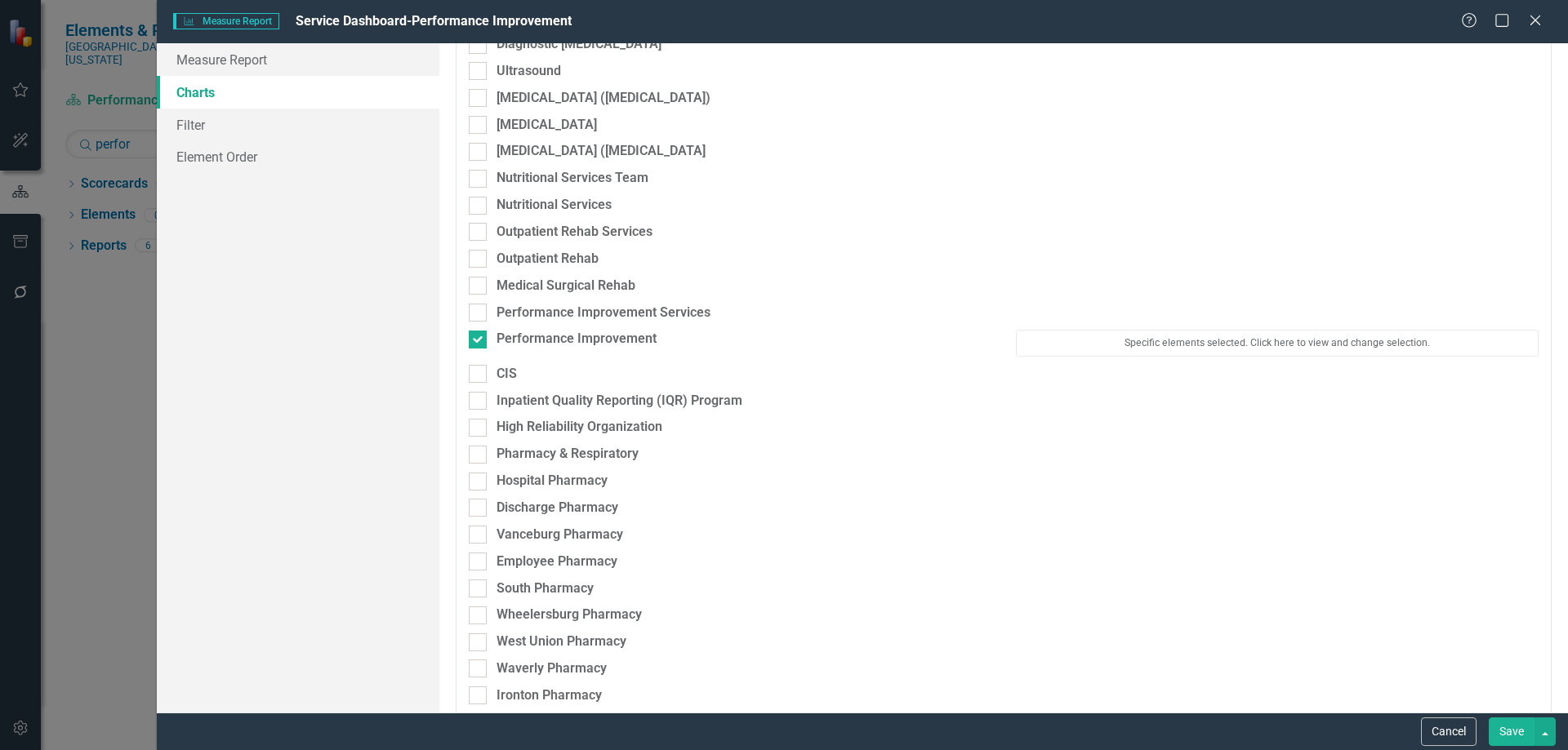
click at [1513, 734] on button "Save" at bounding box center [1512, 732] width 46 height 29
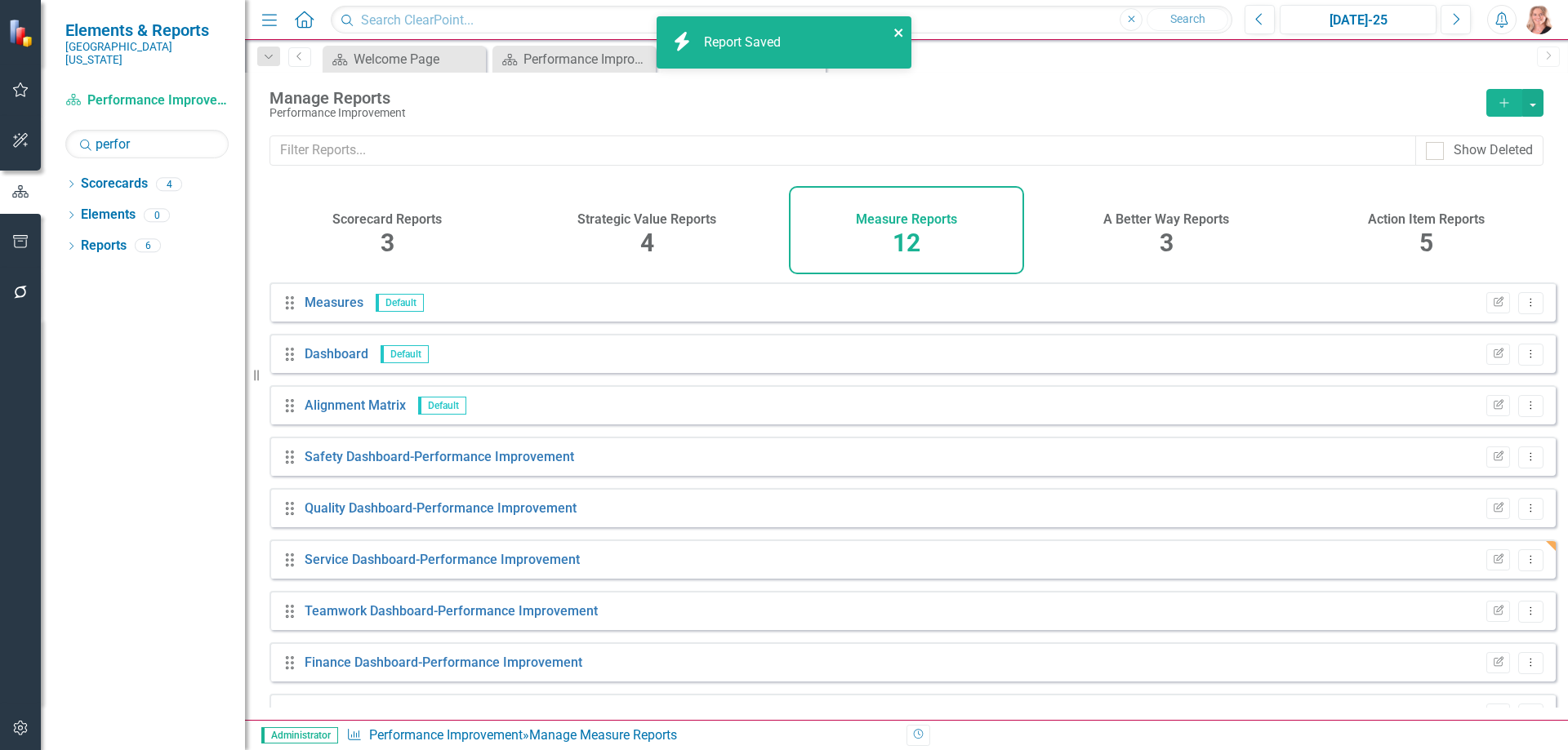
click at [895, 30] on icon "close" at bounding box center [898, 33] width 9 height 9
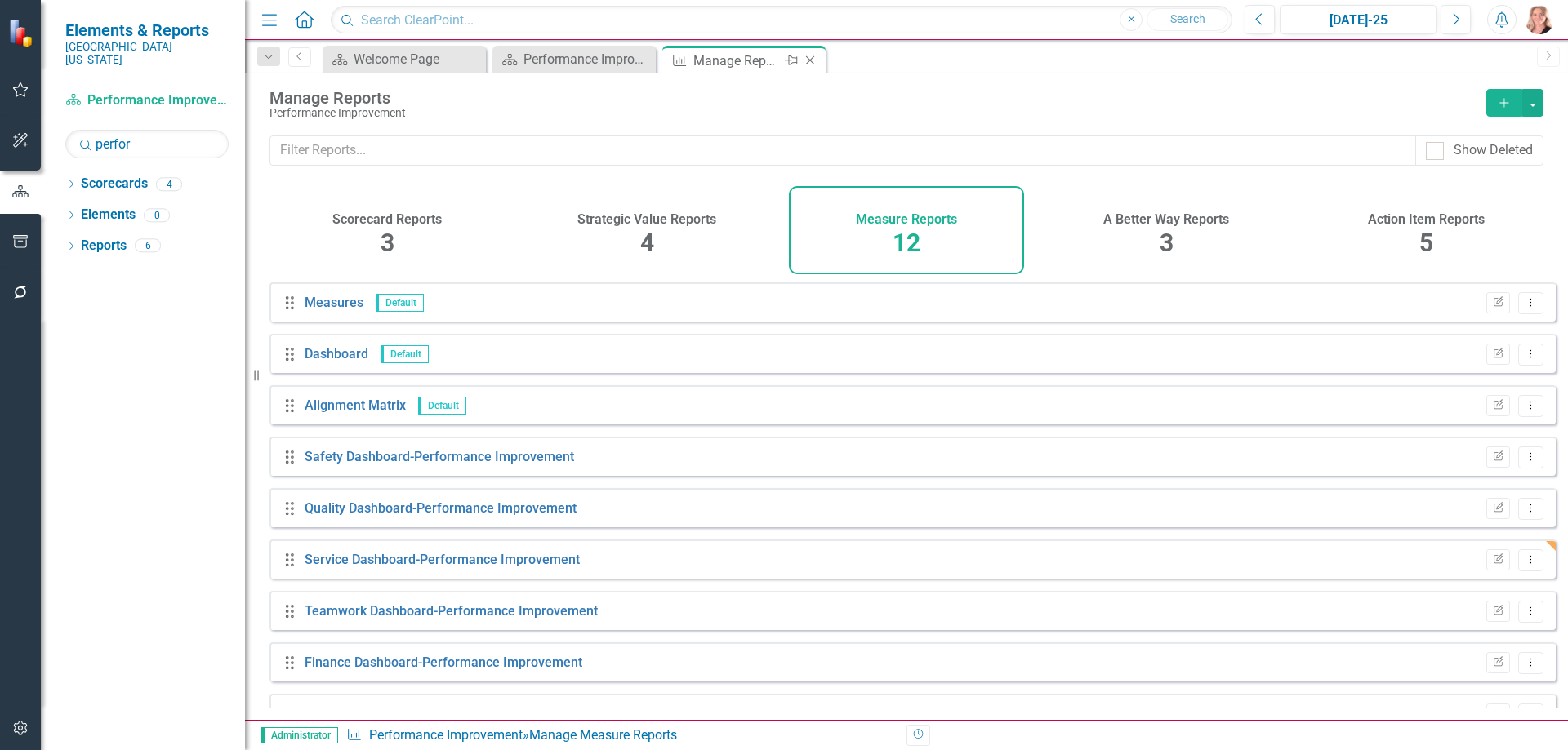
click at [810, 63] on icon "Close" at bounding box center [810, 60] width 16 height 13
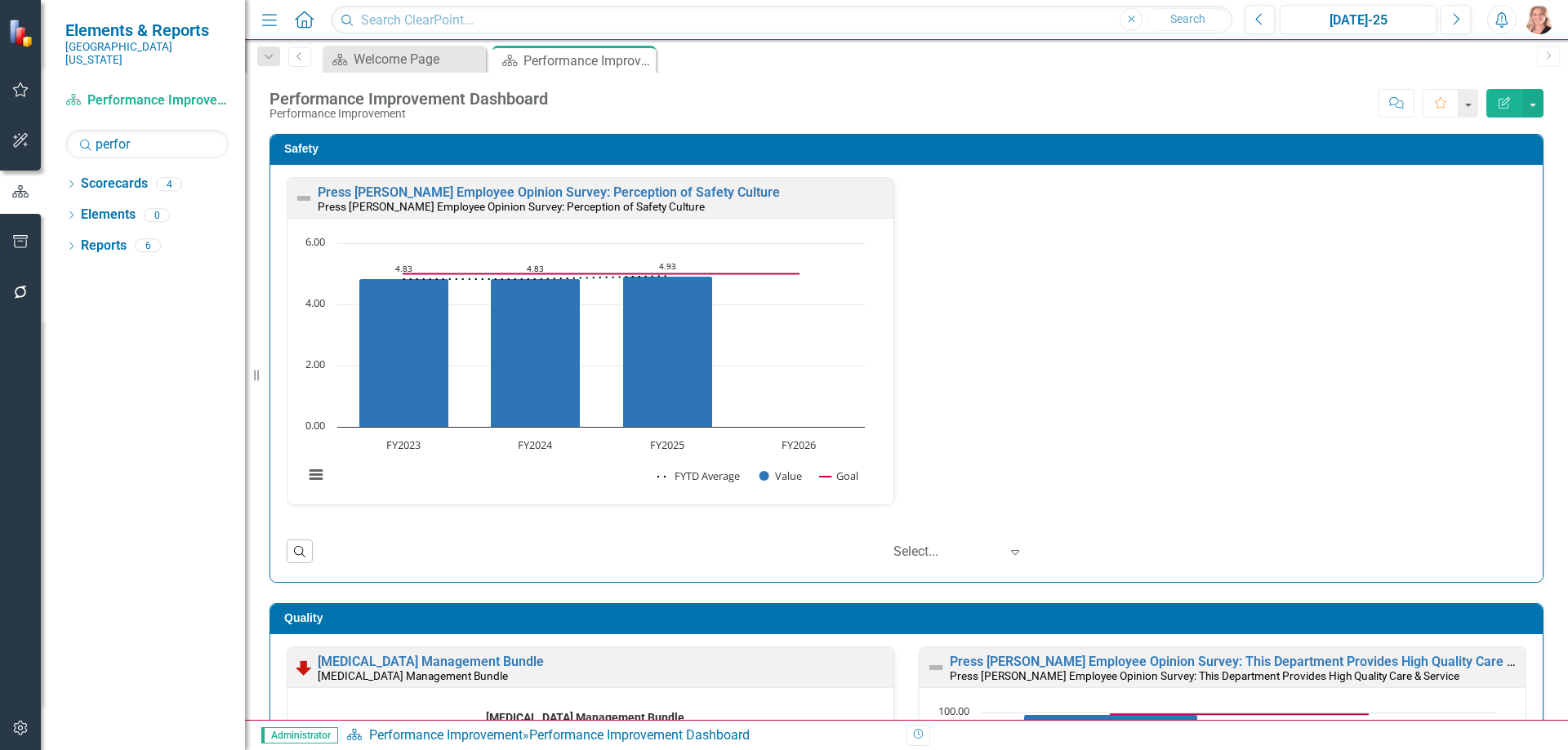
click at [1529, 331] on div "Press Ganey Employee Opinion Survey: Perception of Safety Culture Press Ganey E…" at bounding box center [906, 373] width 1272 height 417
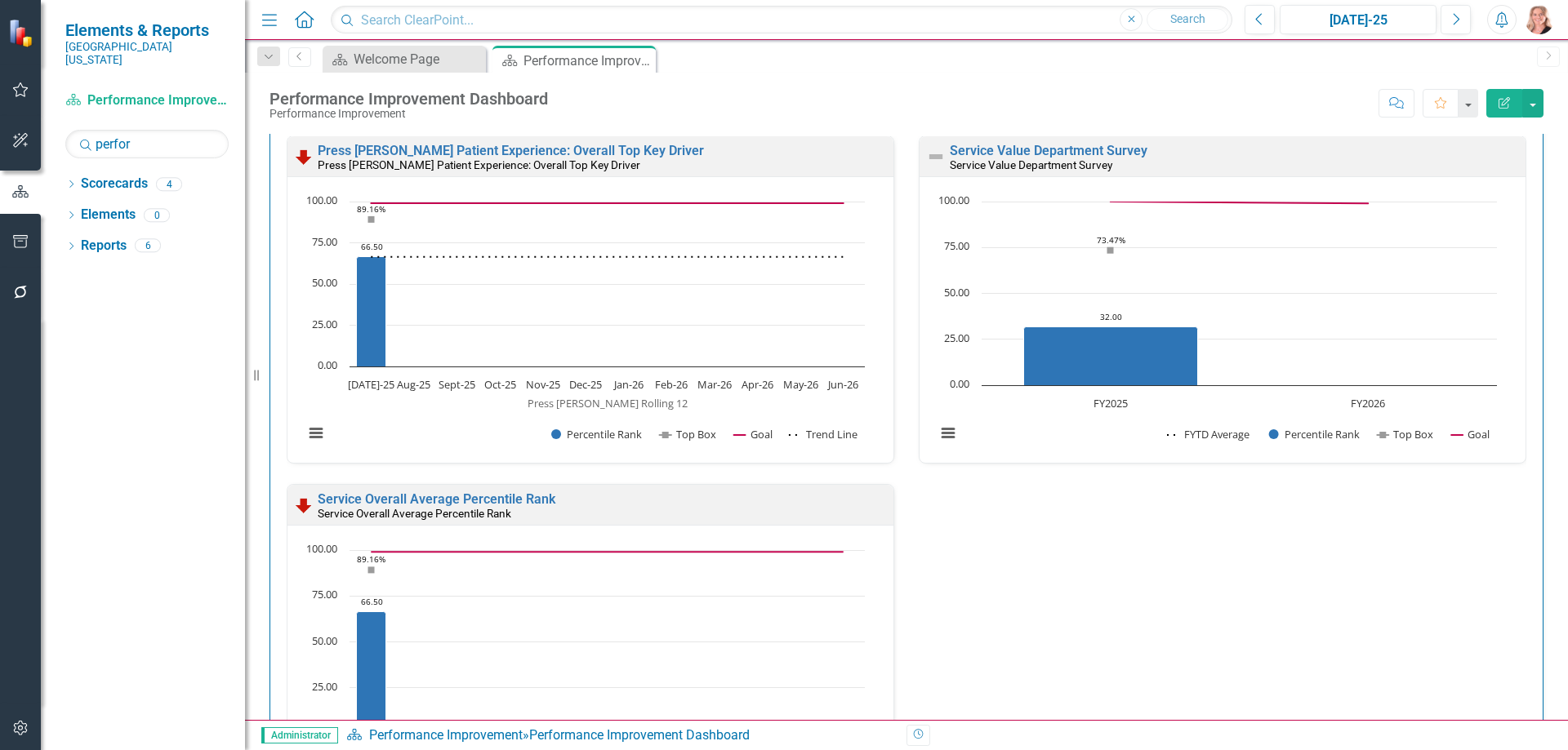
scroll to position [1061, 0]
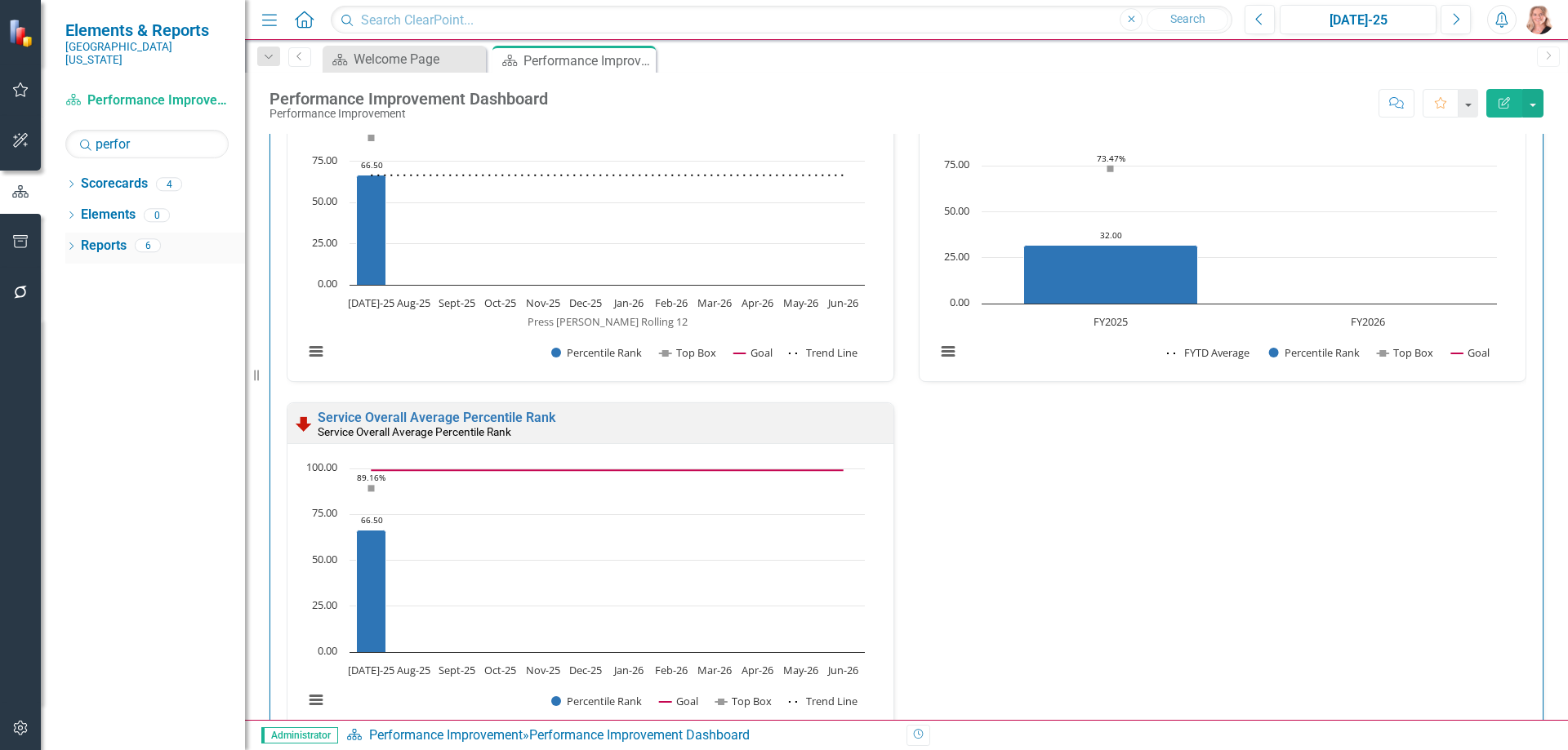
click at [120, 236] on link "Reports" at bounding box center [103, 246] width 46 height 19
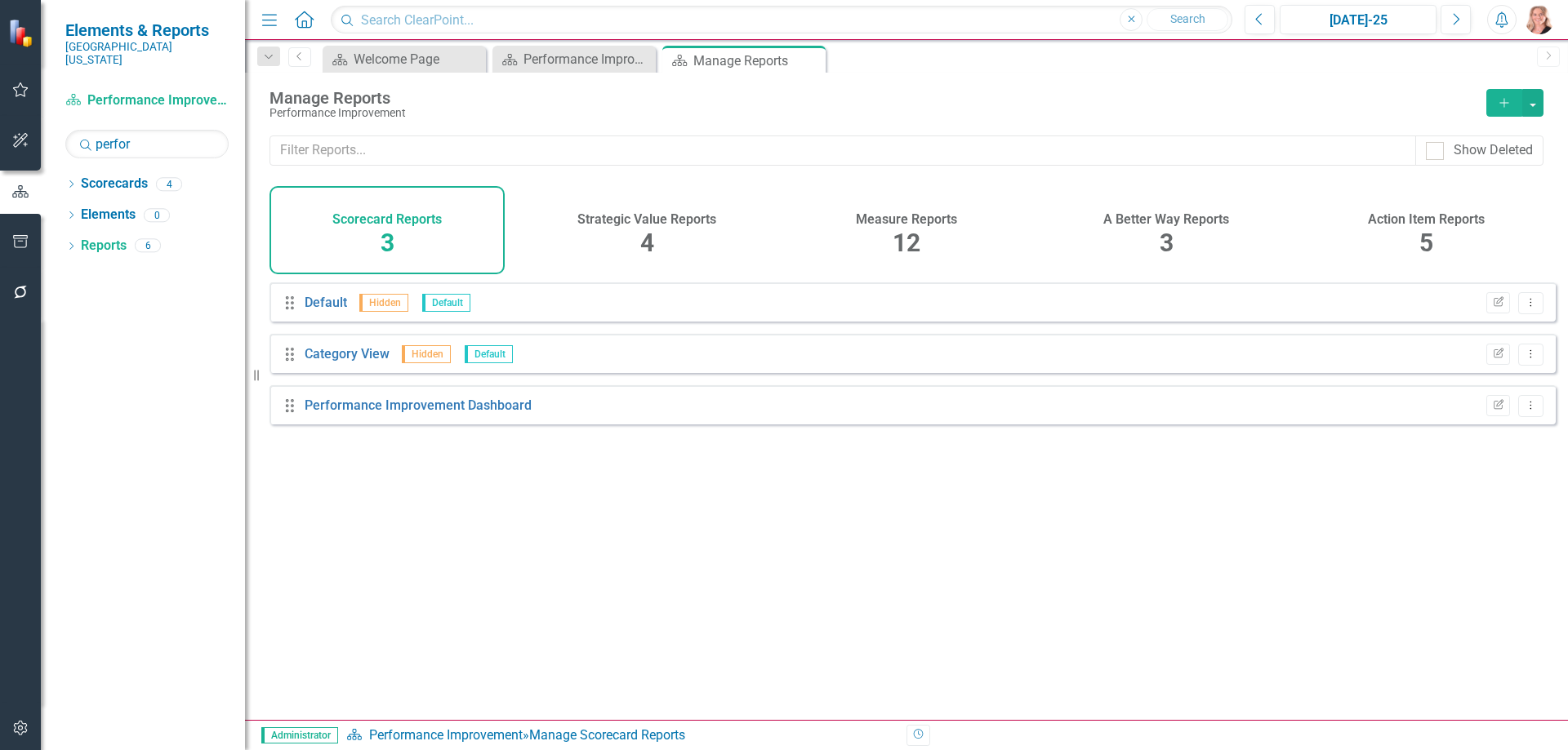
click at [903, 232] on span "12" at bounding box center [907, 243] width 28 height 29
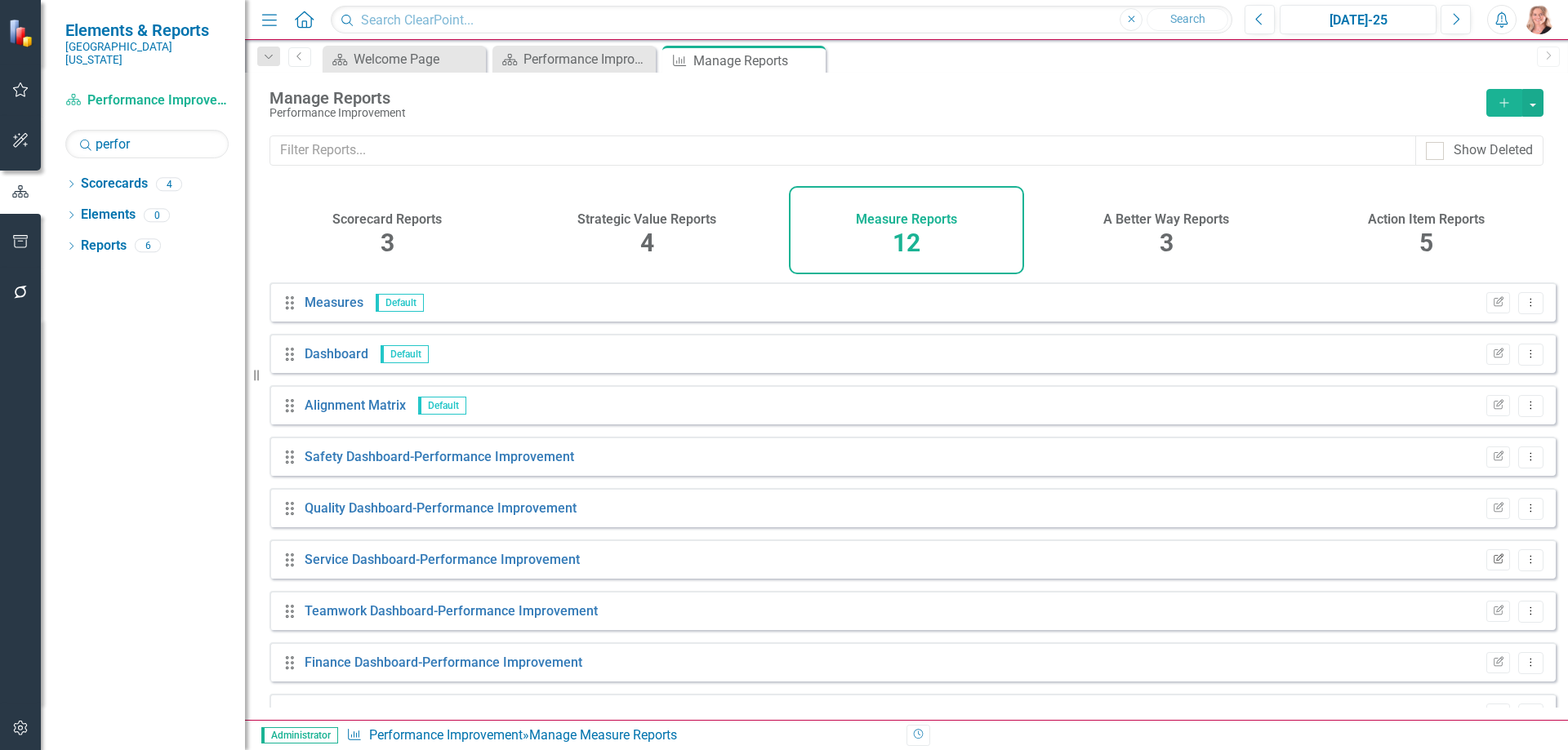
click at [1492, 564] on icon "Edit Report" at bounding box center [1498, 560] width 12 height 10
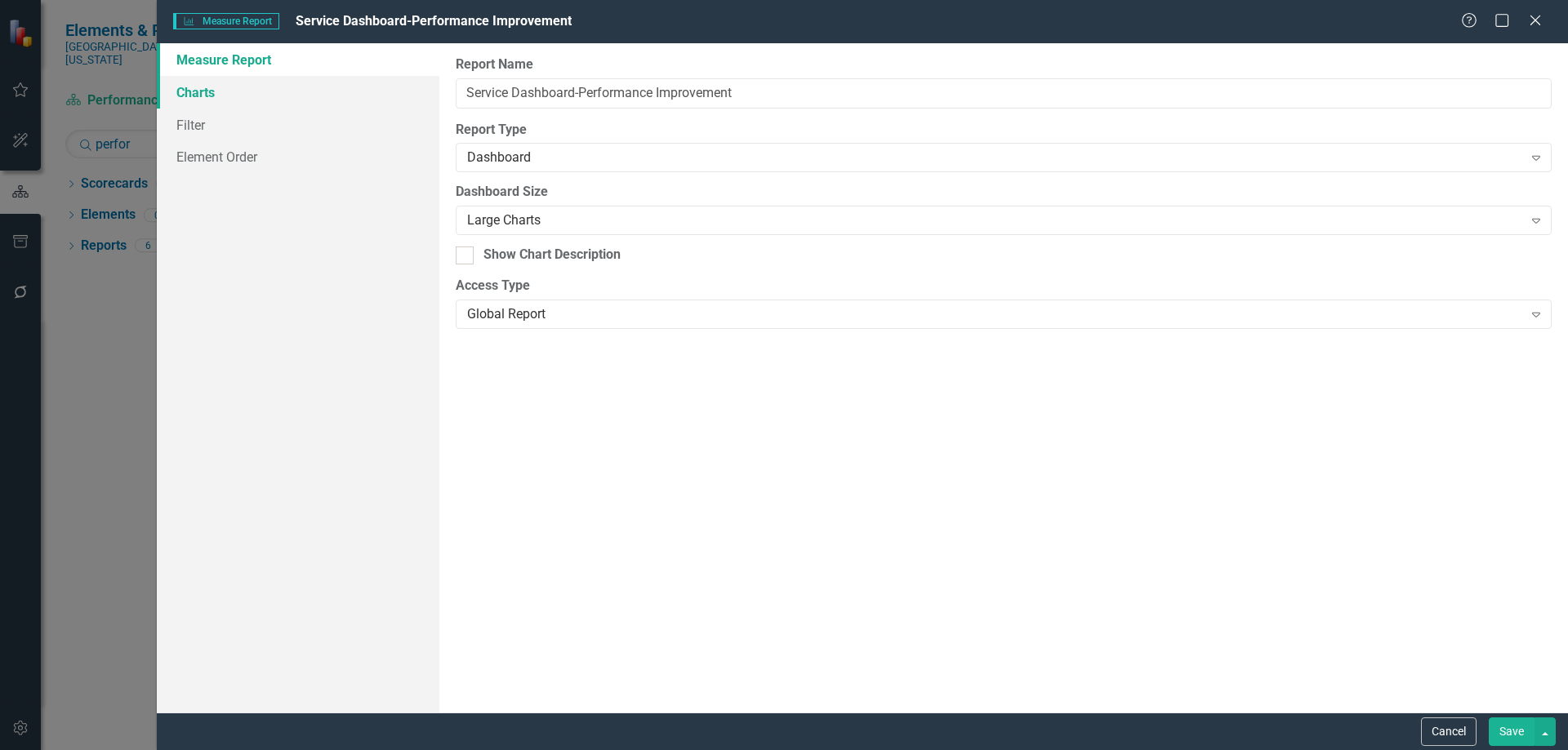
click at [241, 97] on link "Charts" at bounding box center [298, 92] width 282 height 33
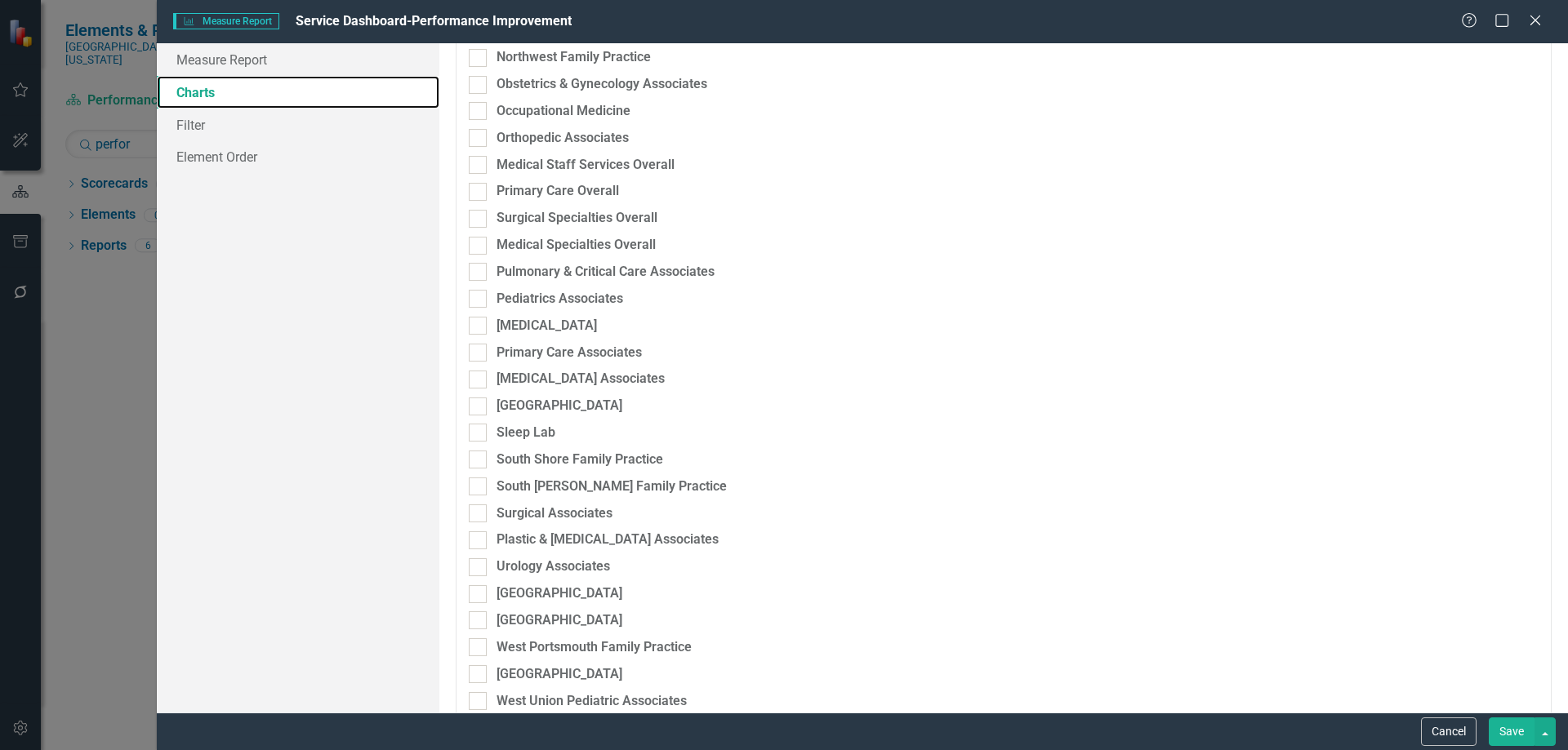
scroll to position [3102, 0]
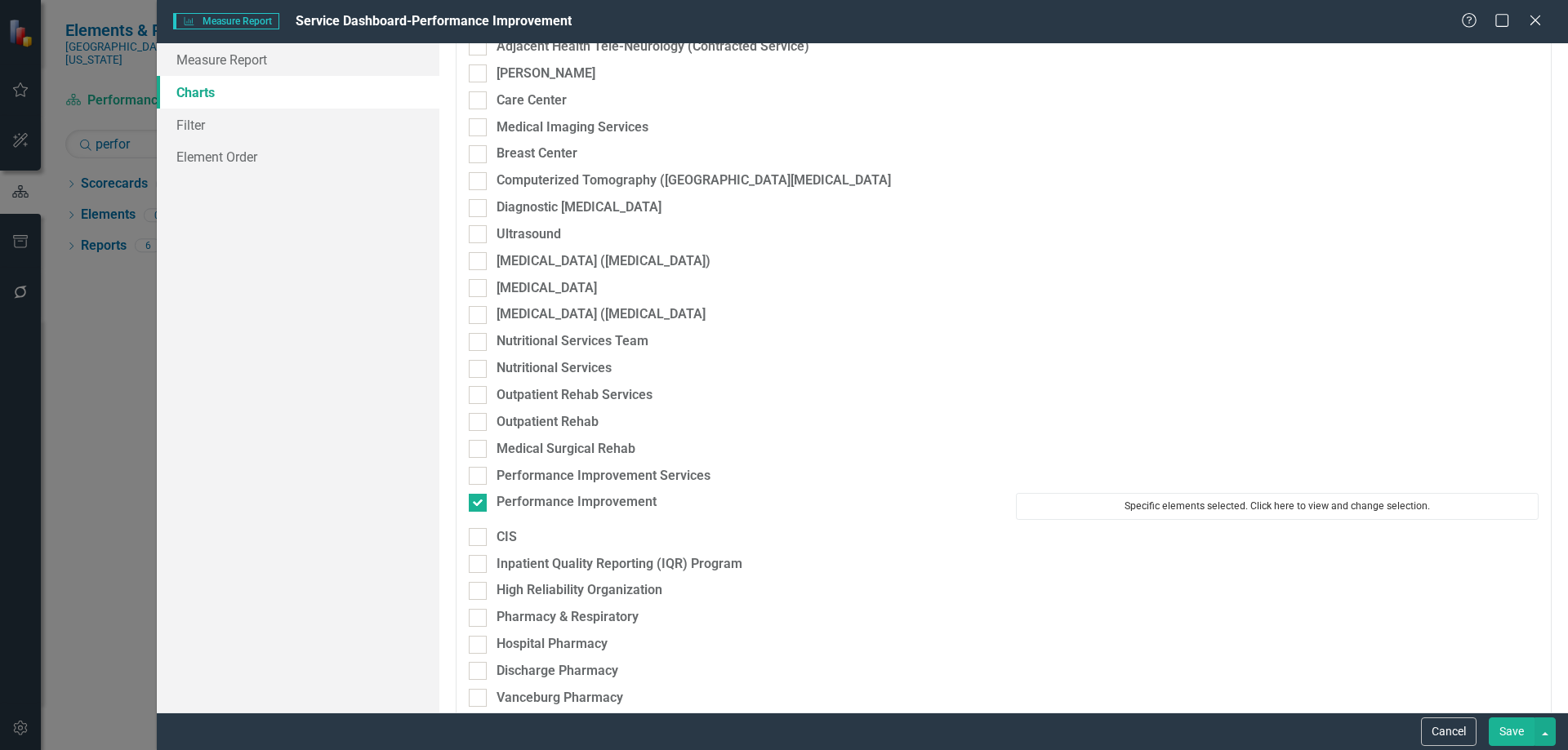
click at [1161, 502] on button "Specific elements selected. Click here to view and change selection." at bounding box center [1278, 505] width 523 height 26
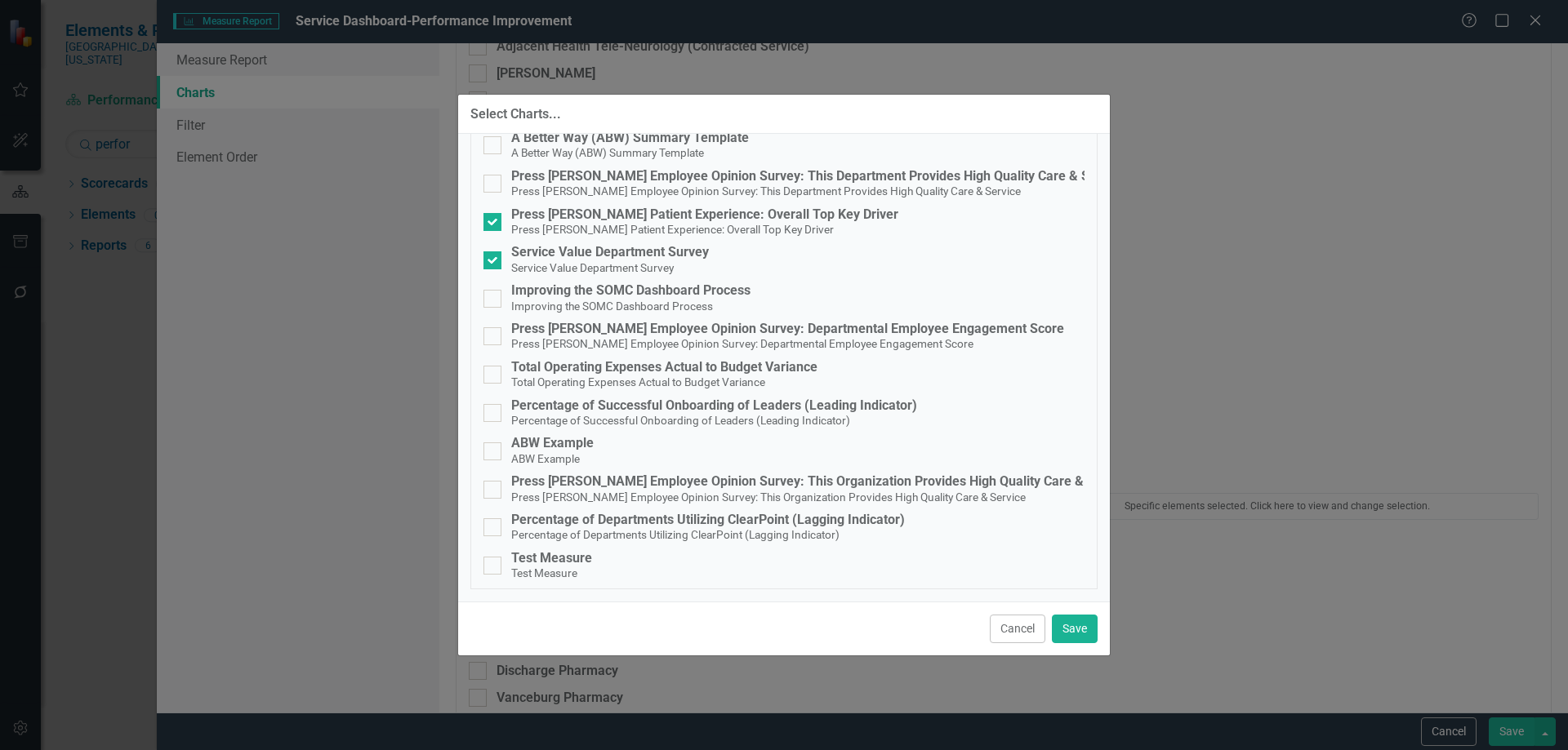
scroll to position [0, 0]
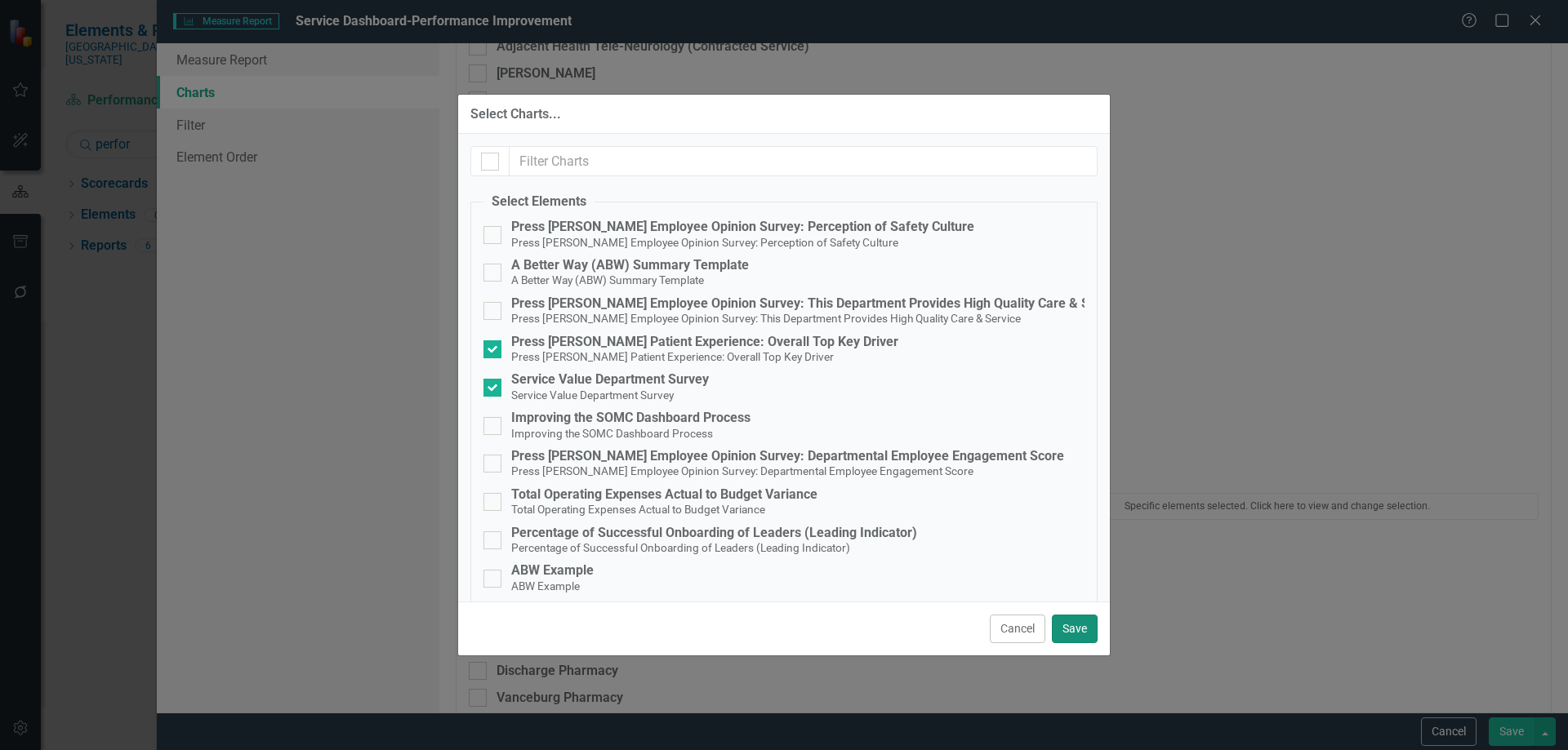
click at [1069, 631] on button "Save" at bounding box center [1075, 629] width 46 height 29
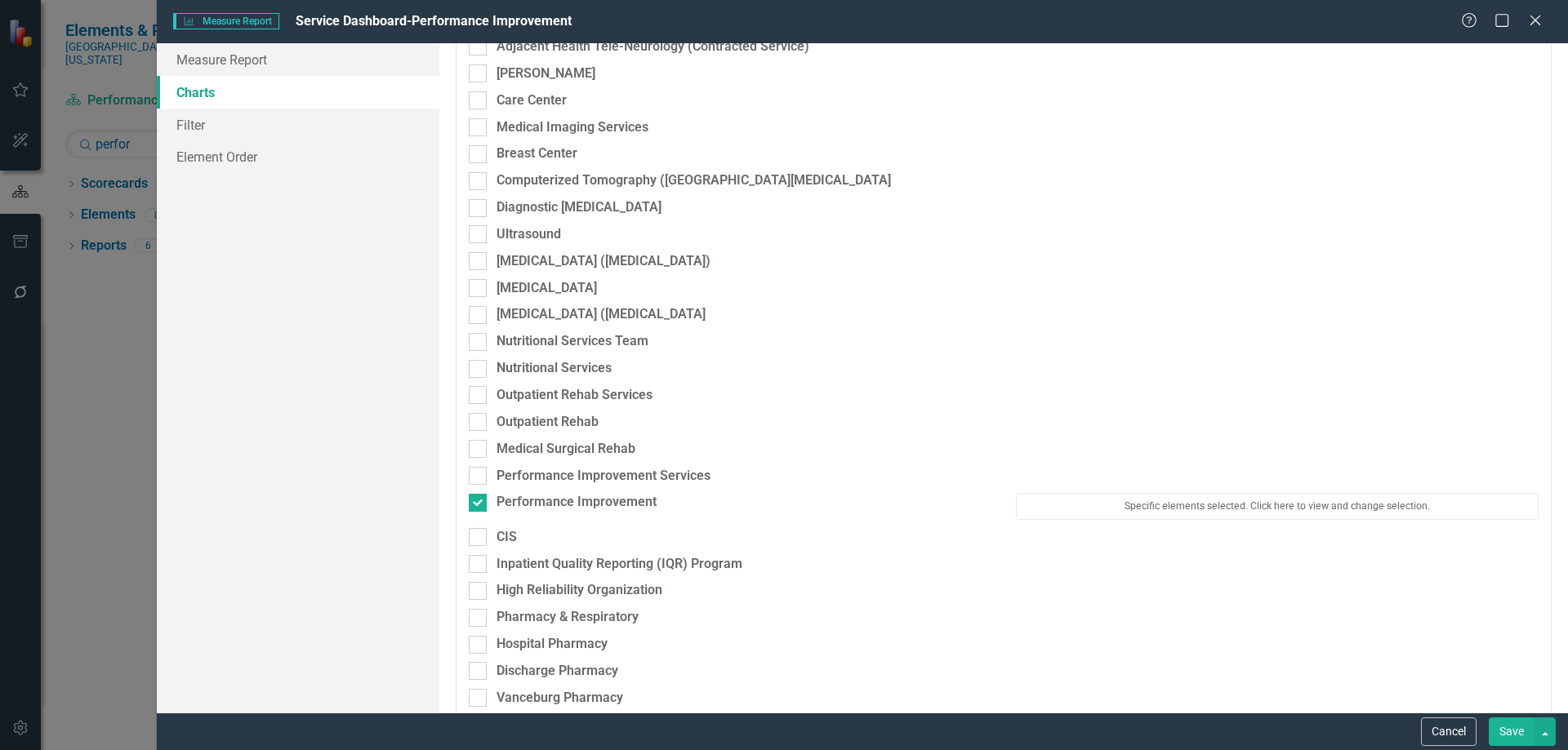
click at [1497, 719] on button "Save" at bounding box center [1512, 732] width 46 height 29
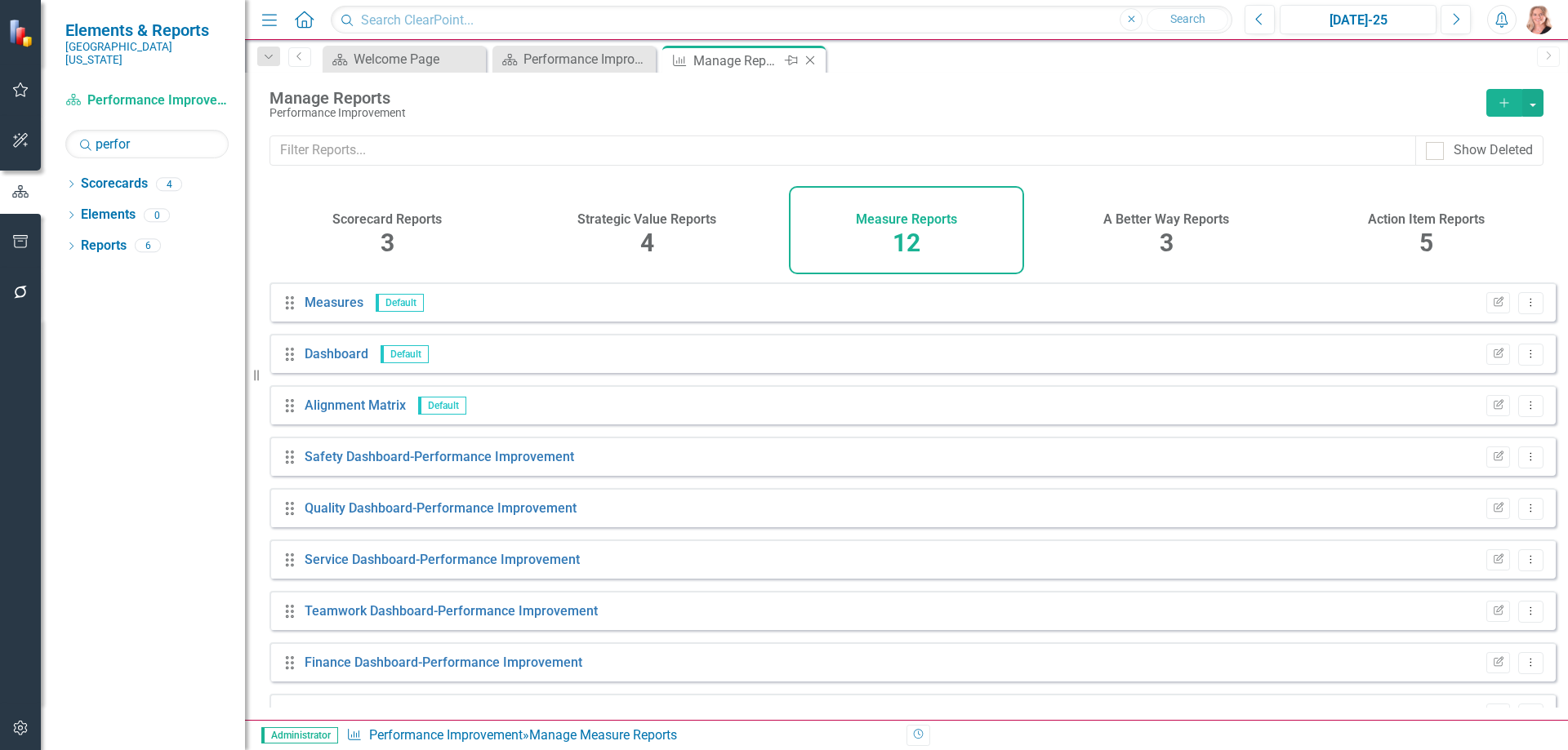
click at [810, 60] on icon "Close" at bounding box center [810, 60] width 16 height 13
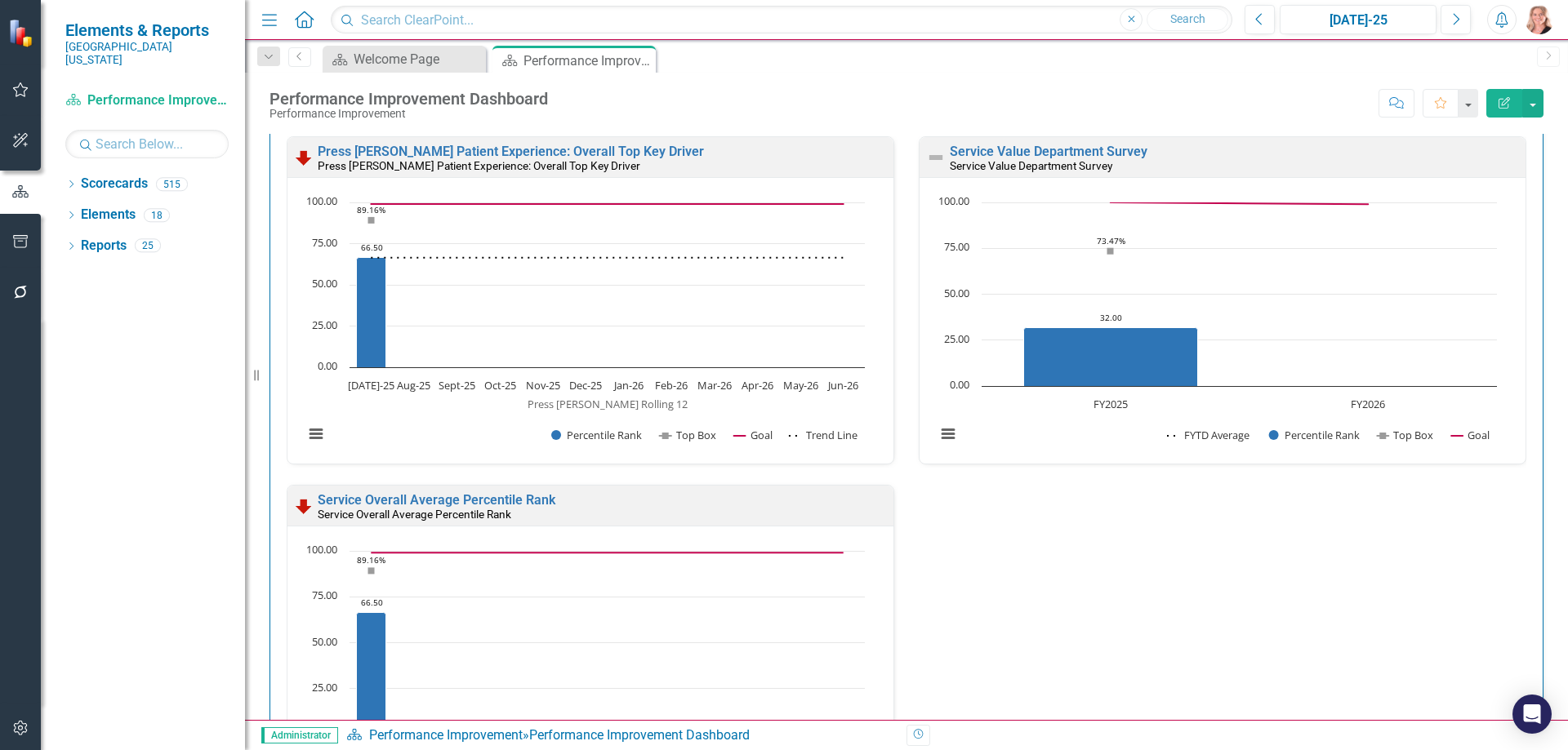
scroll to position [898, 0]
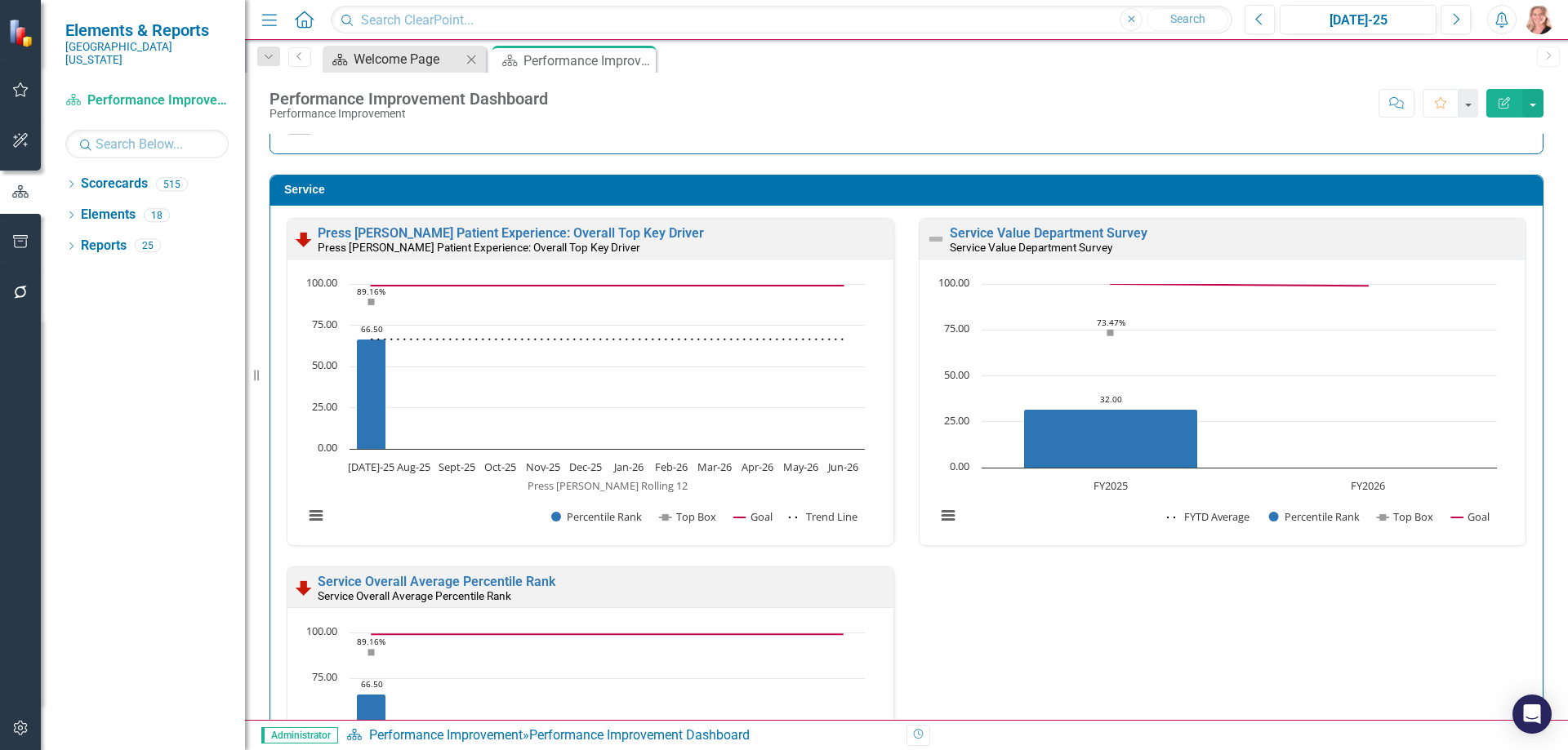
click at [436, 59] on div "Welcome Page" at bounding box center [407, 58] width 108 height 20
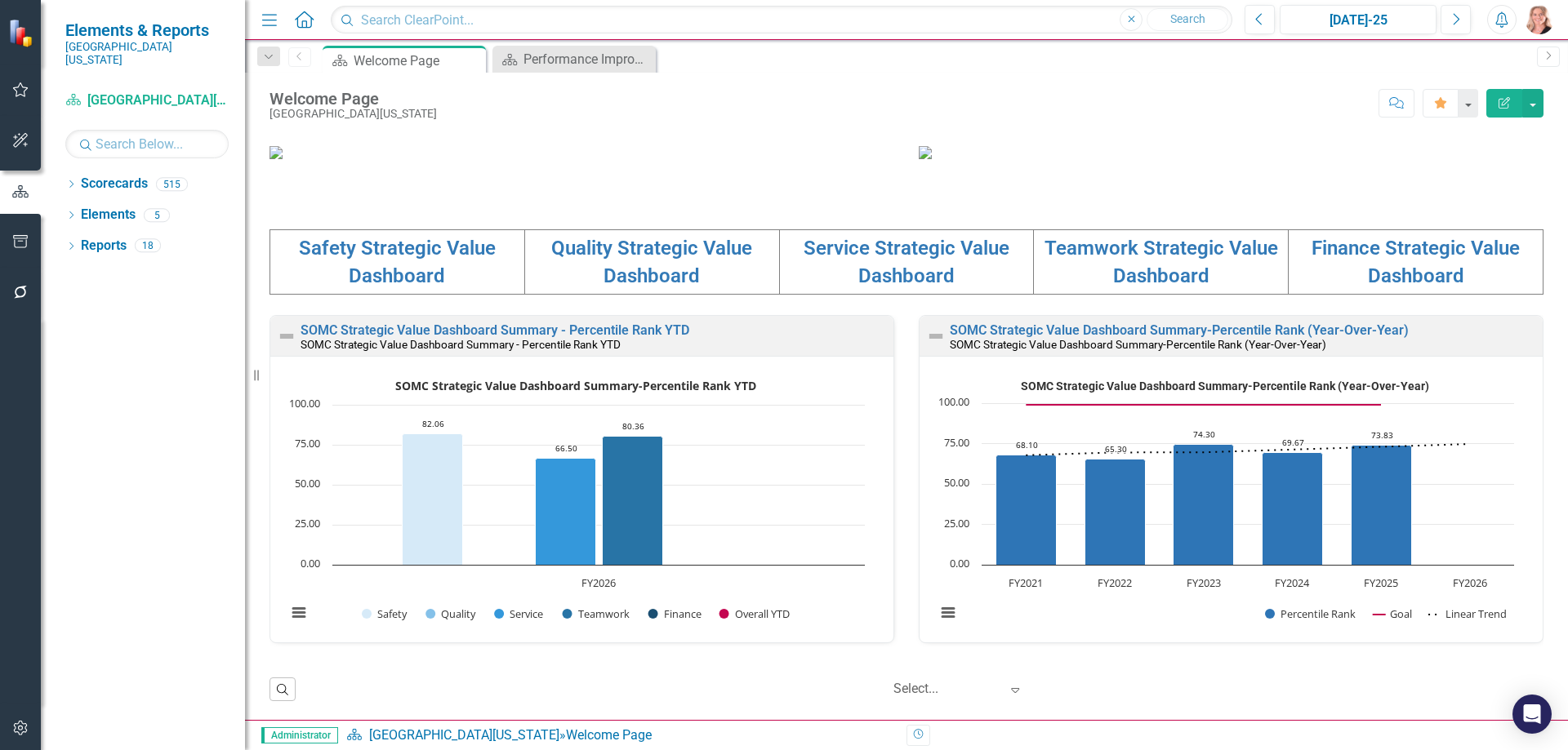
scroll to position [556, 0]
click at [672, 247] on link "Quality Strategic Value Dashboard" at bounding box center [652, 261] width 201 height 51
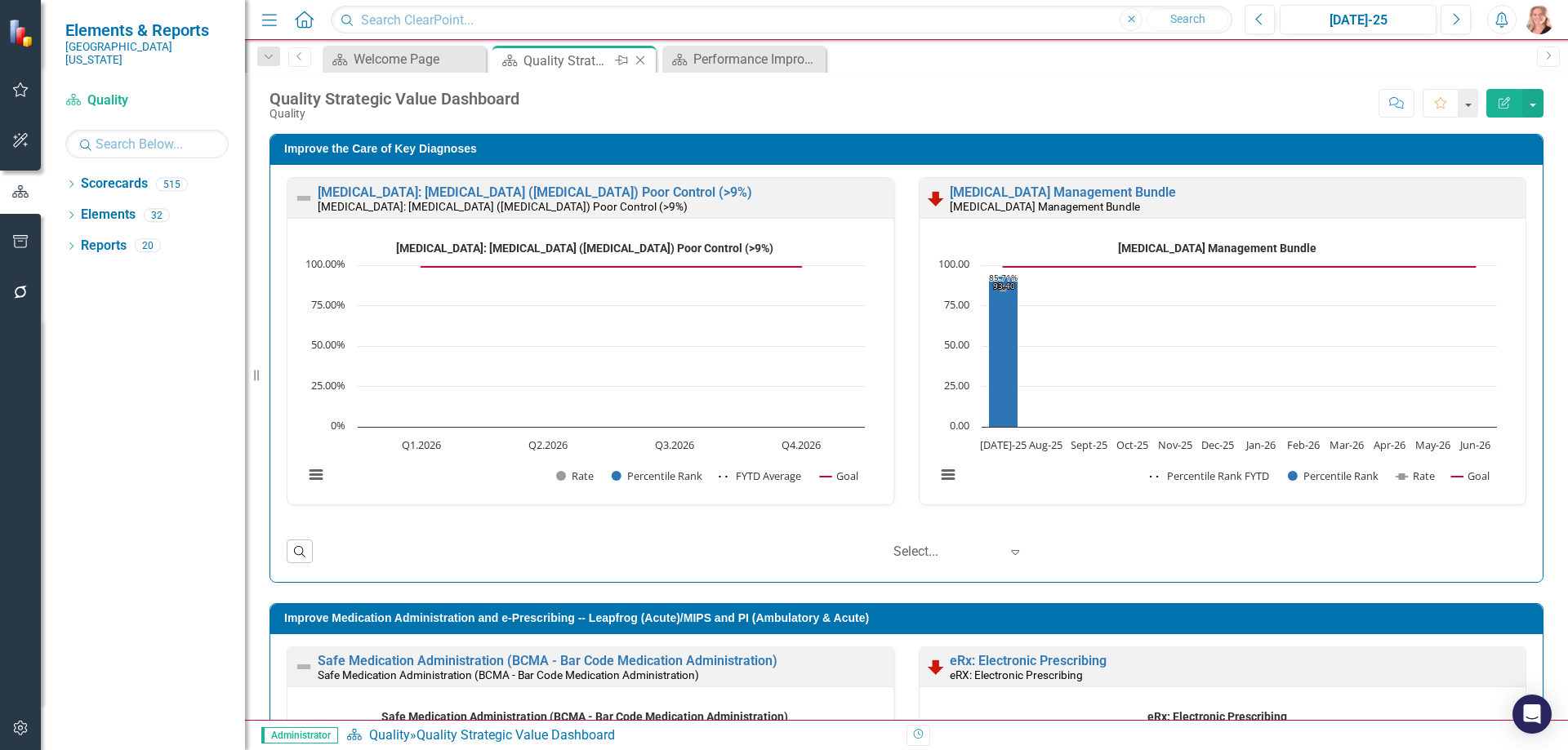
click at [642, 64] on icon "Close" at bounding box center [639, 60] width 16 height 13
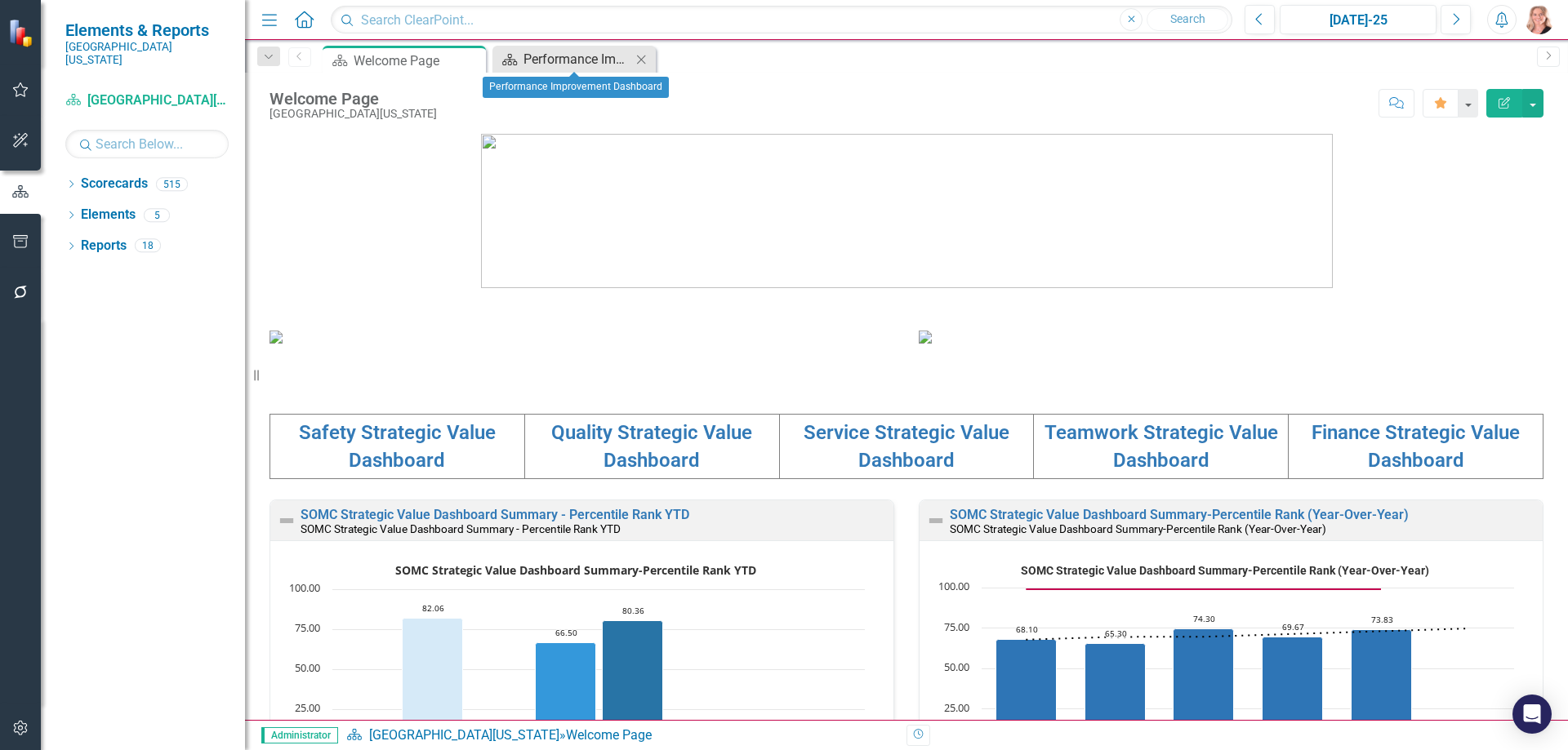
click at [570, 56] on div "Performance Improvement Dashboard" at bounding box center [577, 58] width 108 height 20
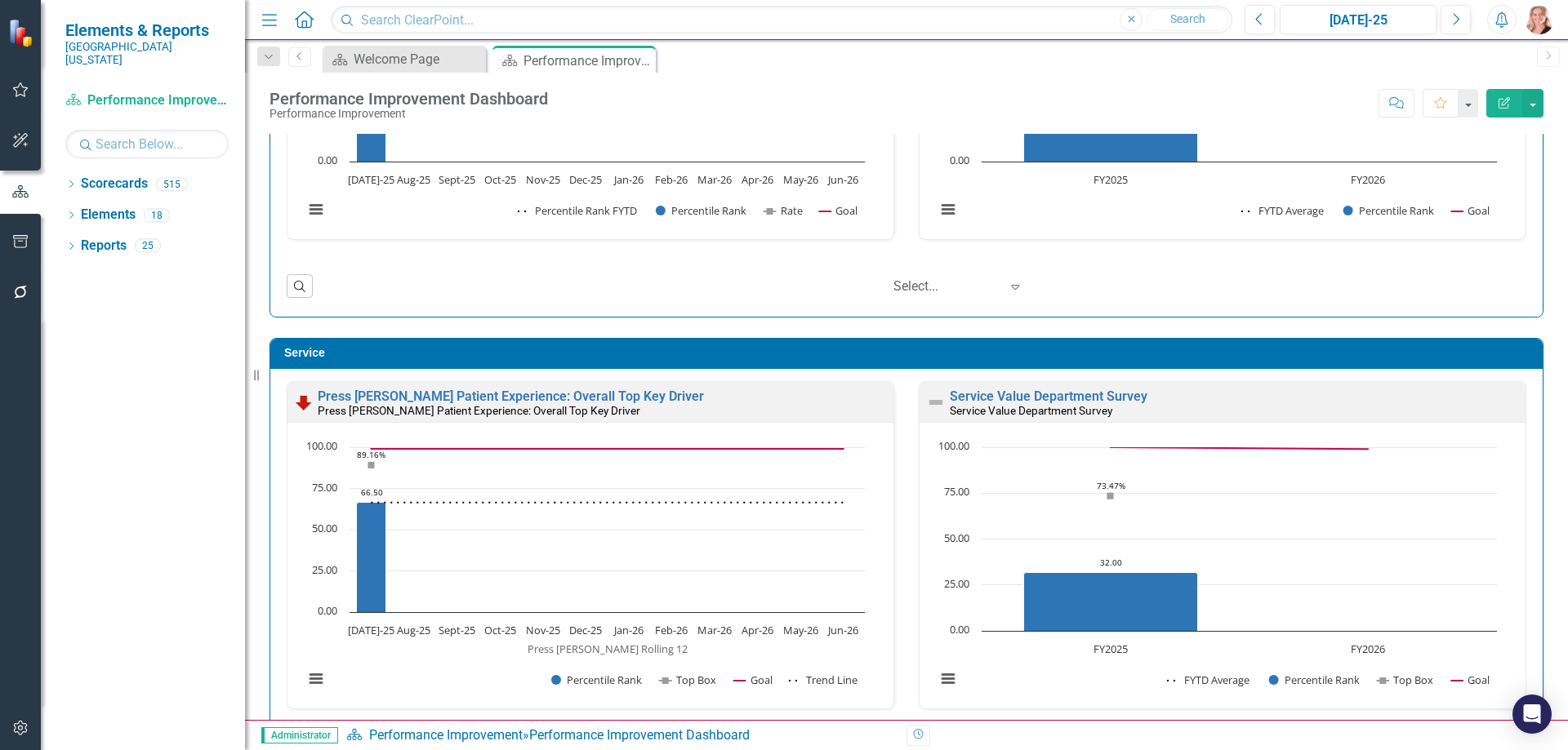
scroll to position [816, 0]
